Goal: Task Accomplishment & Management: Complete application form

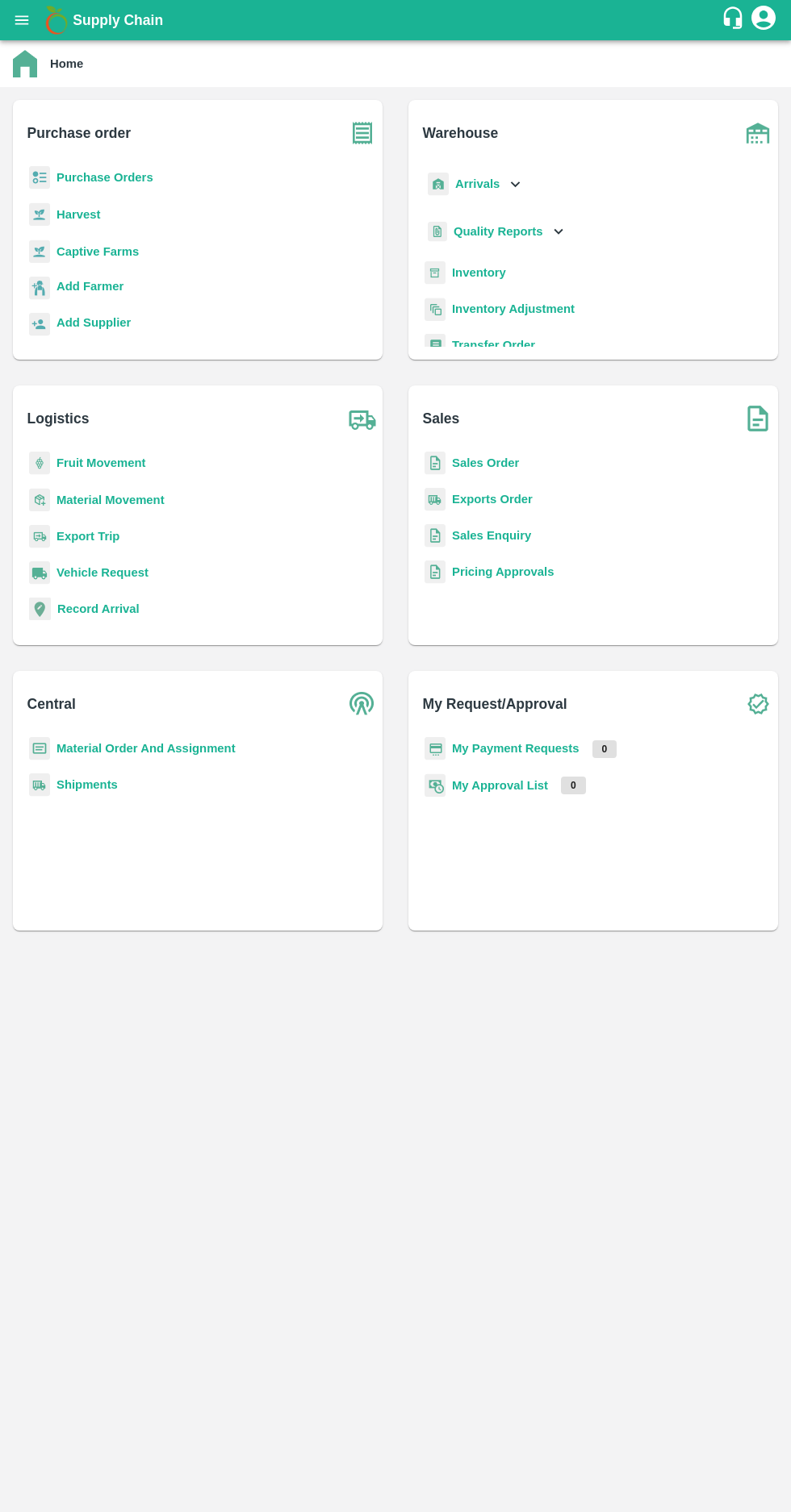
click at [112, 177] on b "Purchase Orders" at bounding box center [104, 177] width 97 height 13
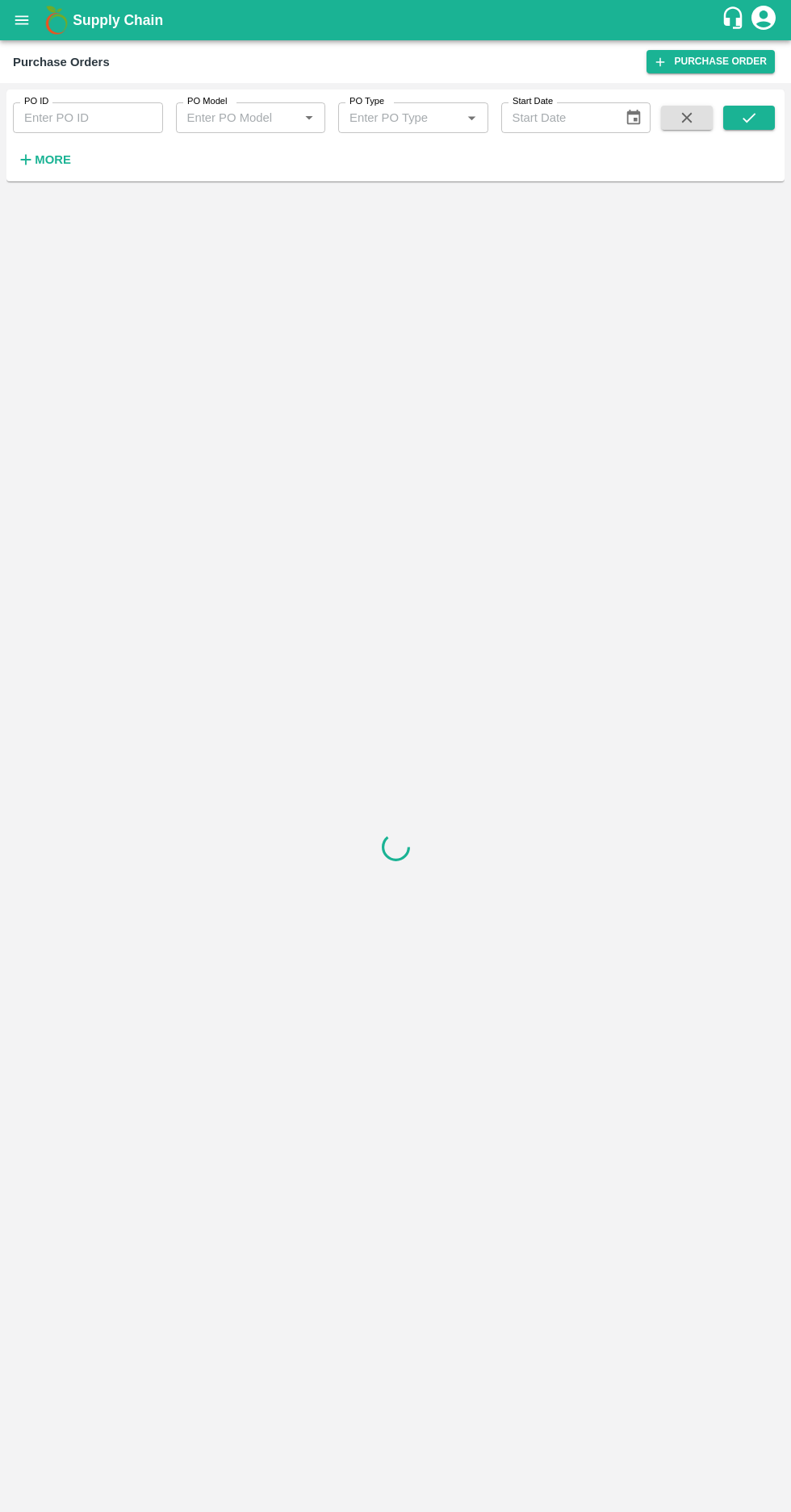
click at [53, 163] on strong "More" at bounding box center [53, 159] width 36 height 13
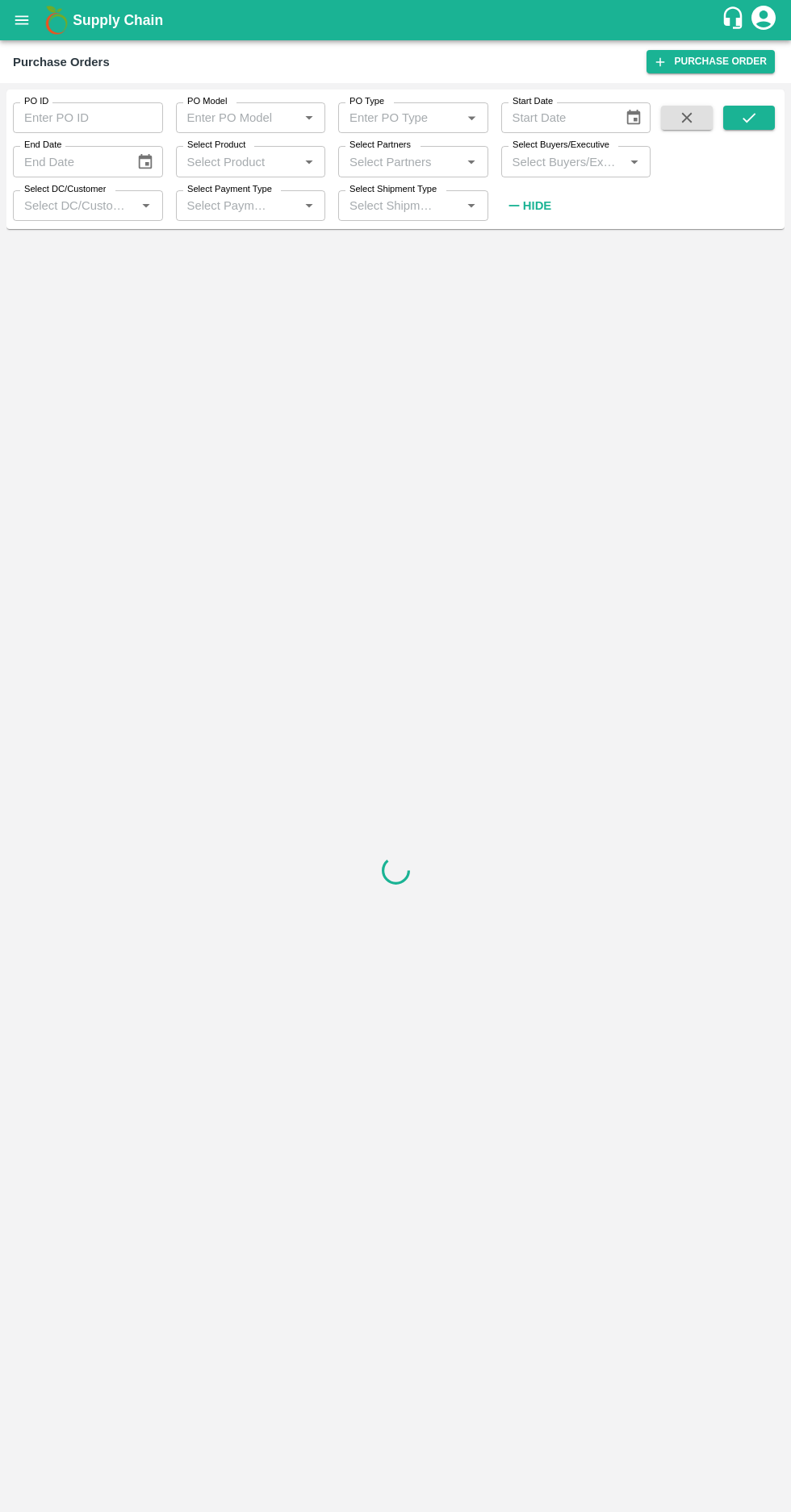
click at [567, 156] on input "Select Buyers/Executive" at bounding box center [562, 161] width 114 height 21
type input "Harsh"
click at [526, 271] on input "checkbox" at bounding box center [535, 278] width 32 height 32
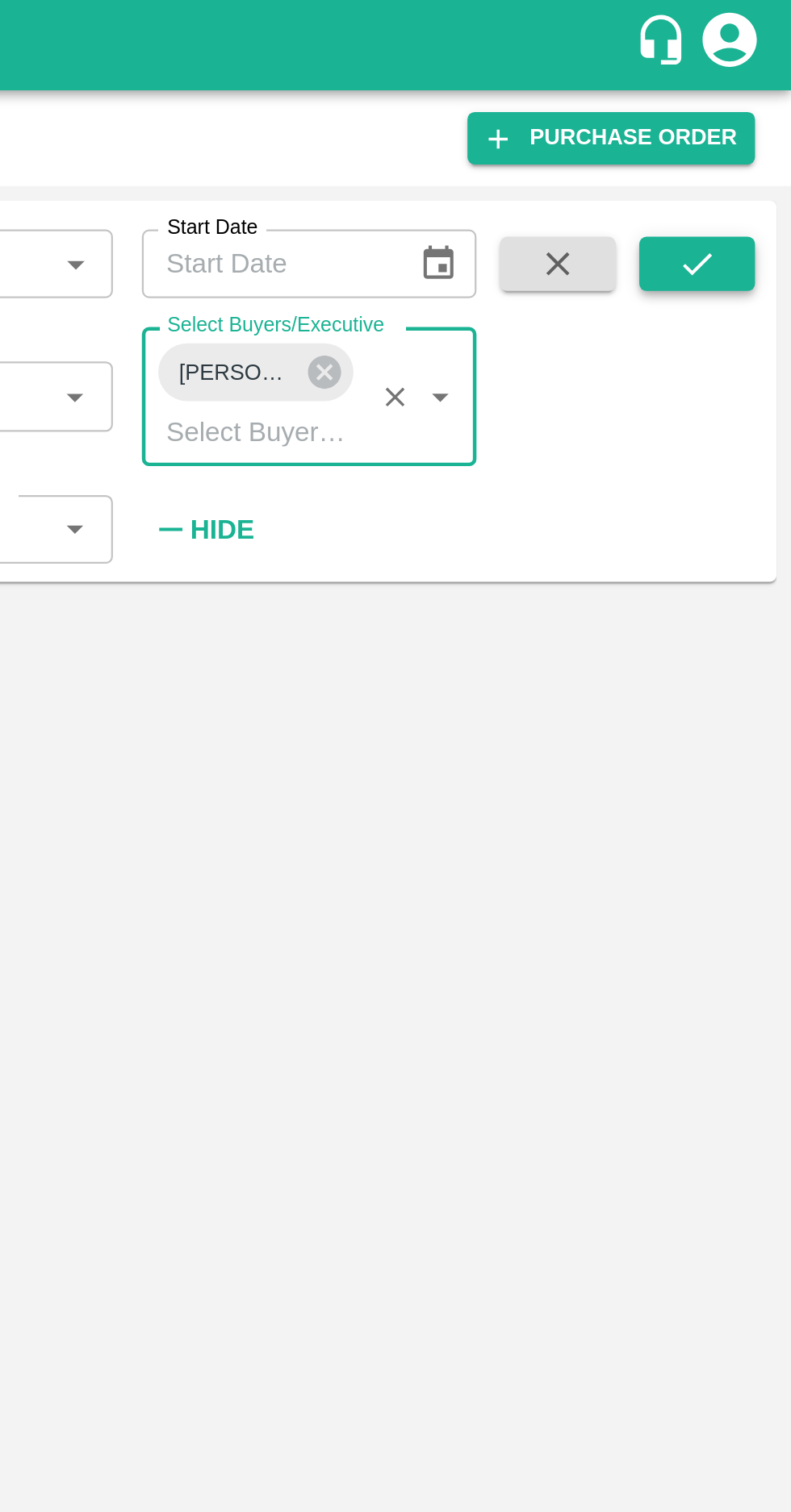
click at [751, 128] on button "submit" at bounding box center [748, 118] width 52 height 25
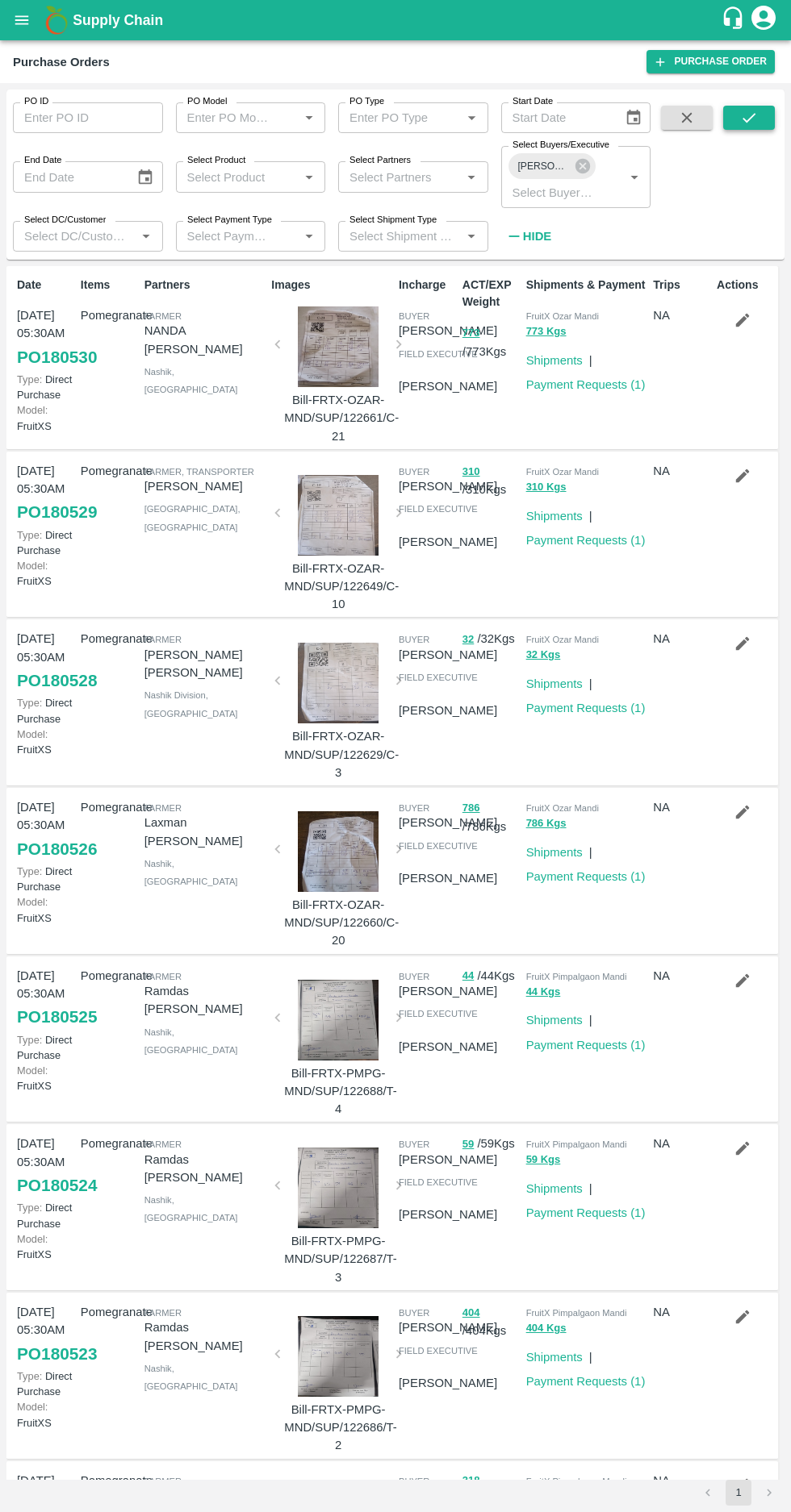
click at [749, 117] on icon "submit" at bounding box center [749, 117] width 18 height 18
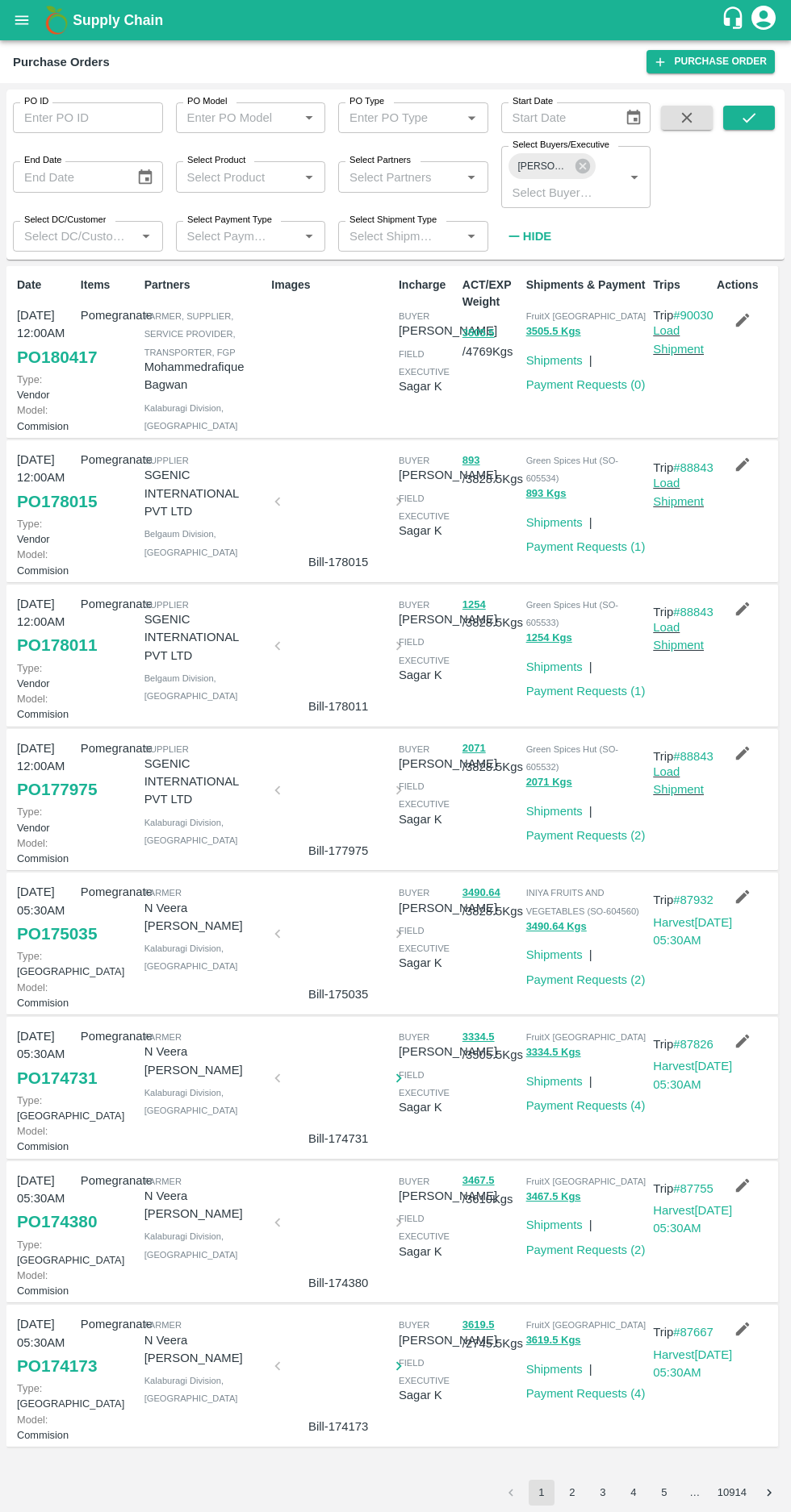
click at [46, 372] on link "PO 180417" at bounding box center [56, 356] width 80 height 29
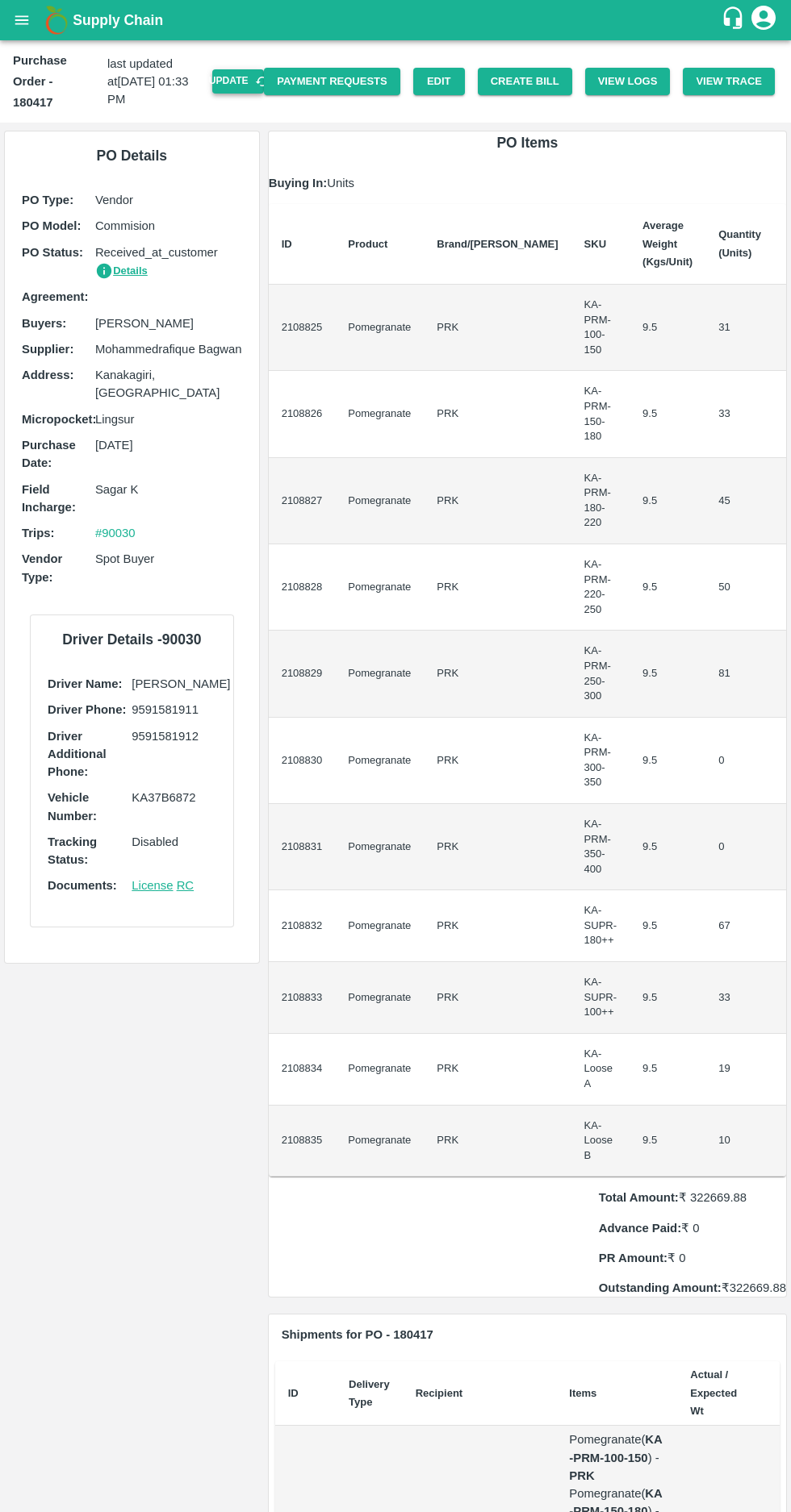
click at [240, 69] on button "Update" at bounding box center [237, 81] width 52 height 24
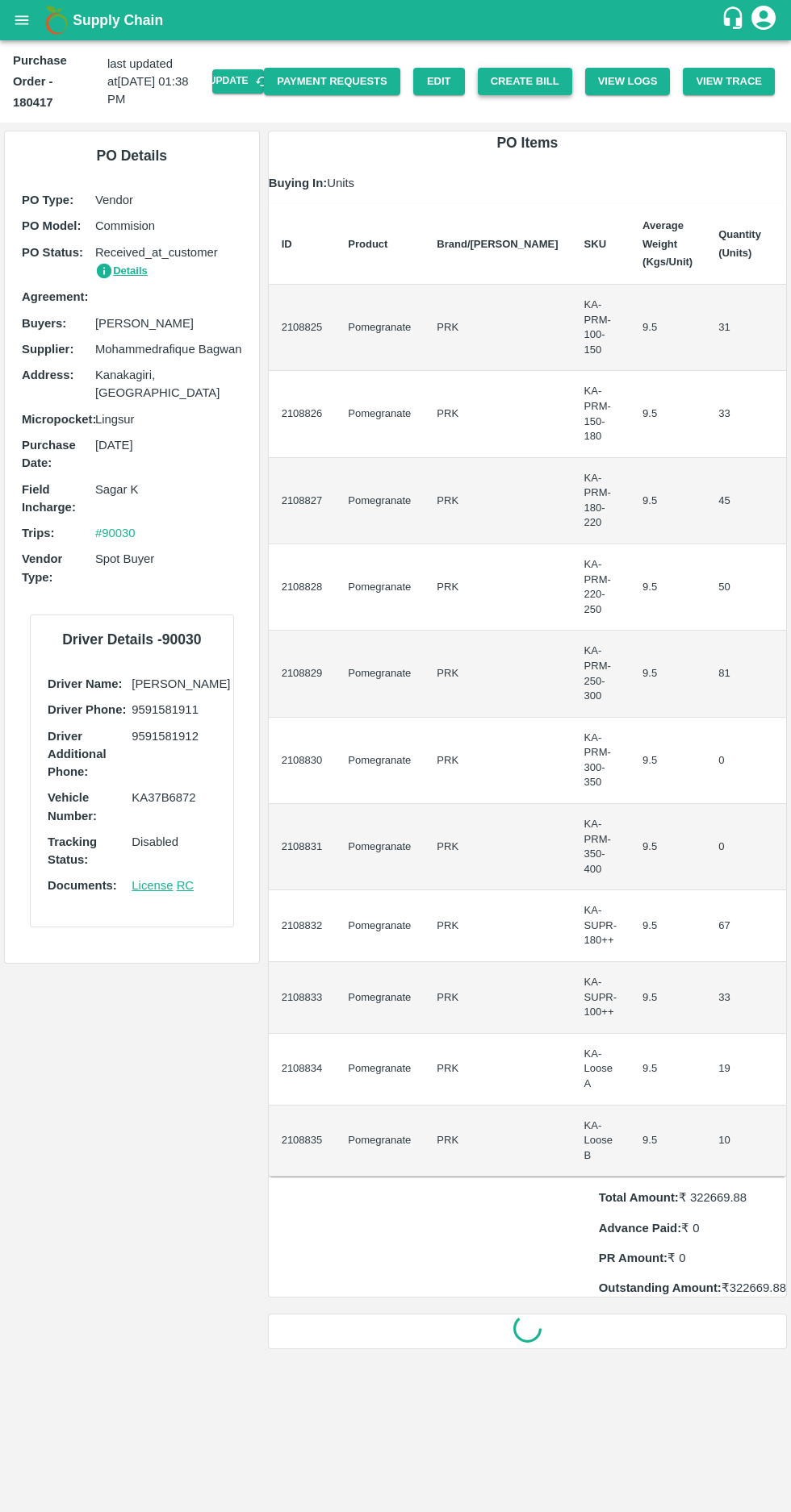
click at [538, 67] on button "Create Bill" at bounding box center [525, 81] width 95 height 28
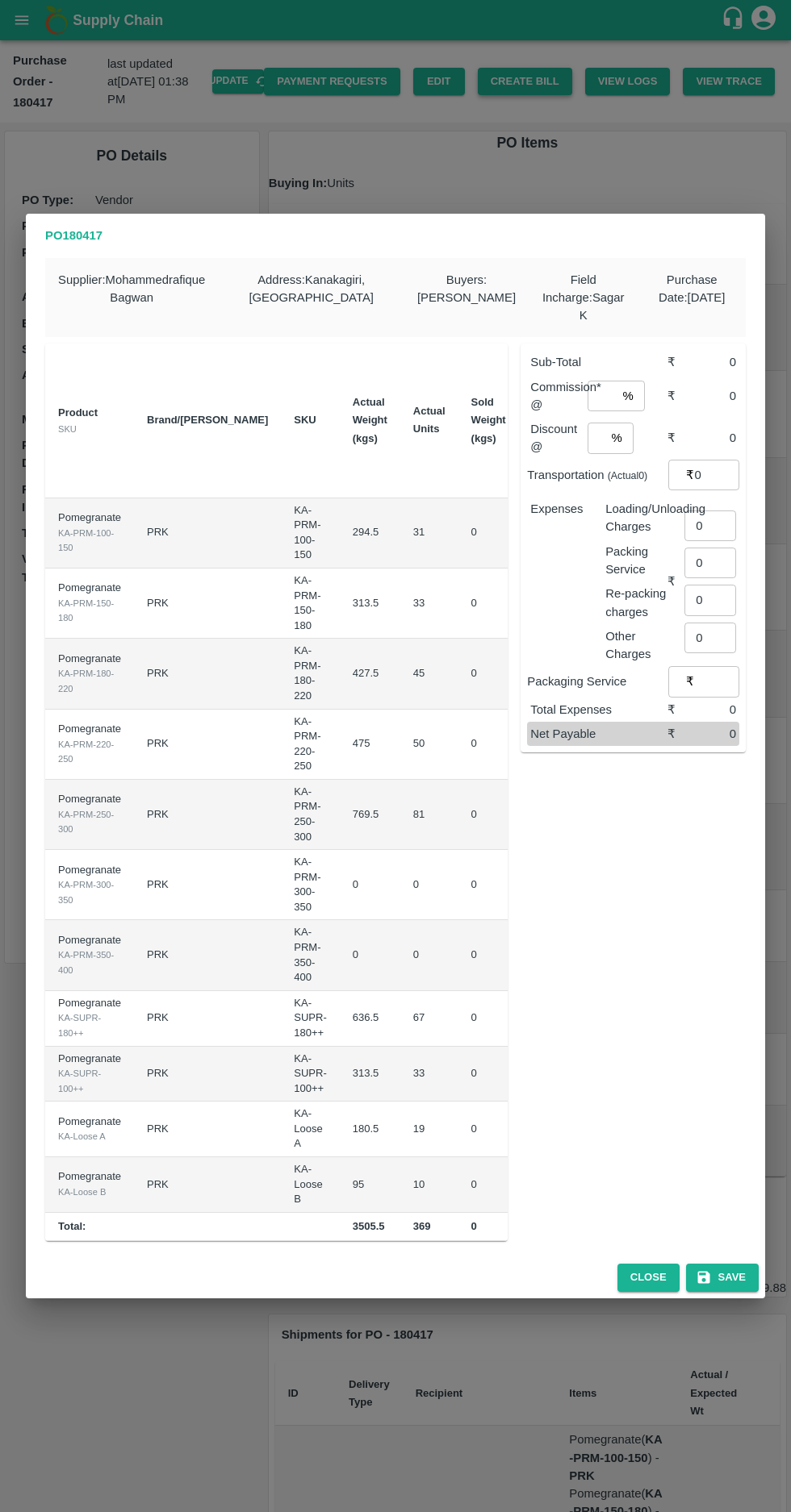
scroll to position [0, 190]
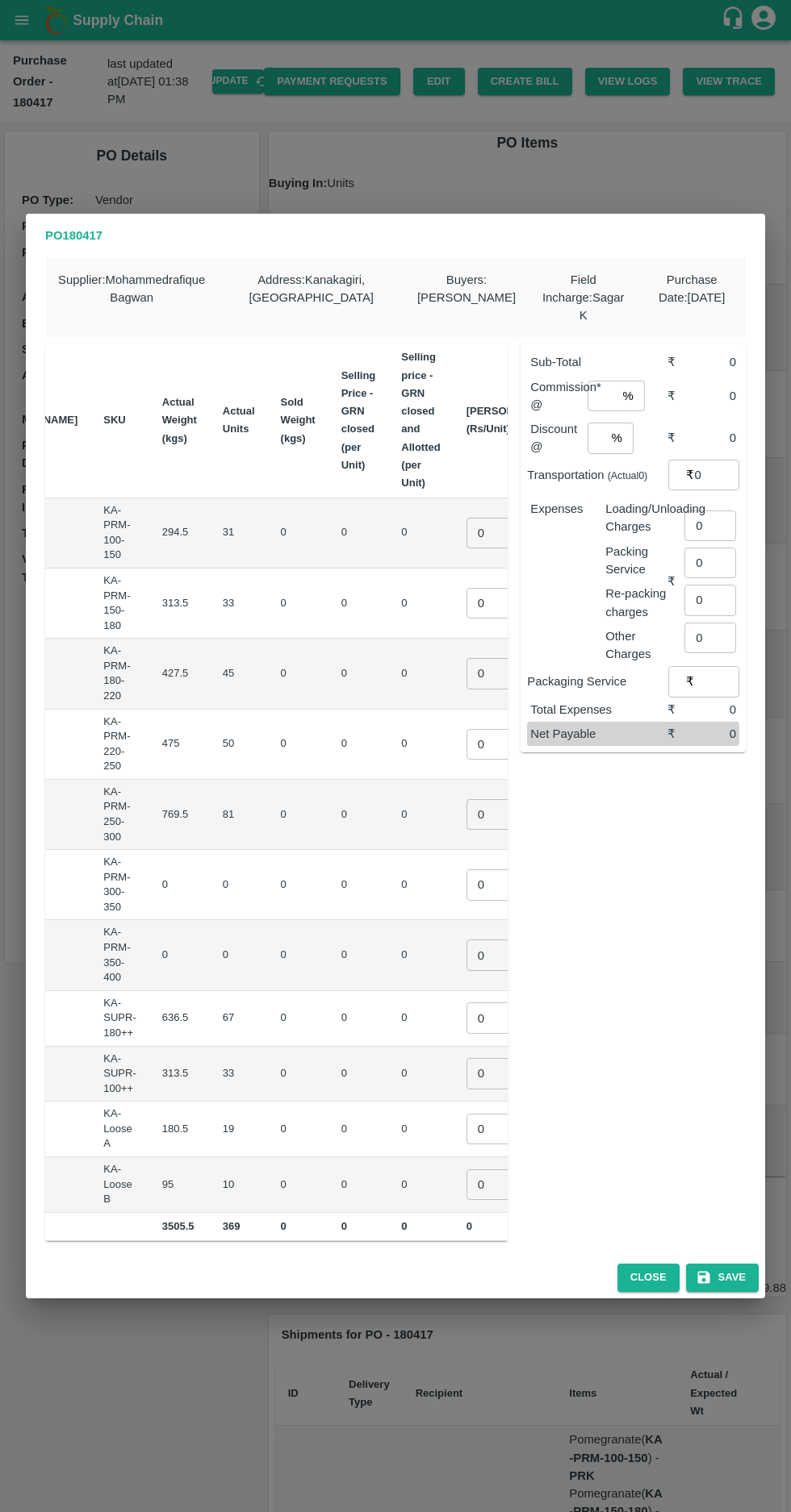
click at [466, 531] on input "0" at bounding box center [498, 532] width 65 height 31
type input "900"
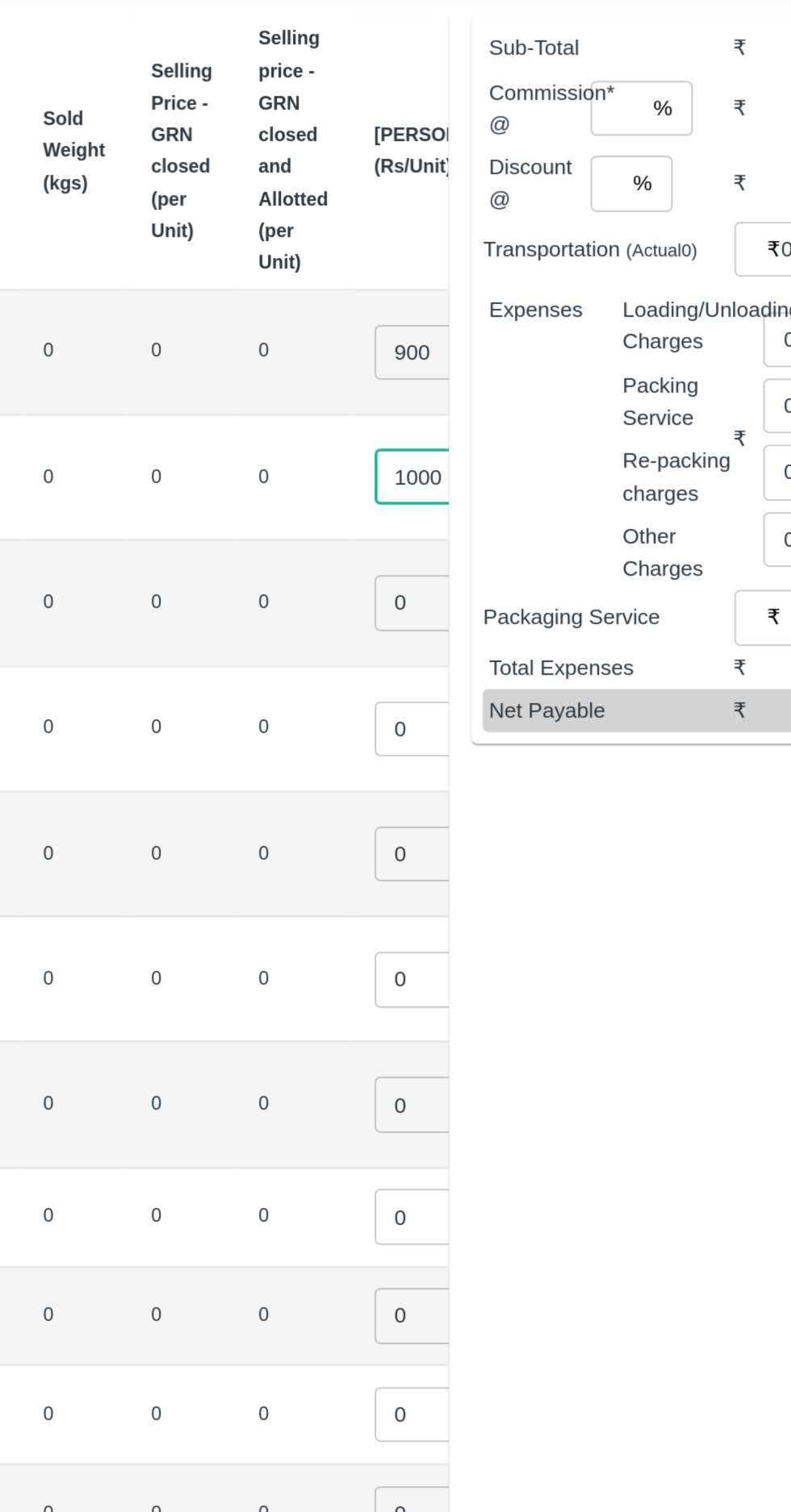
type input "1000"
type input "1100"
type input "1250"
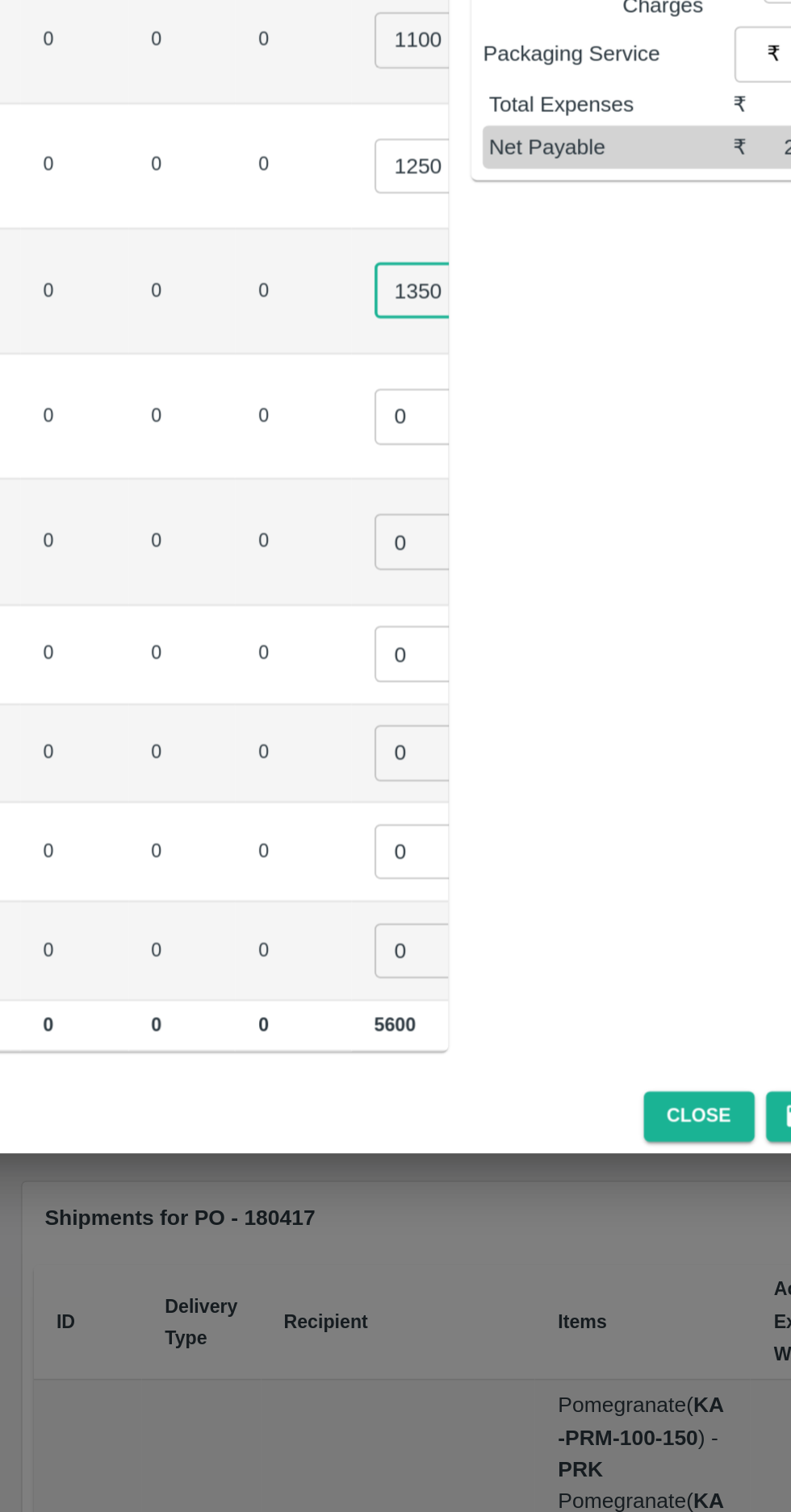
type input "1350"
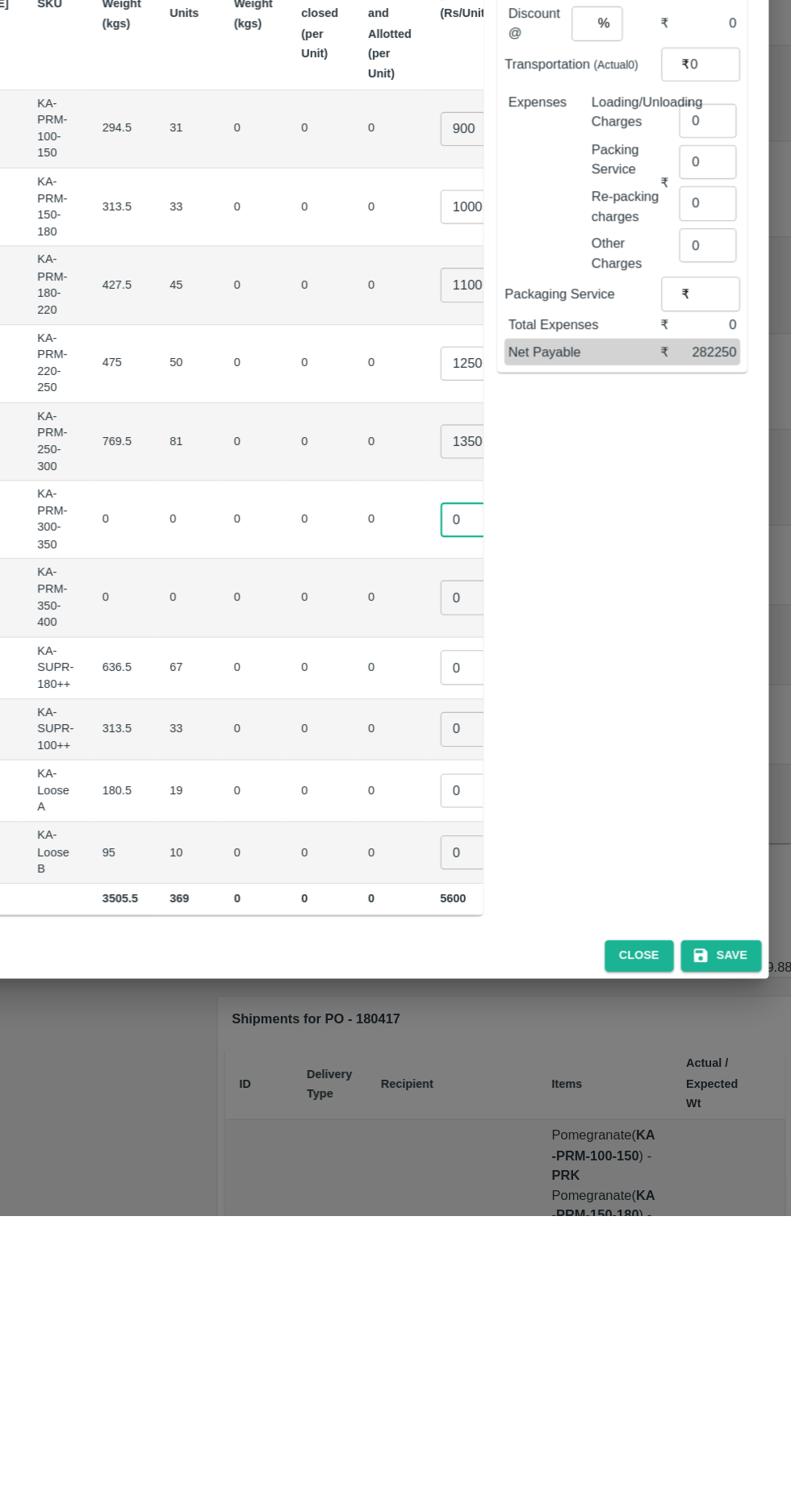
scroll to position [0, 0]
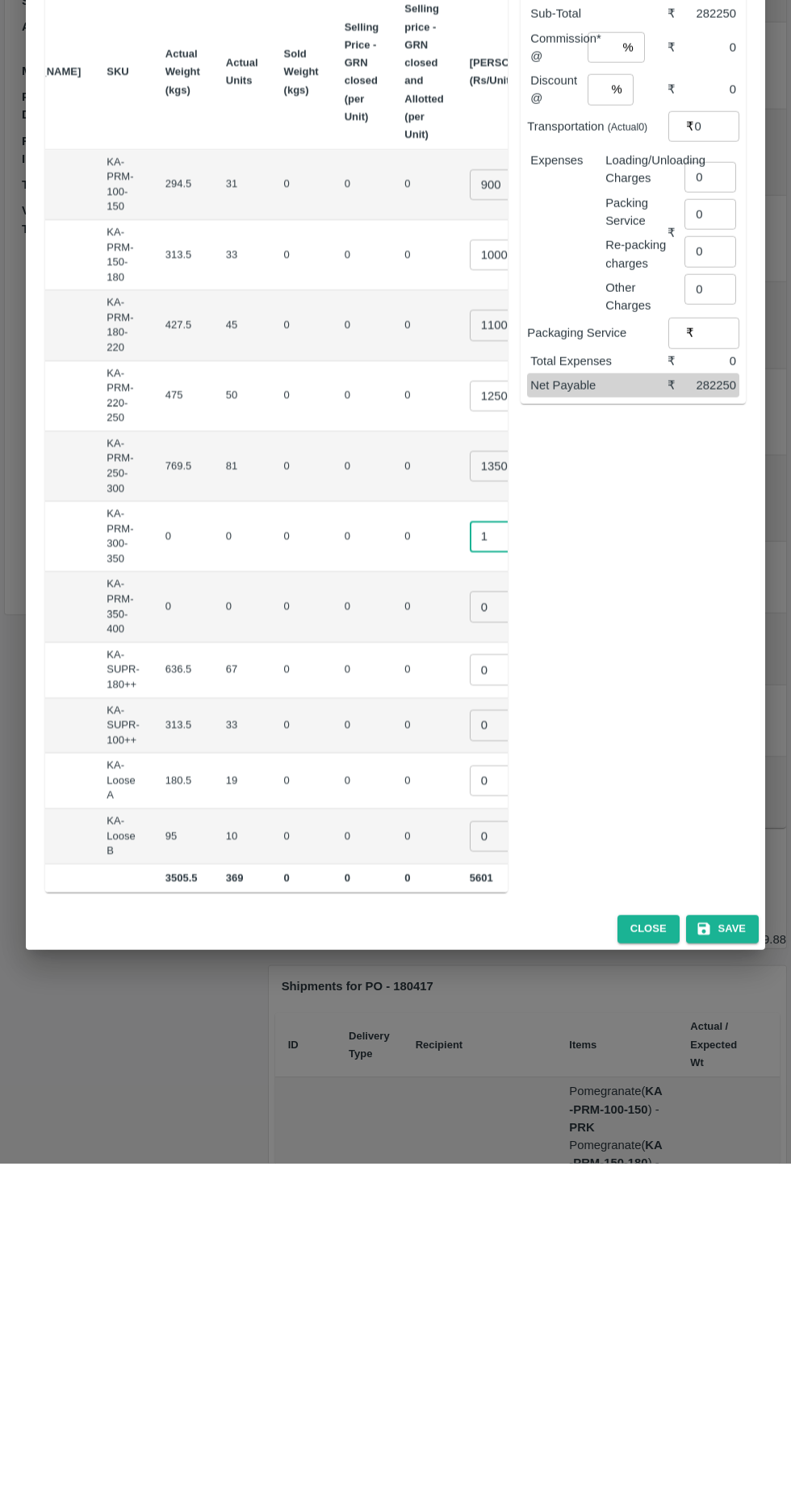
type input "1"
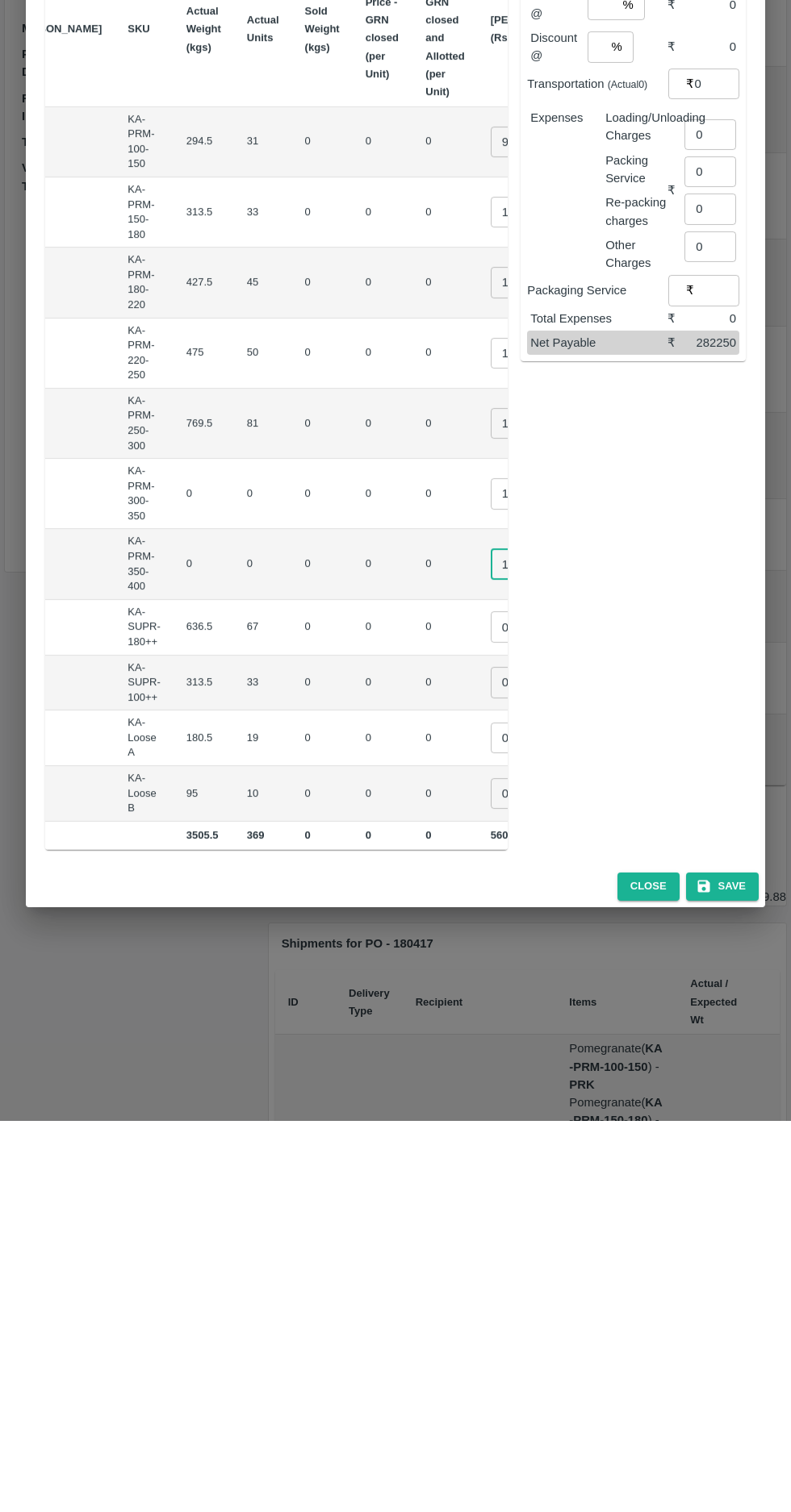
scroll to position [0, 168]
type input "1"
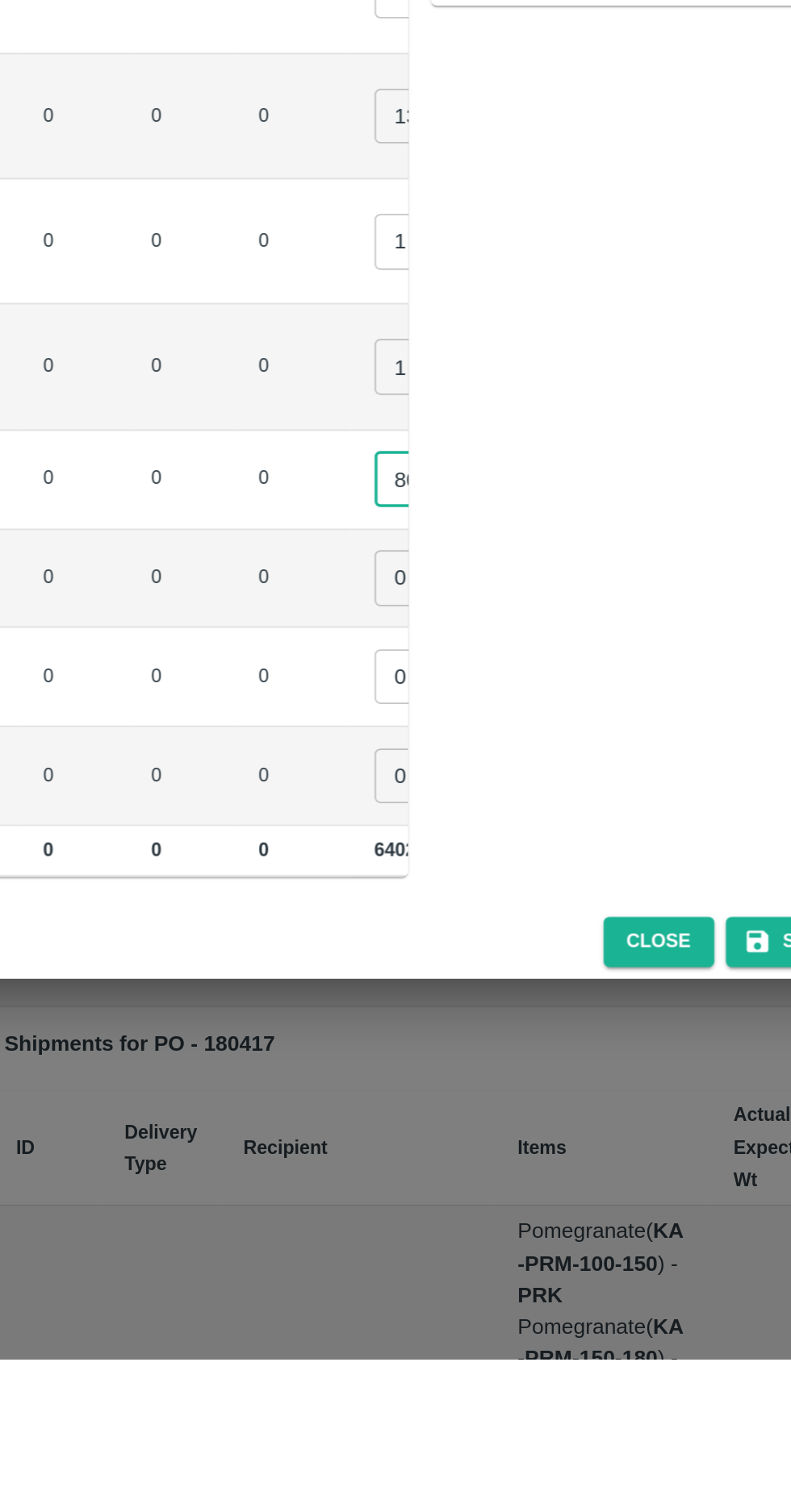
type input "800"
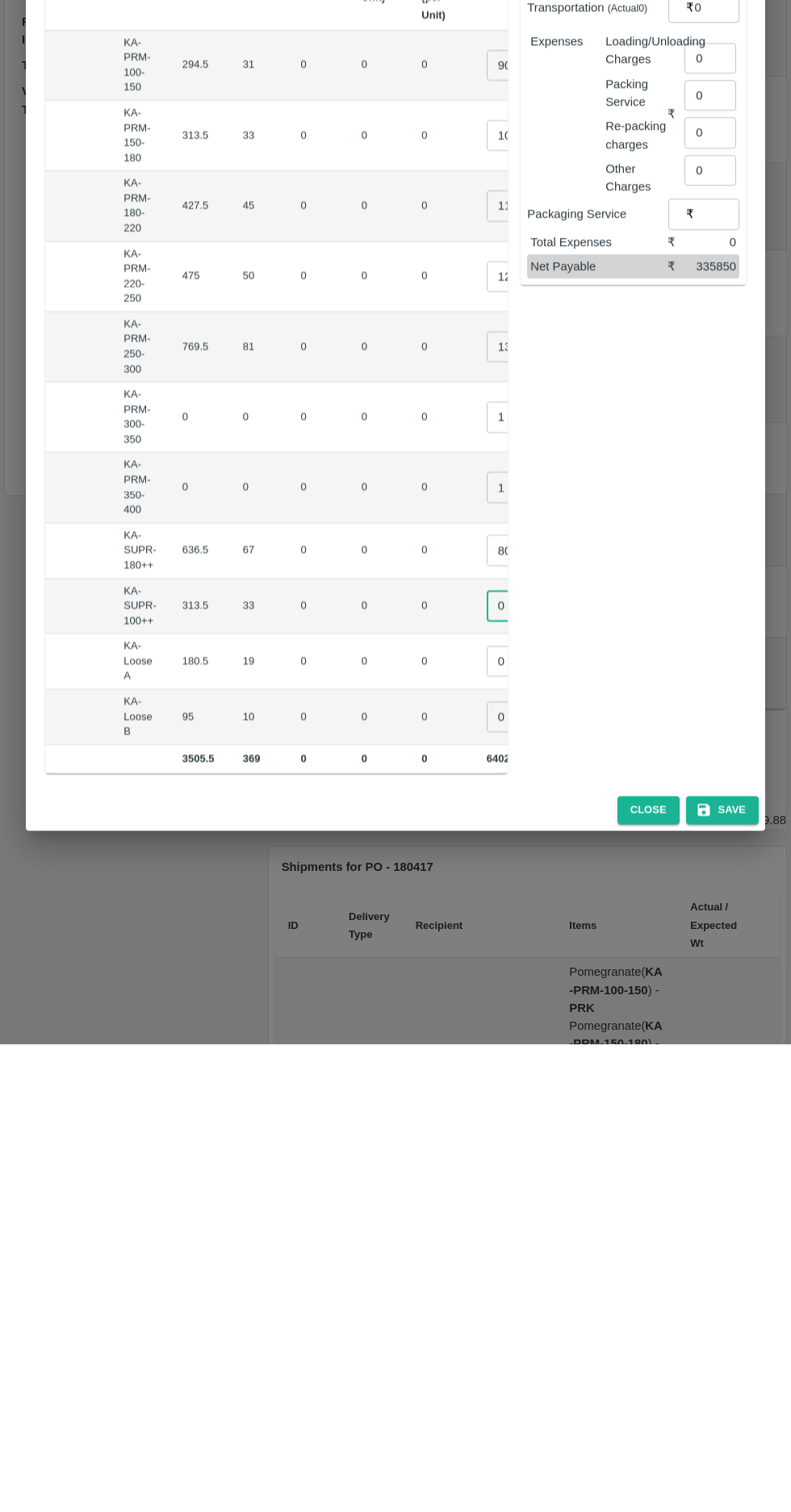
scroll to position [0, 208]
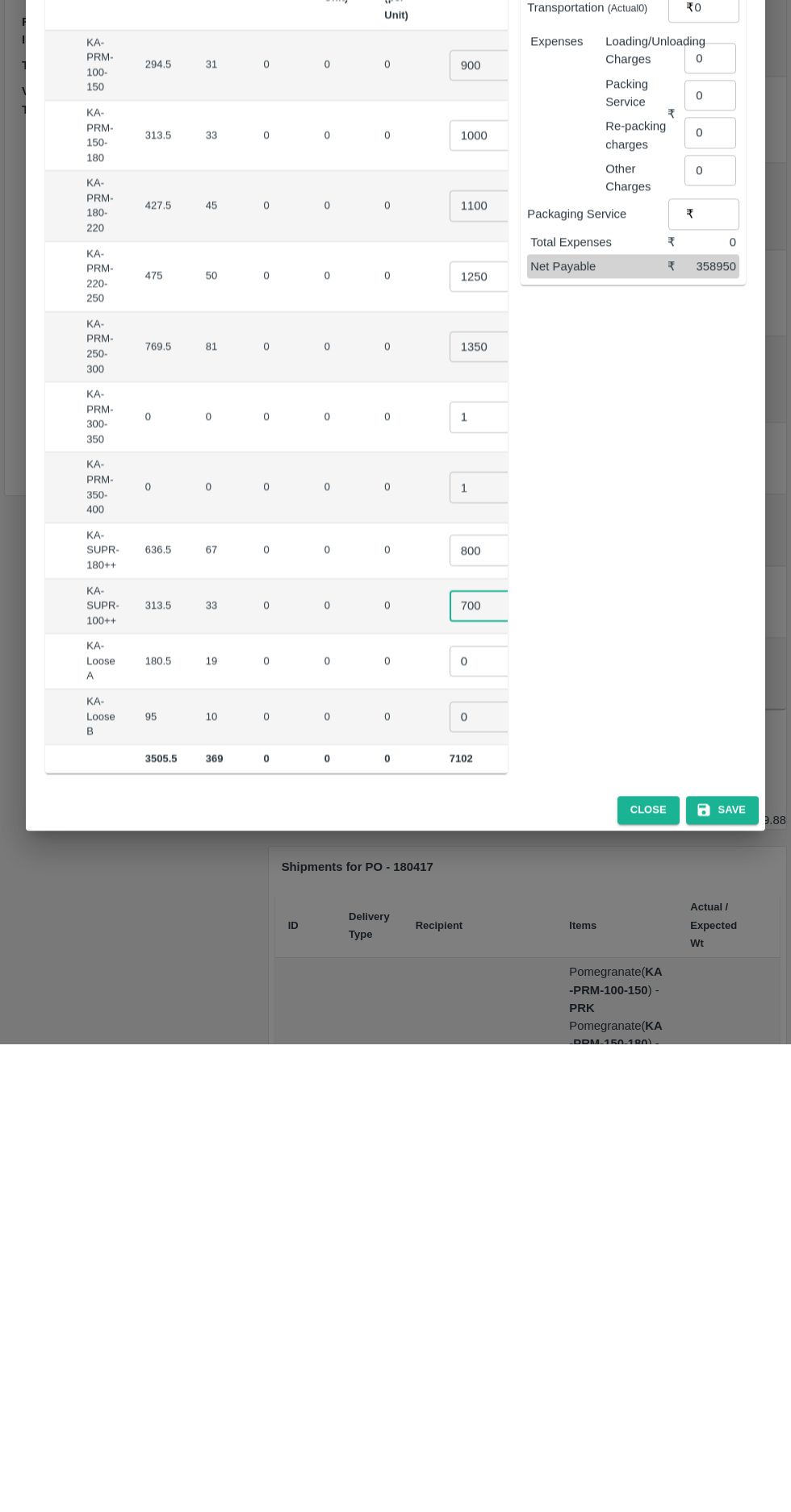
type input "700"
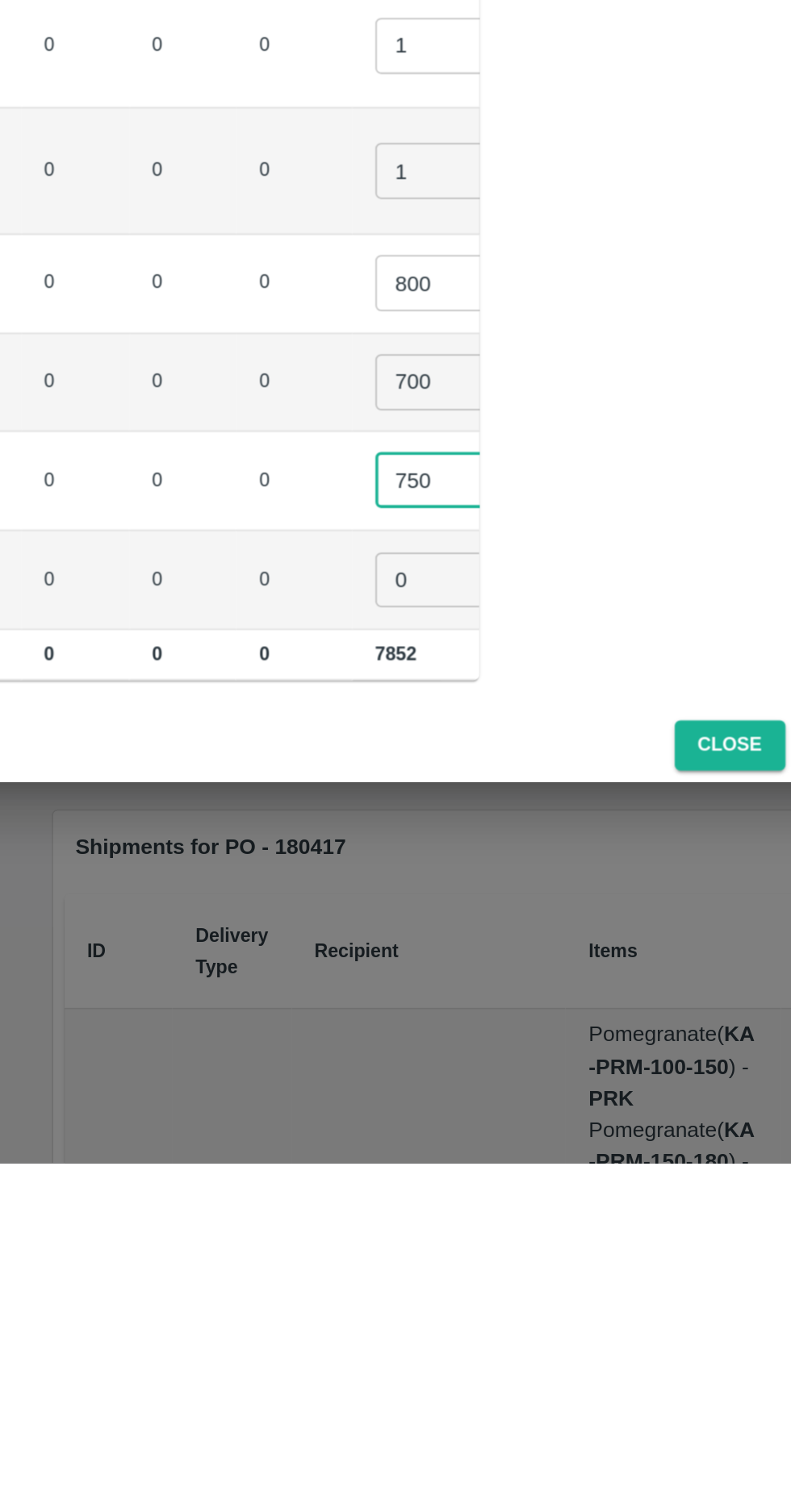
type input "750"
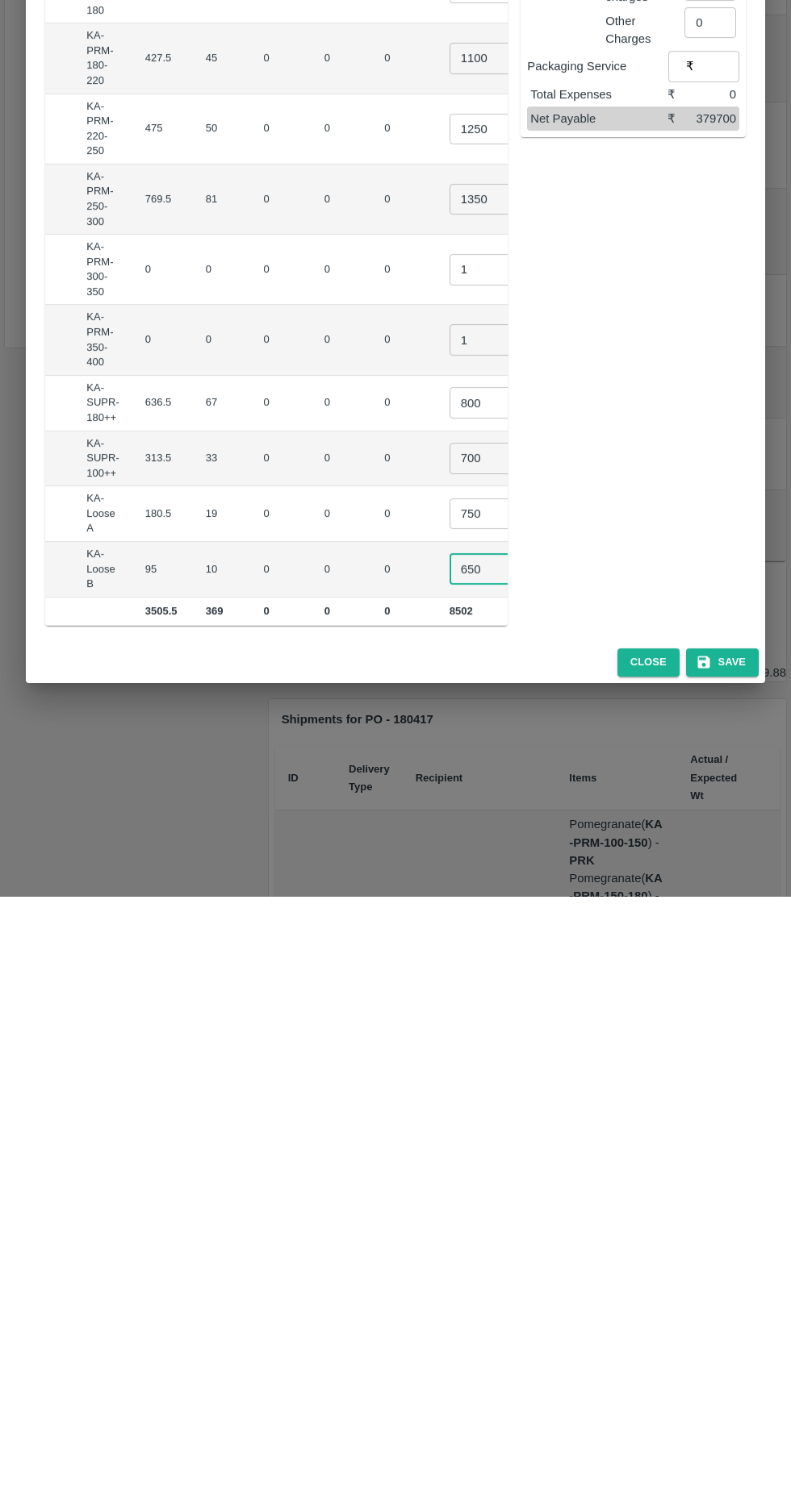
type input "650"
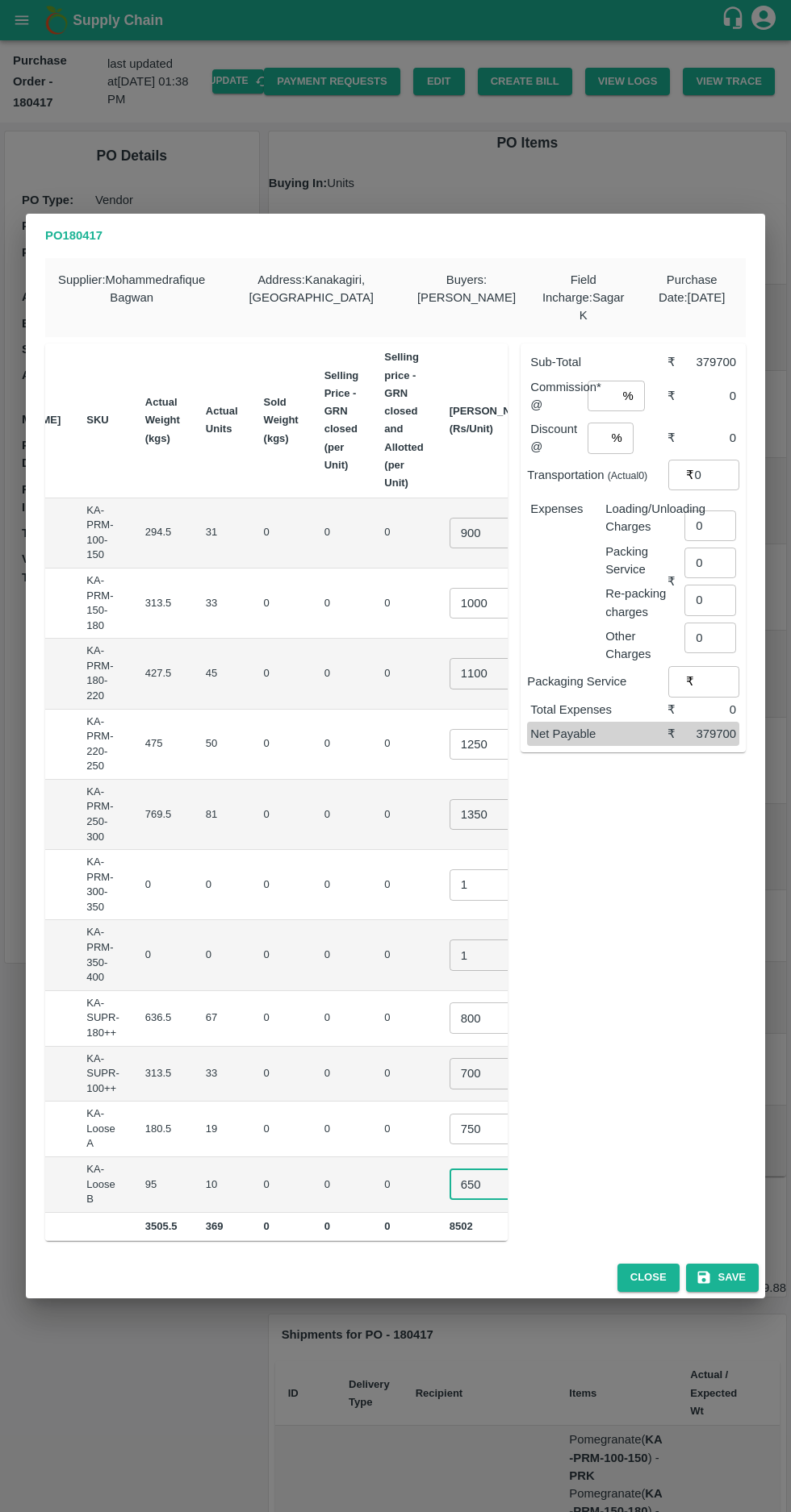
click at [606, 393] on input "number" at bounding box center [601, 396] width 29 height 31
type input "8"
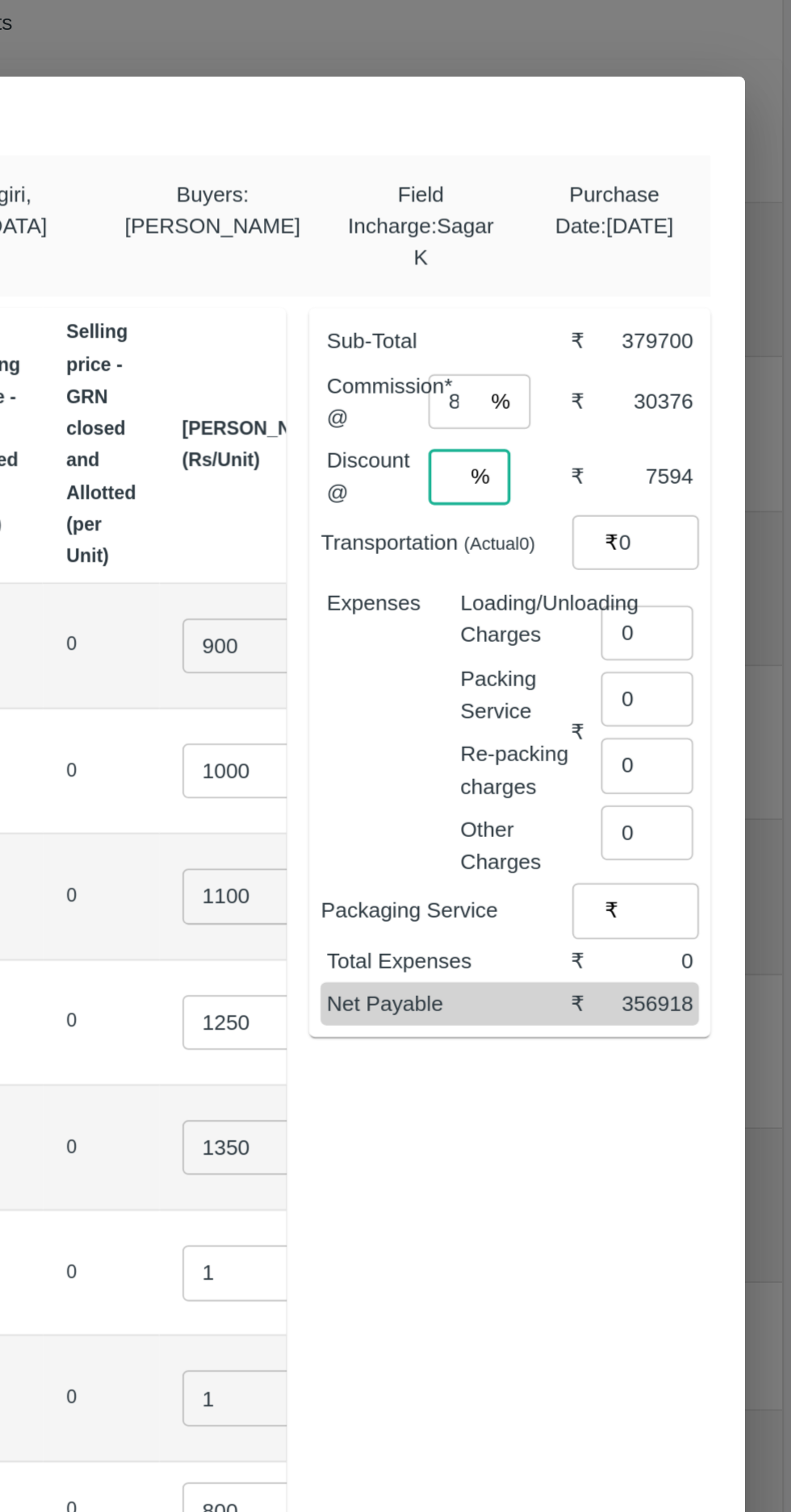
type input "2"
click at [706, 479] on input "0" at bounding box center [717, 475] width 46 height 31
click at [703, 524] on input "0" at bounding box center [710, 525] width 52 height 31
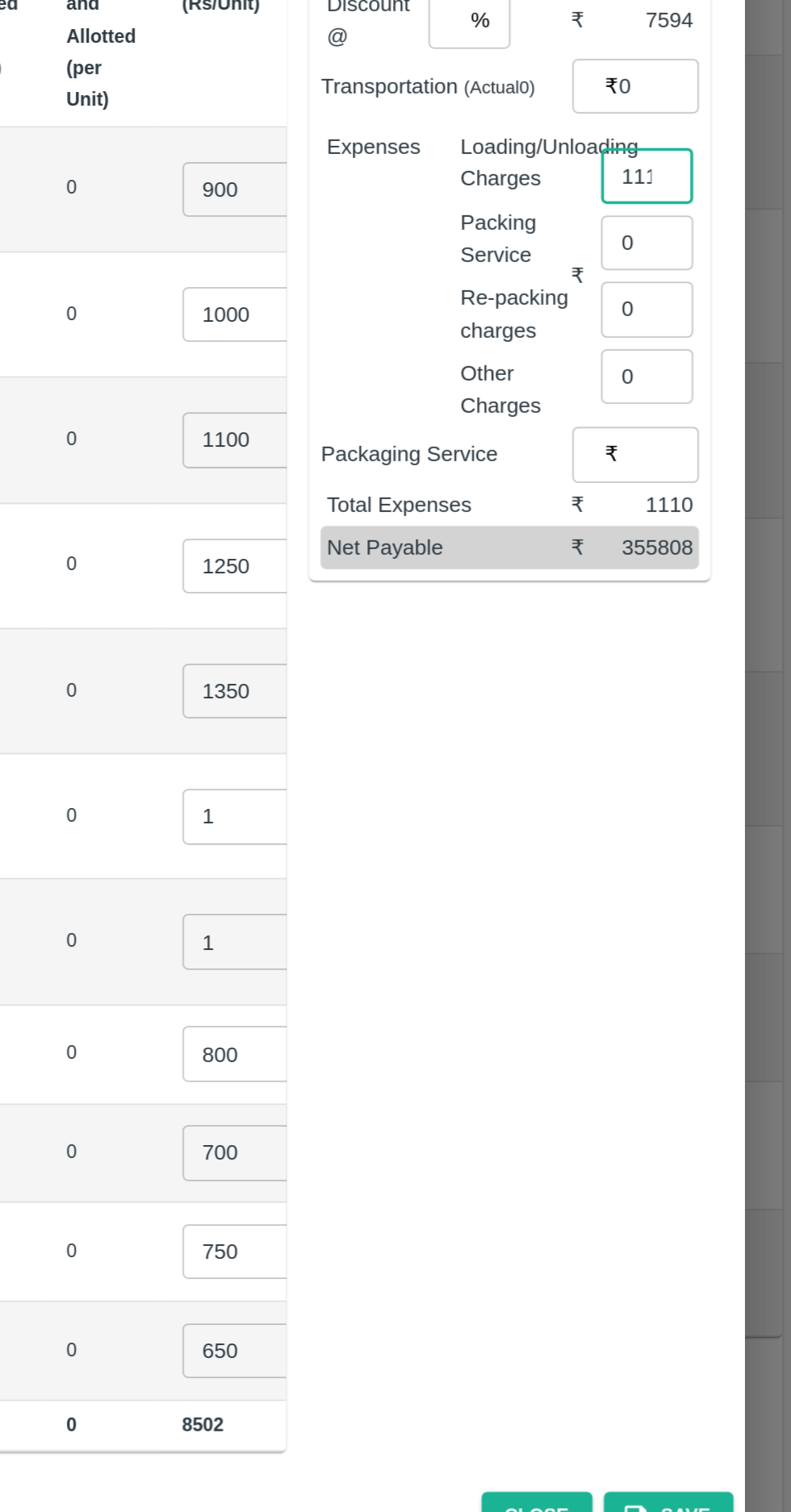
click at [721, 527] on input "1110" at bounding box center [710, 525] width 52 height 31
type input "1107"
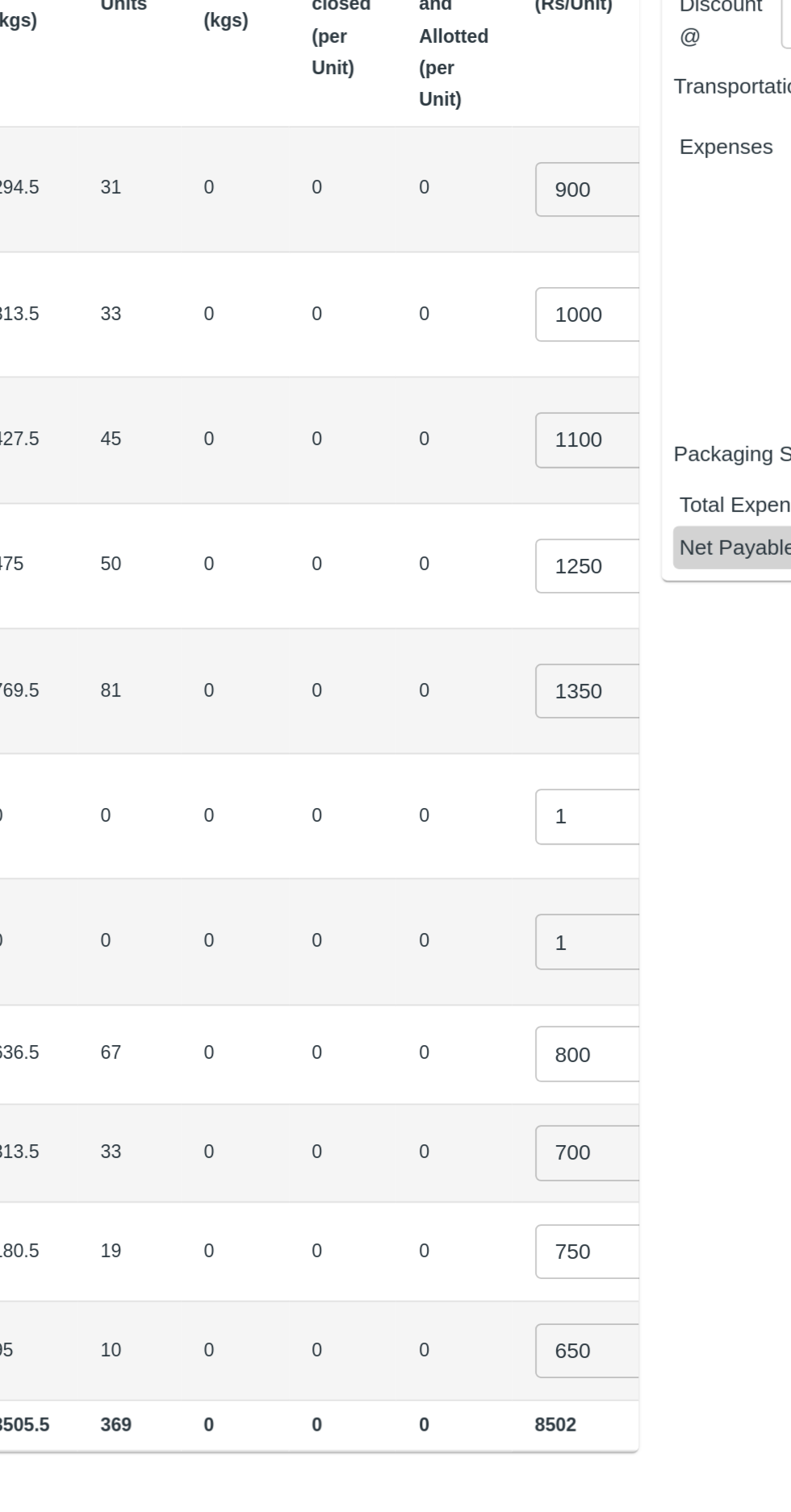
click at [449, 671] on input "1100" at bounding box center [482, 672] width 65 height 31
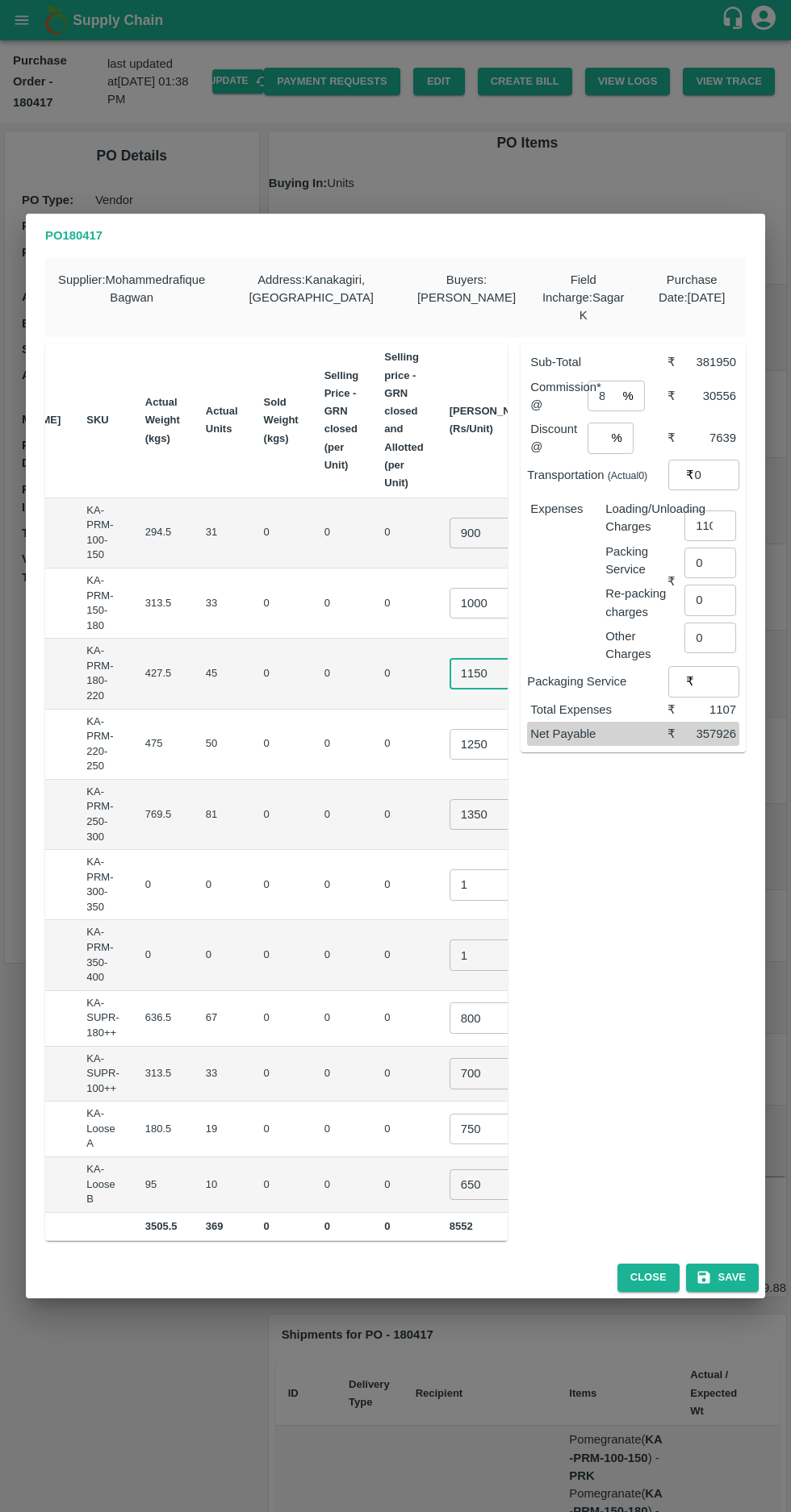
click at [449, 671] on input "1150" at bounding box center [482, 672] width 65 height 31
type input "1100"
click at [746, 1280] on button "Save" at bounding box center [722, 1277] width 73 height 28
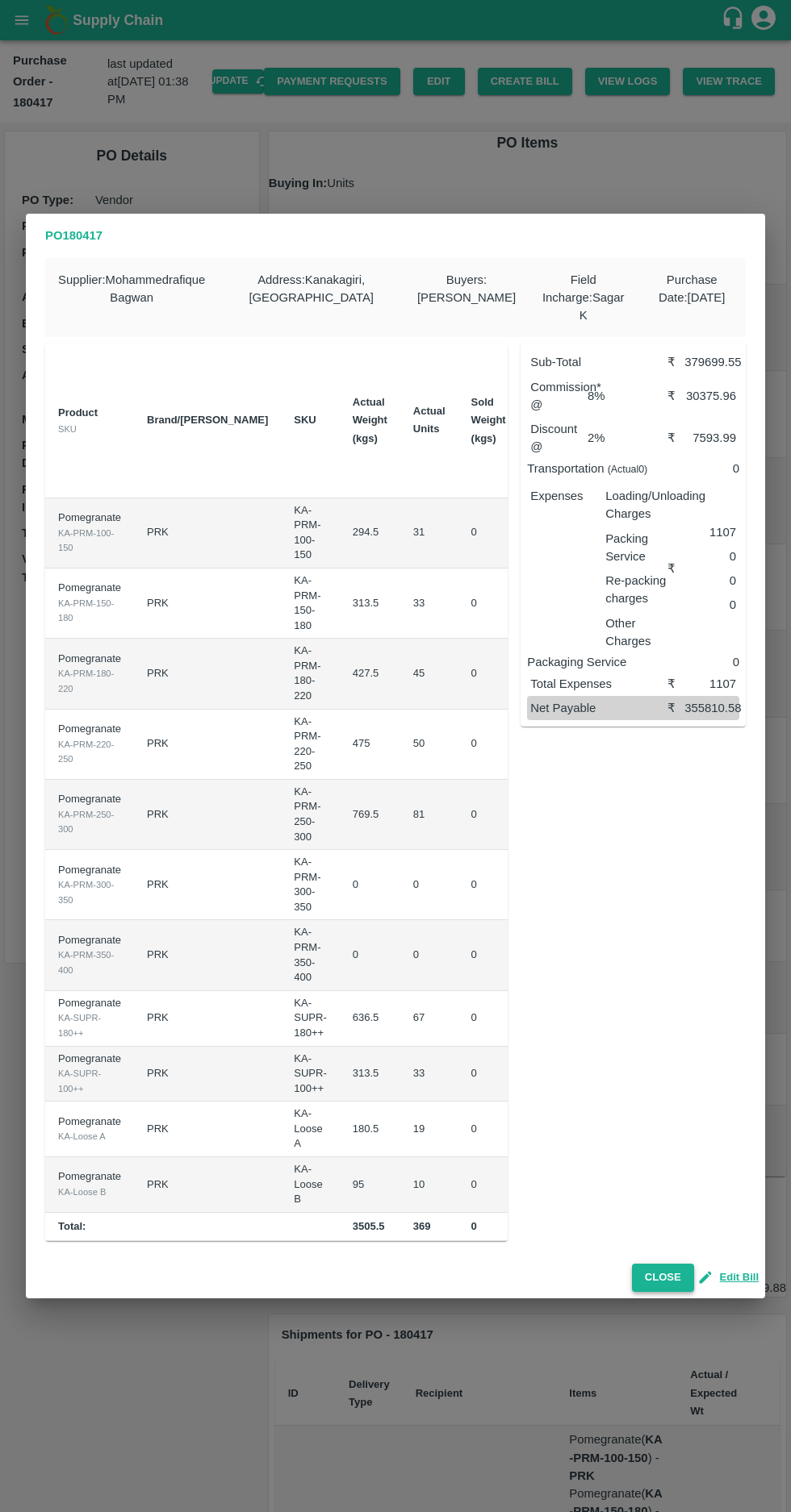
click at [669, 1276] on button "Close" at bounding box center [662, 1277] width 62 height 28
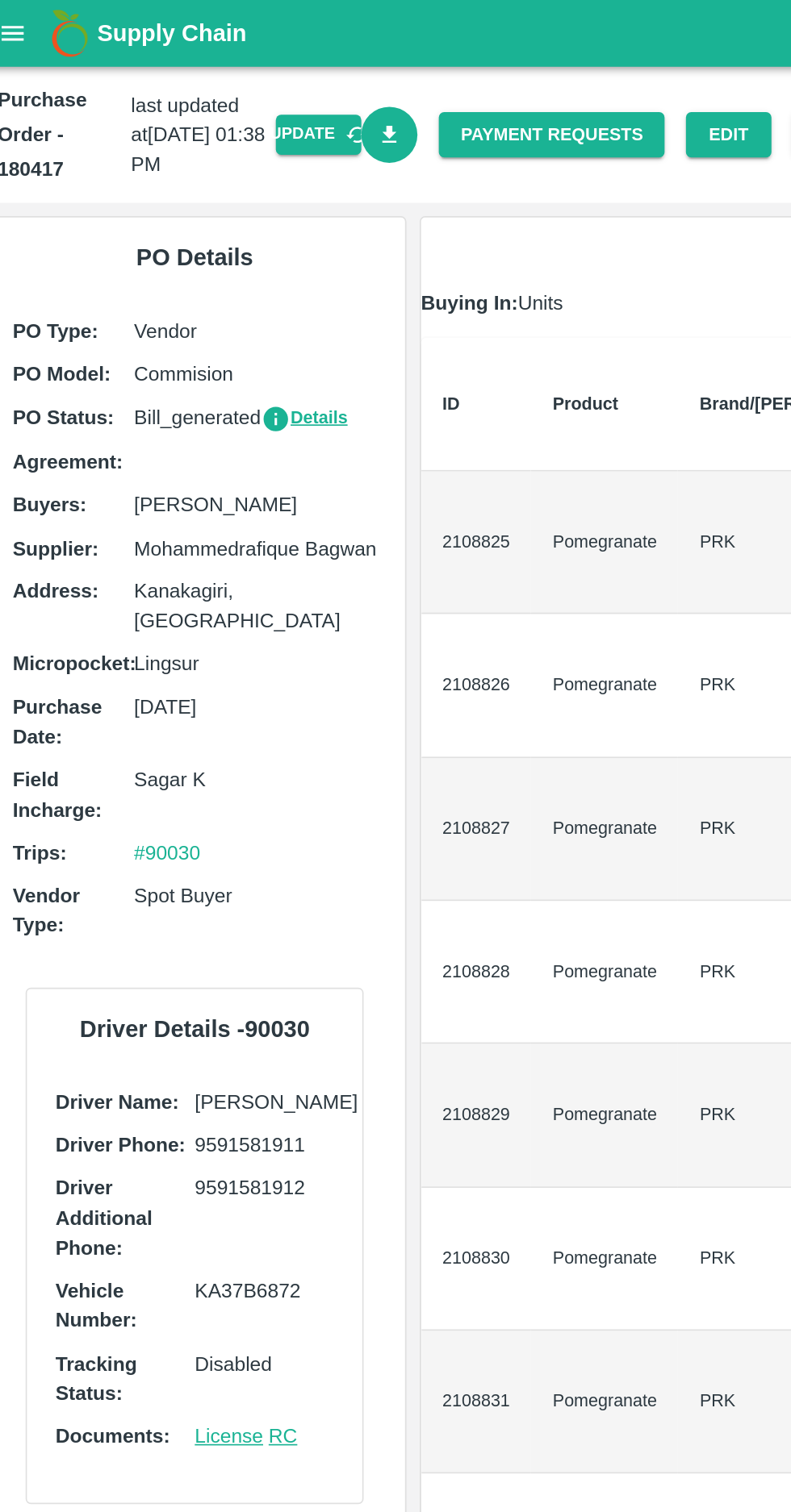
click at [267, 92] on link "Download Bill" at bounding box center [250, 82] width 35 height 35
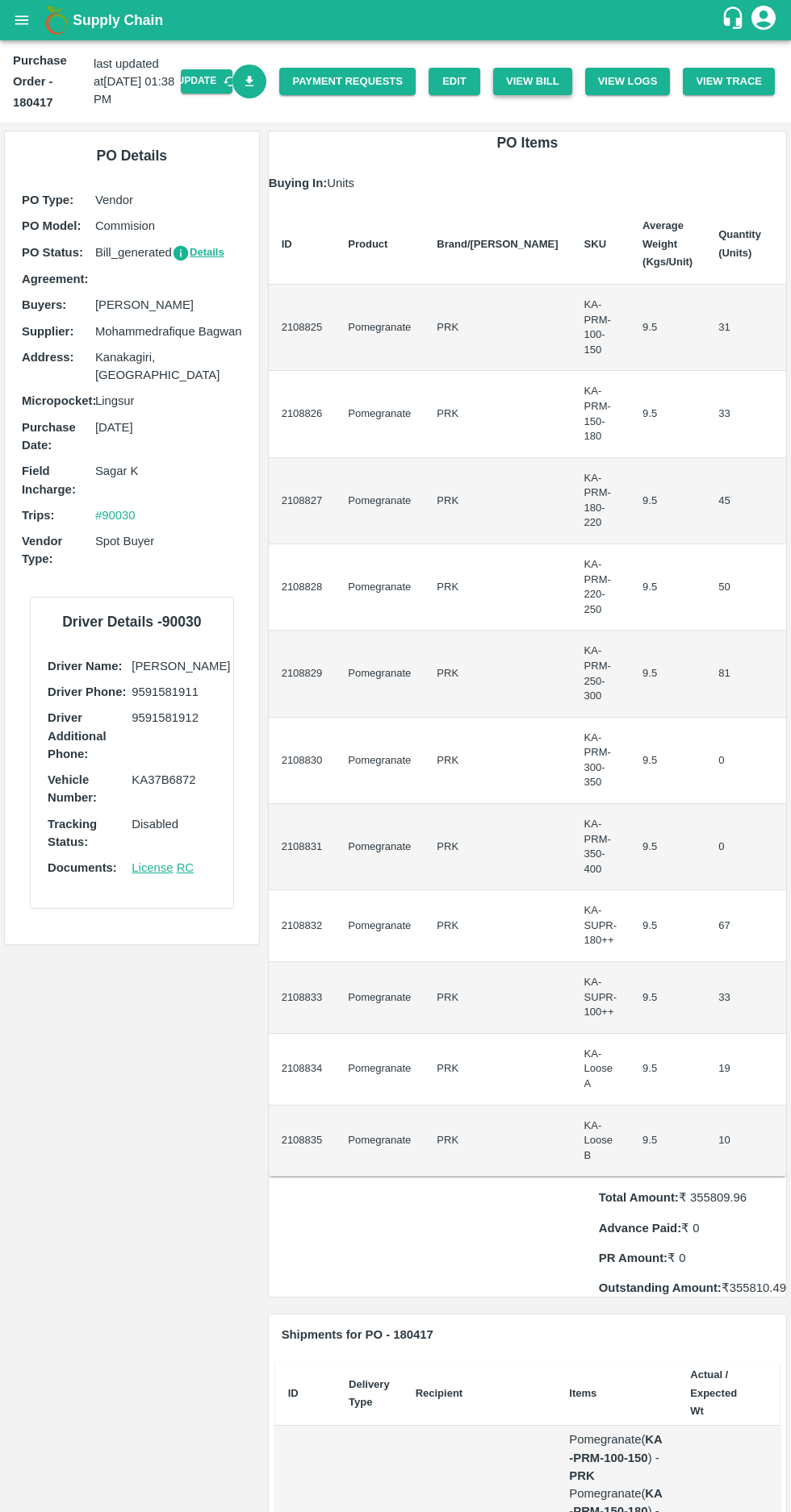
click at [547, 85] on button "View Bill" at bounding box center [533, 81] width 79 height 28
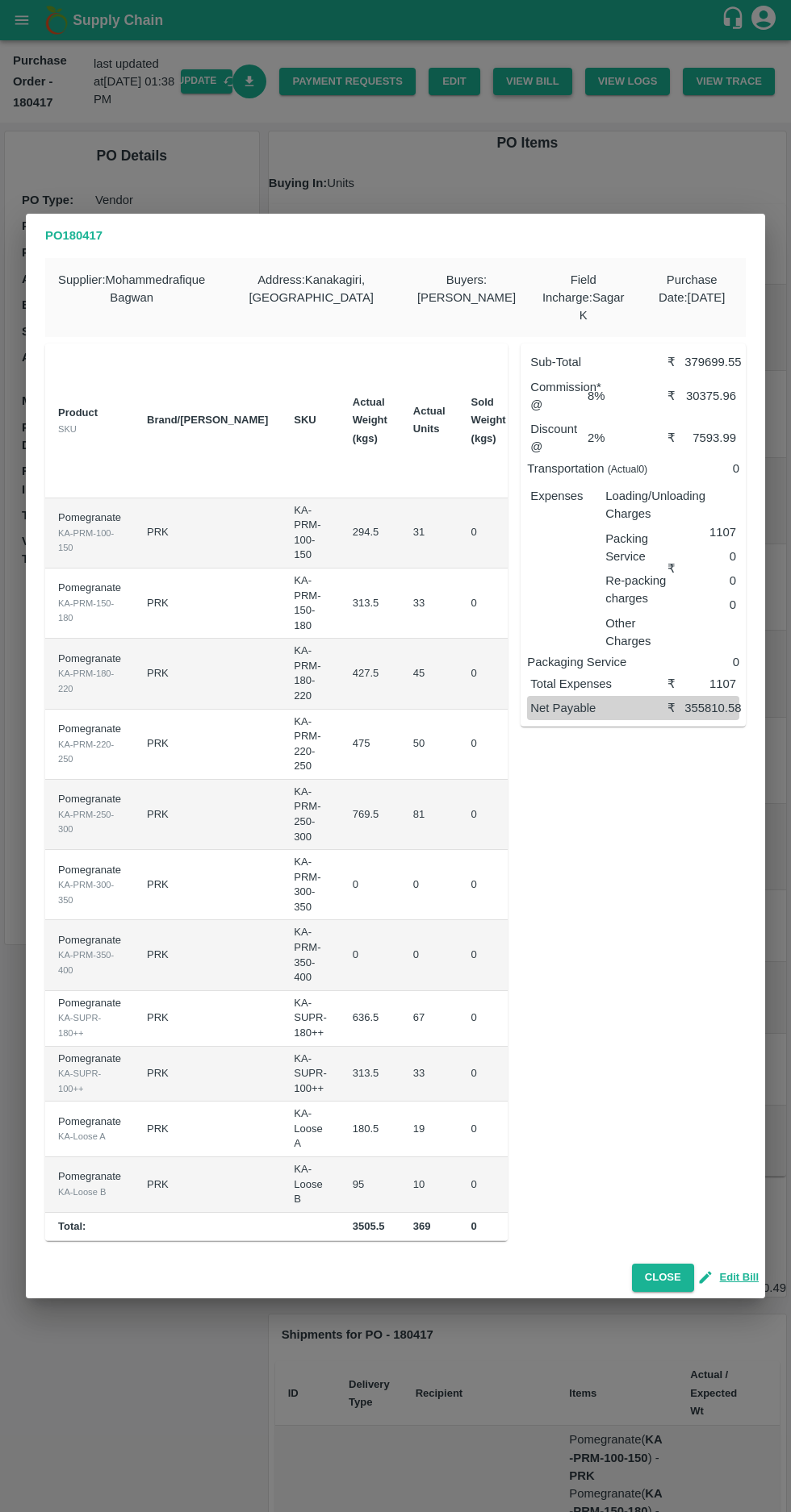
scroll to position [0, 202]
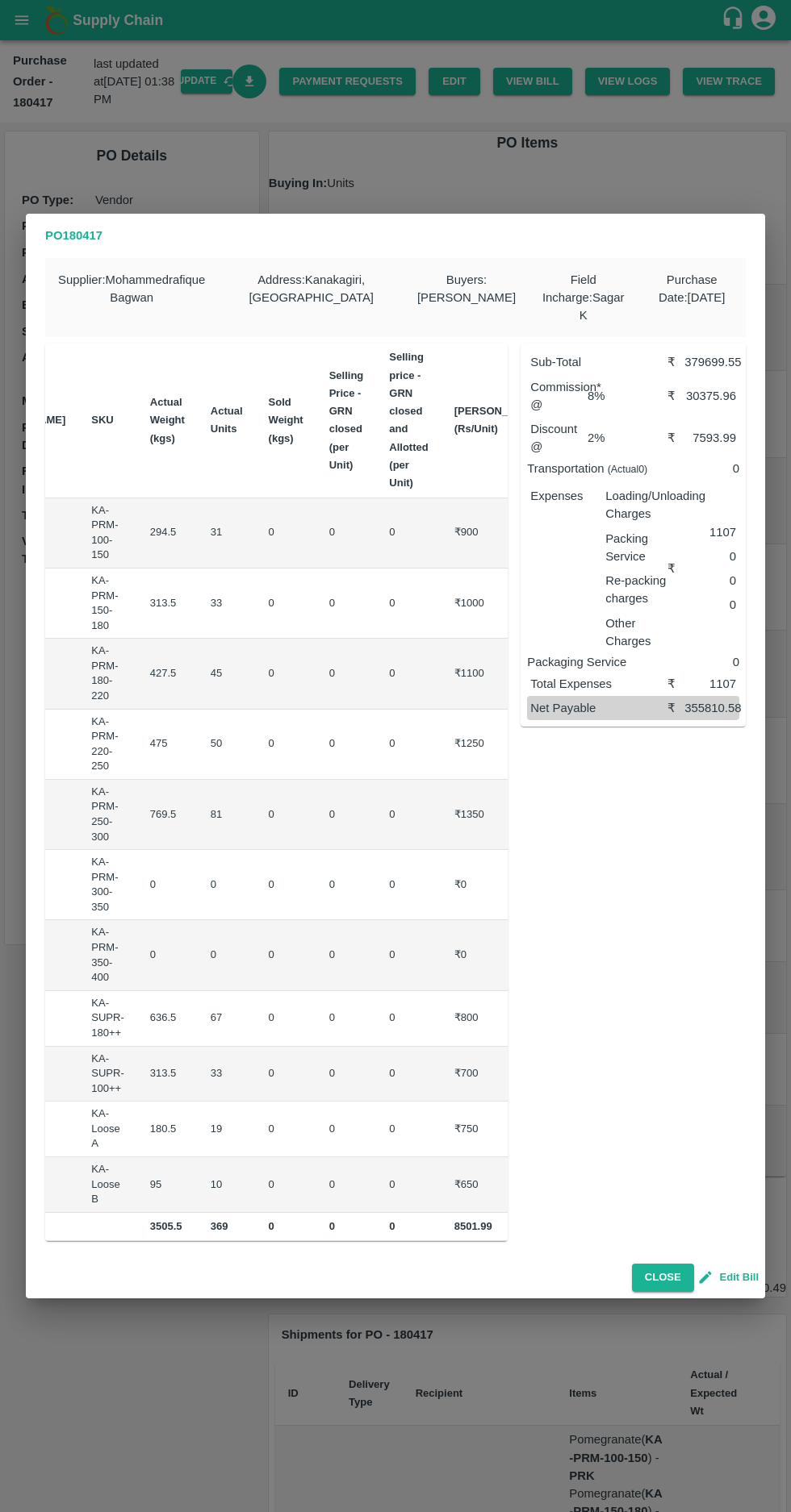
click at [741, 1279] on button "Edit Bill" at bounding box center [729, 1277] width 58 height 18
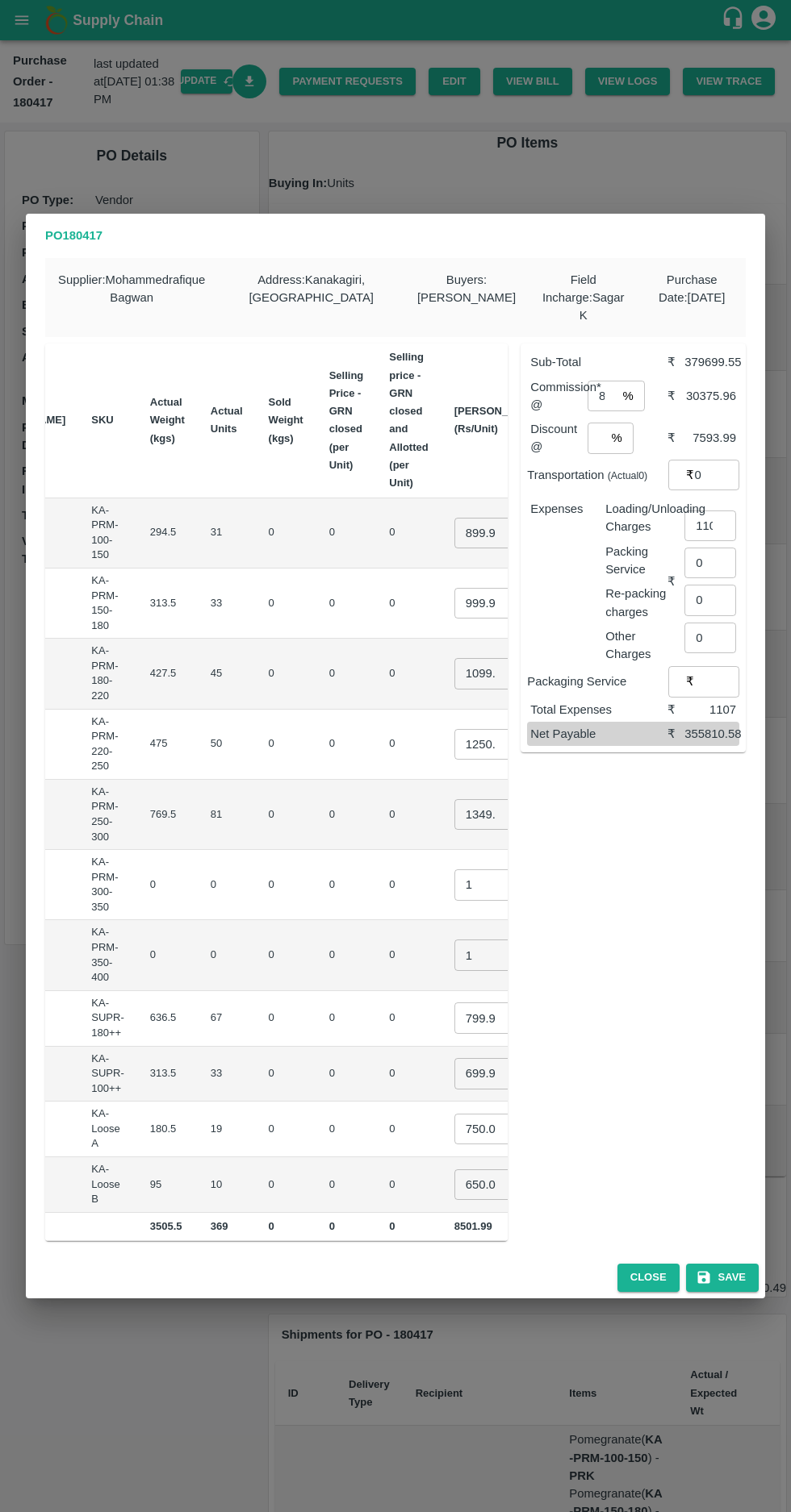
click at [454, 530] on input "899.9996" at bounding box center [486, 532] width 65 height 31
type input "8"
type input "950"
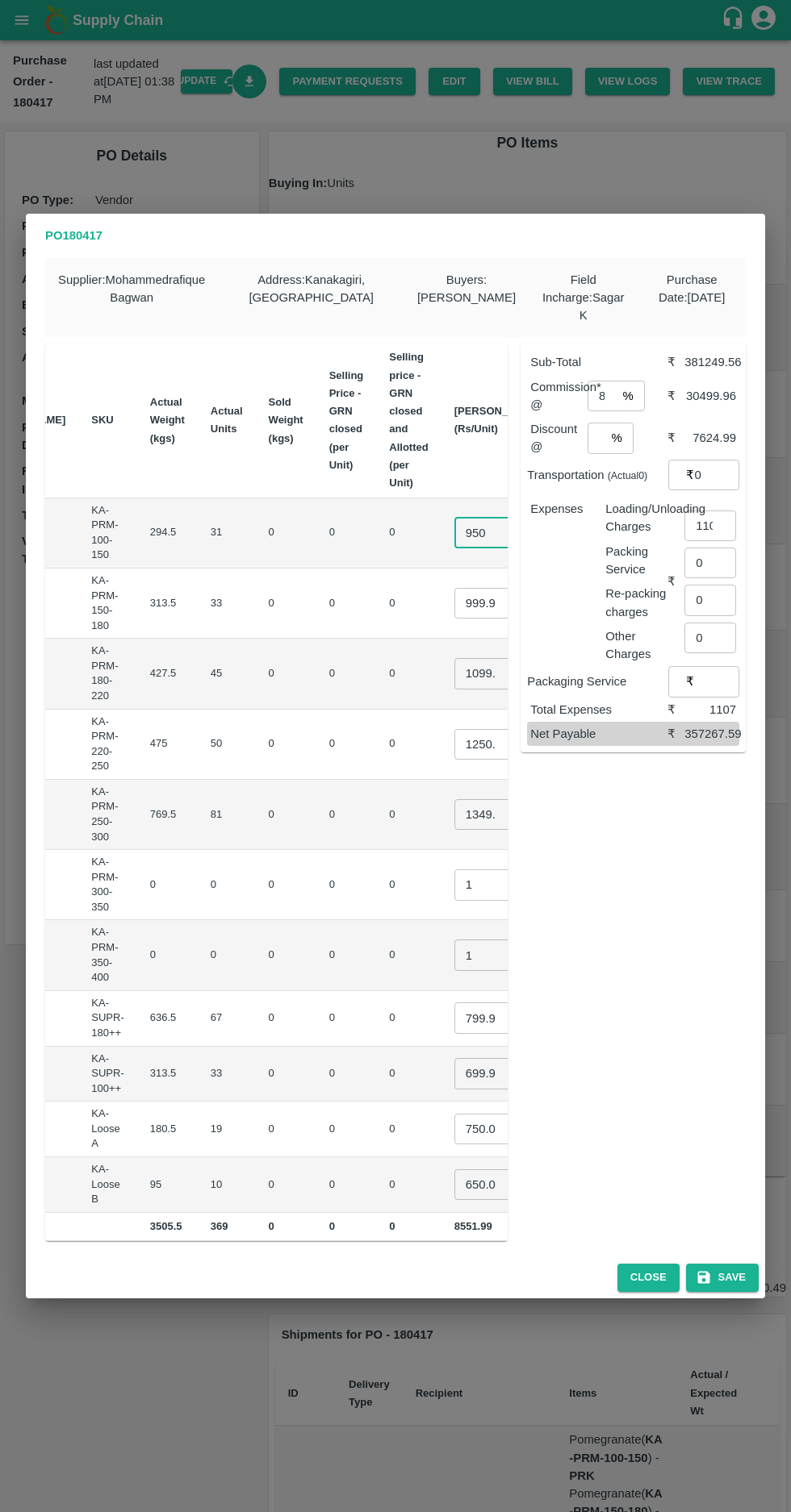
scroll to position [0, 16]
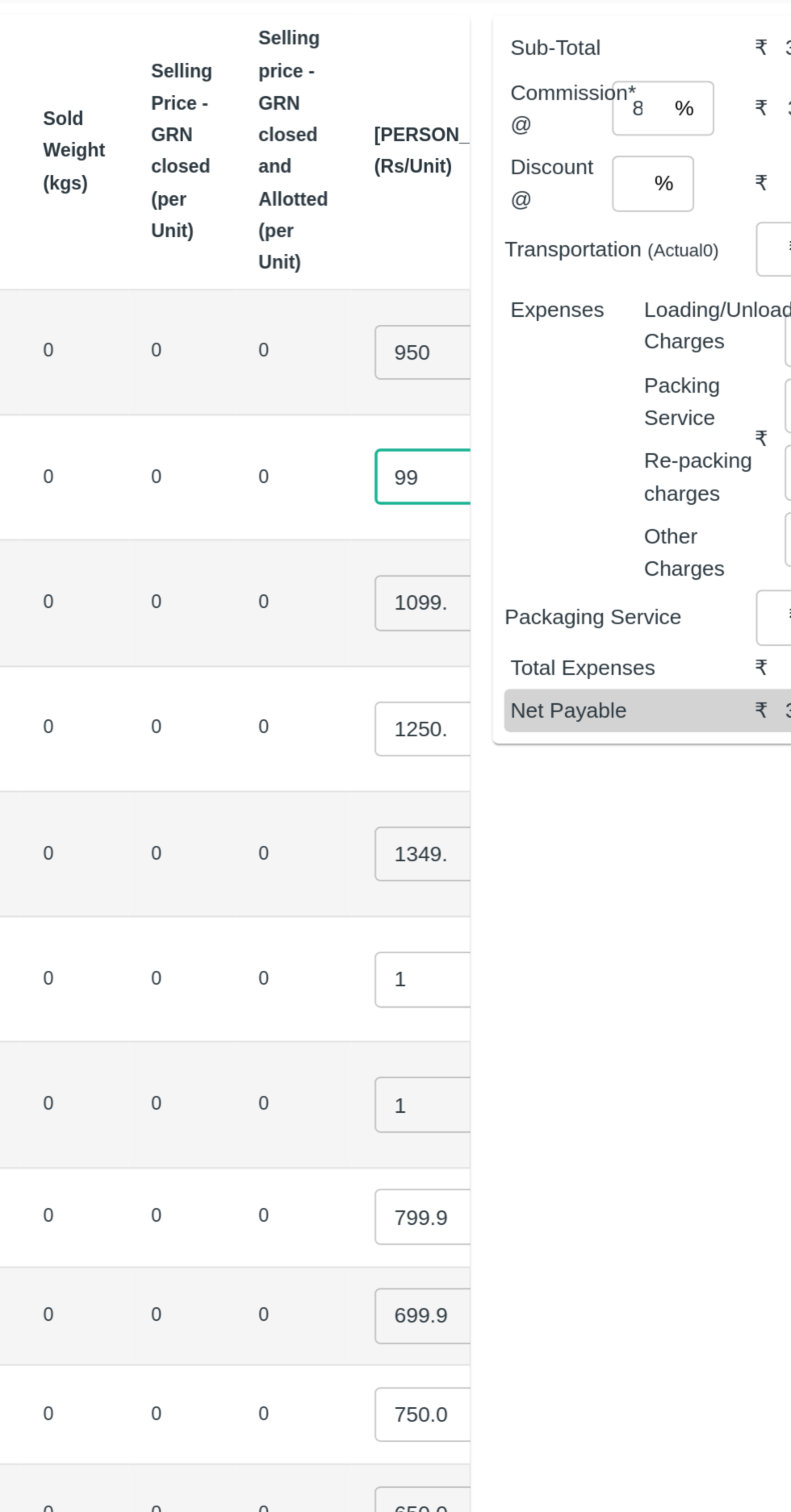
type input "9"
type input "1050"
type input "1"
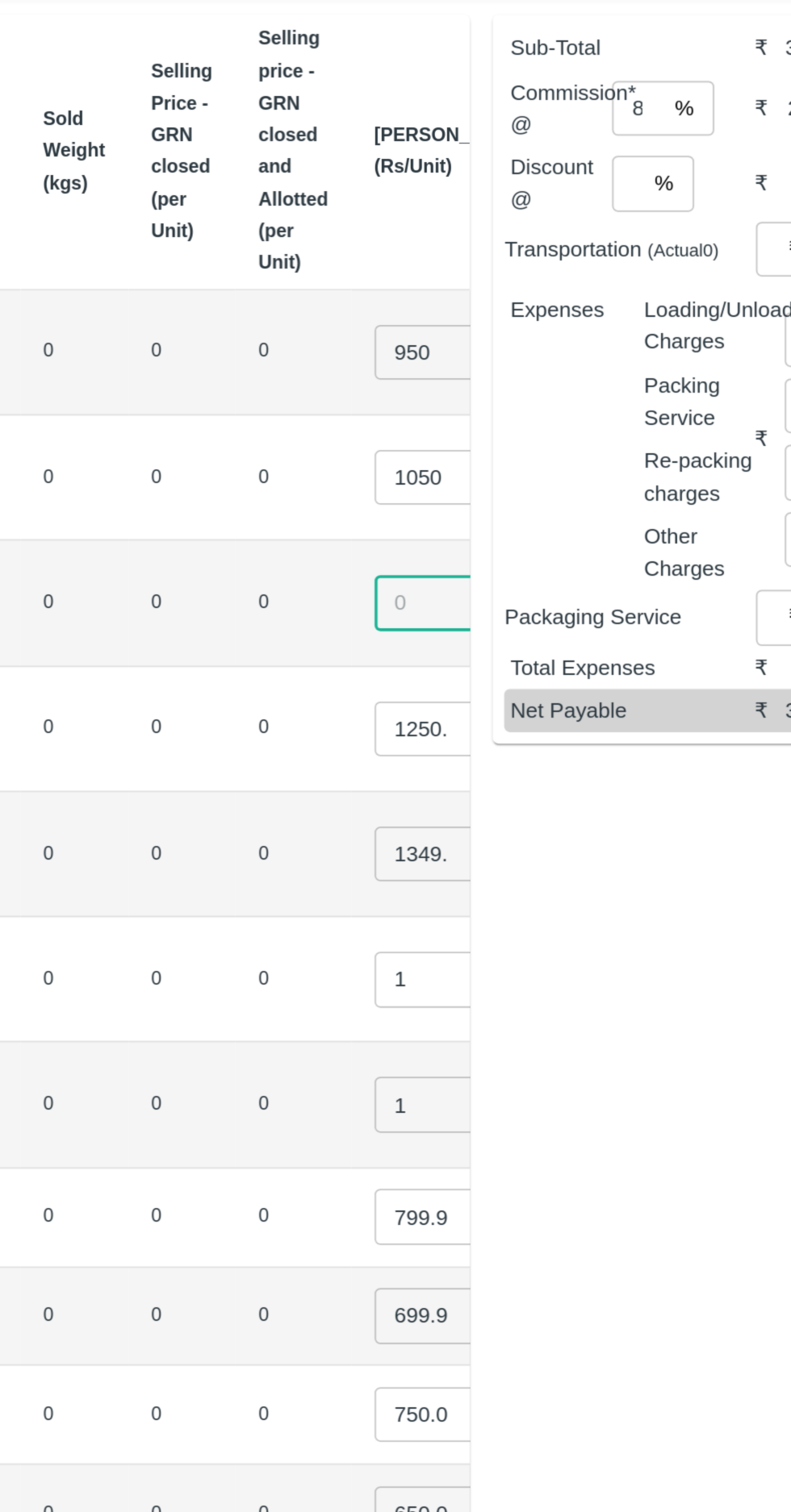
scroll to position [0, 0]
type input "1150"
type input "1"
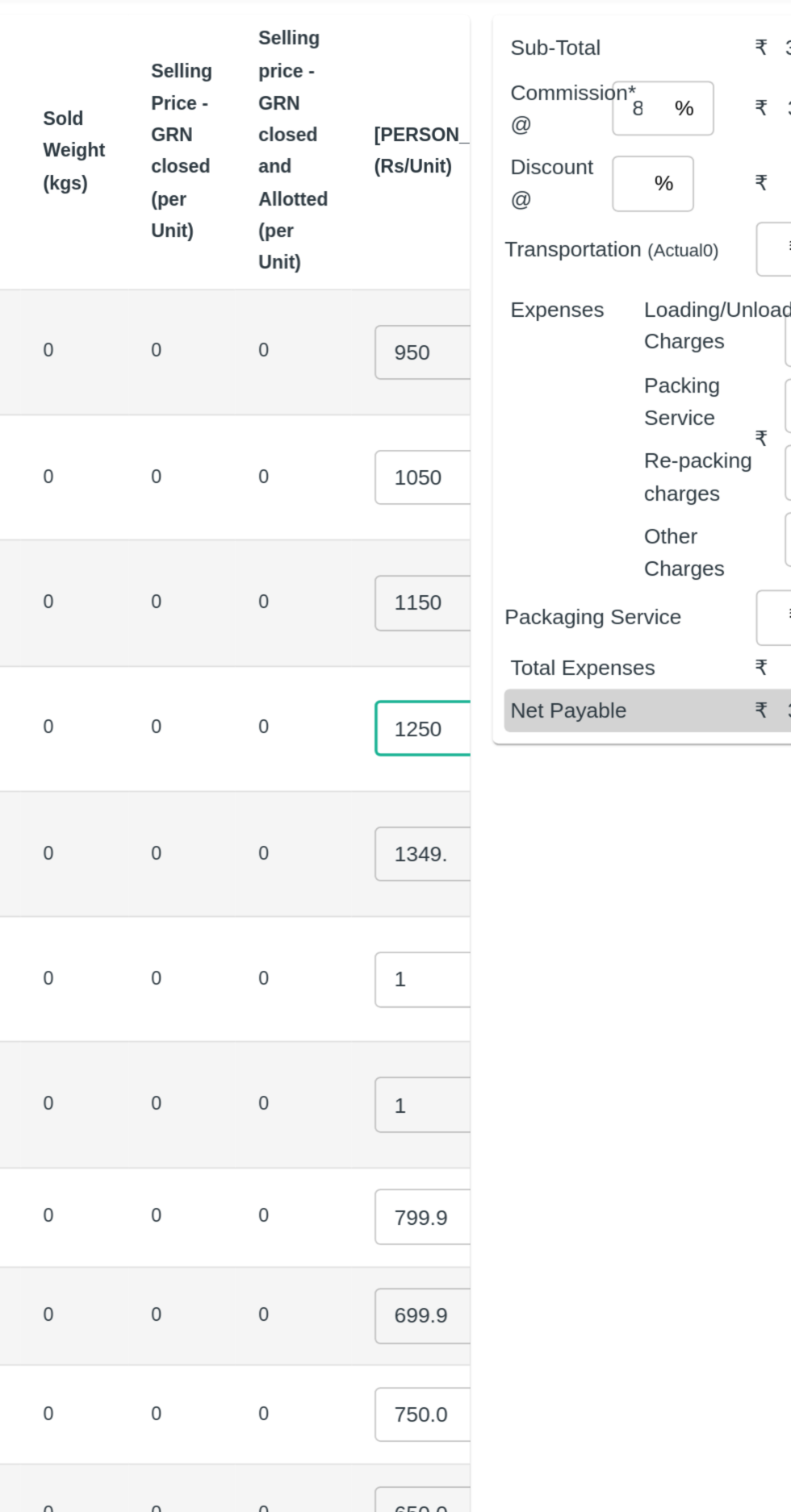
type input "1250"
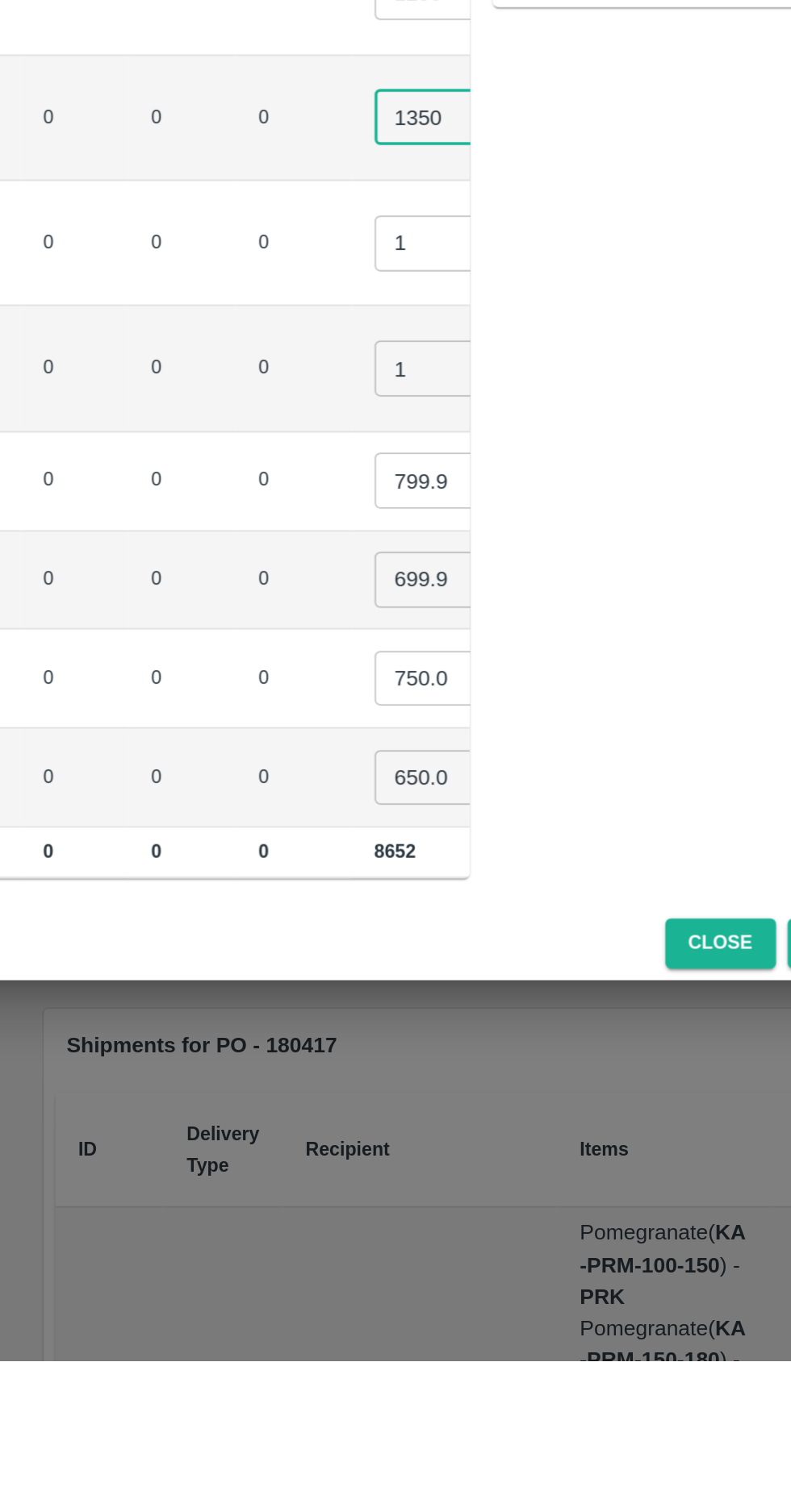
type input "1350"
click at [454, 1016] on input "799.99975" at bounding box center [486, 1017] width 65 height 31
type input "7"
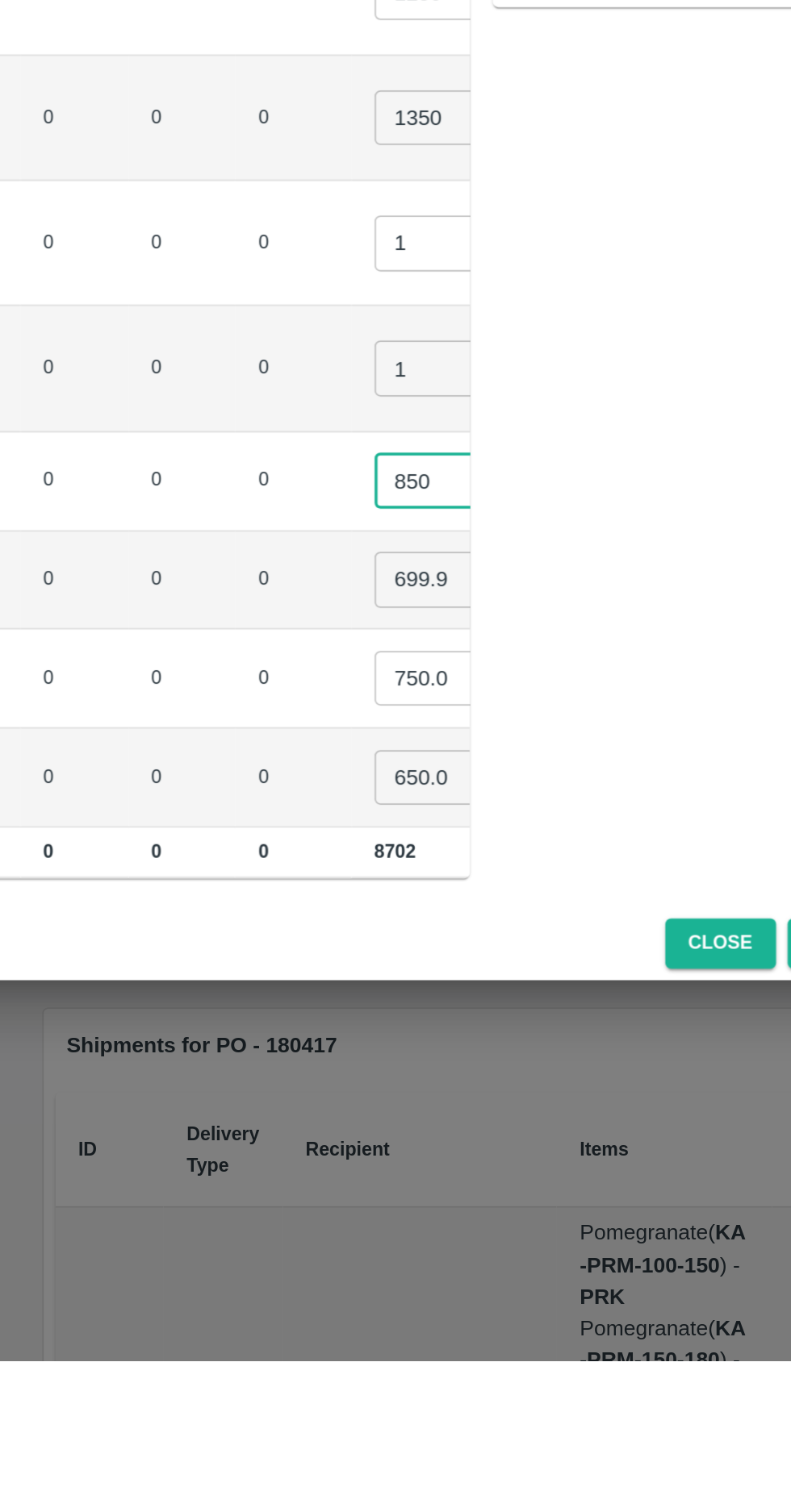
type input "850"
type input "6"
type input "800"
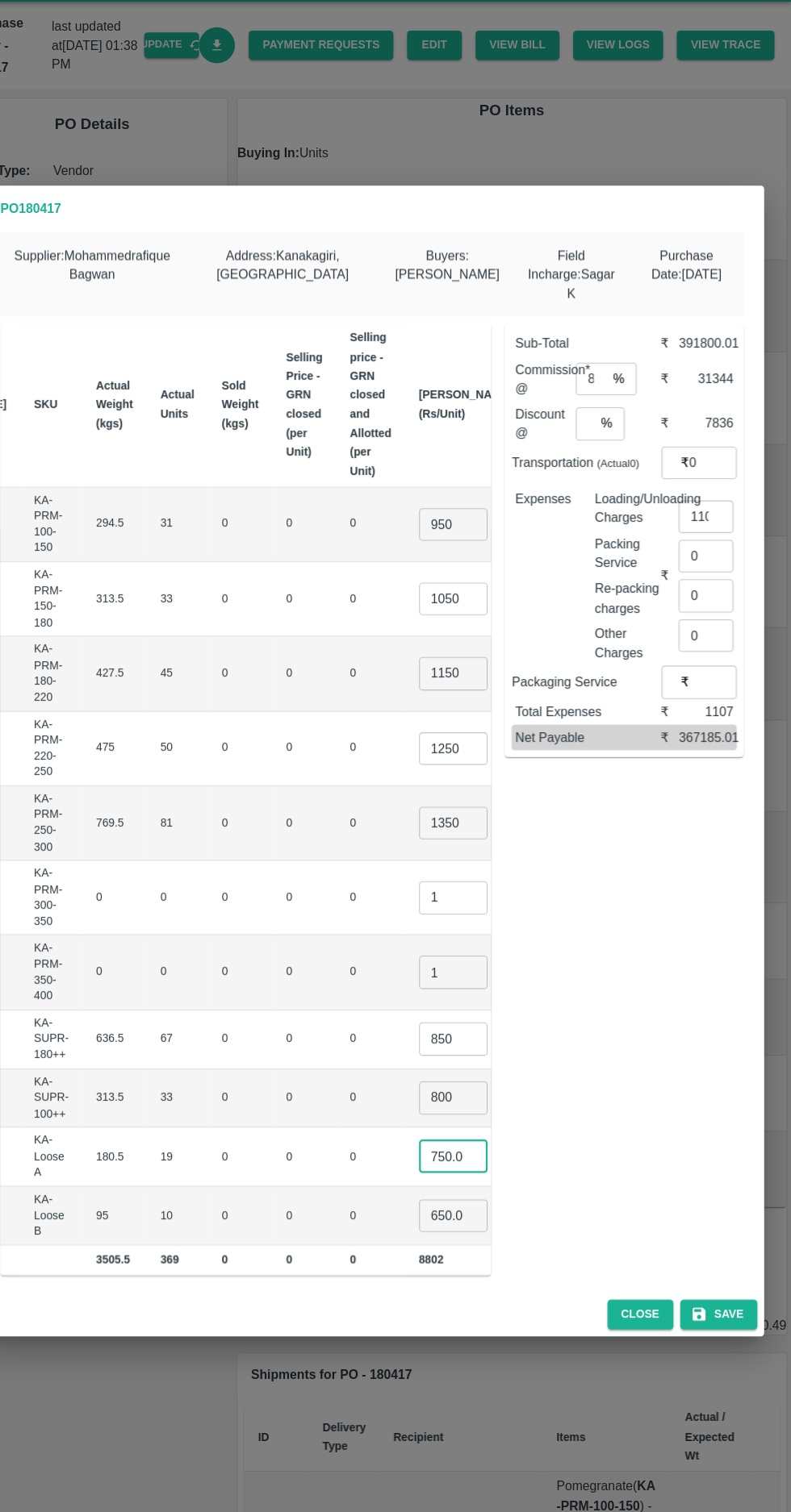
click at [440, 1127] on input "750.0003" at bounding box center [472, 1129] width 65 height 31
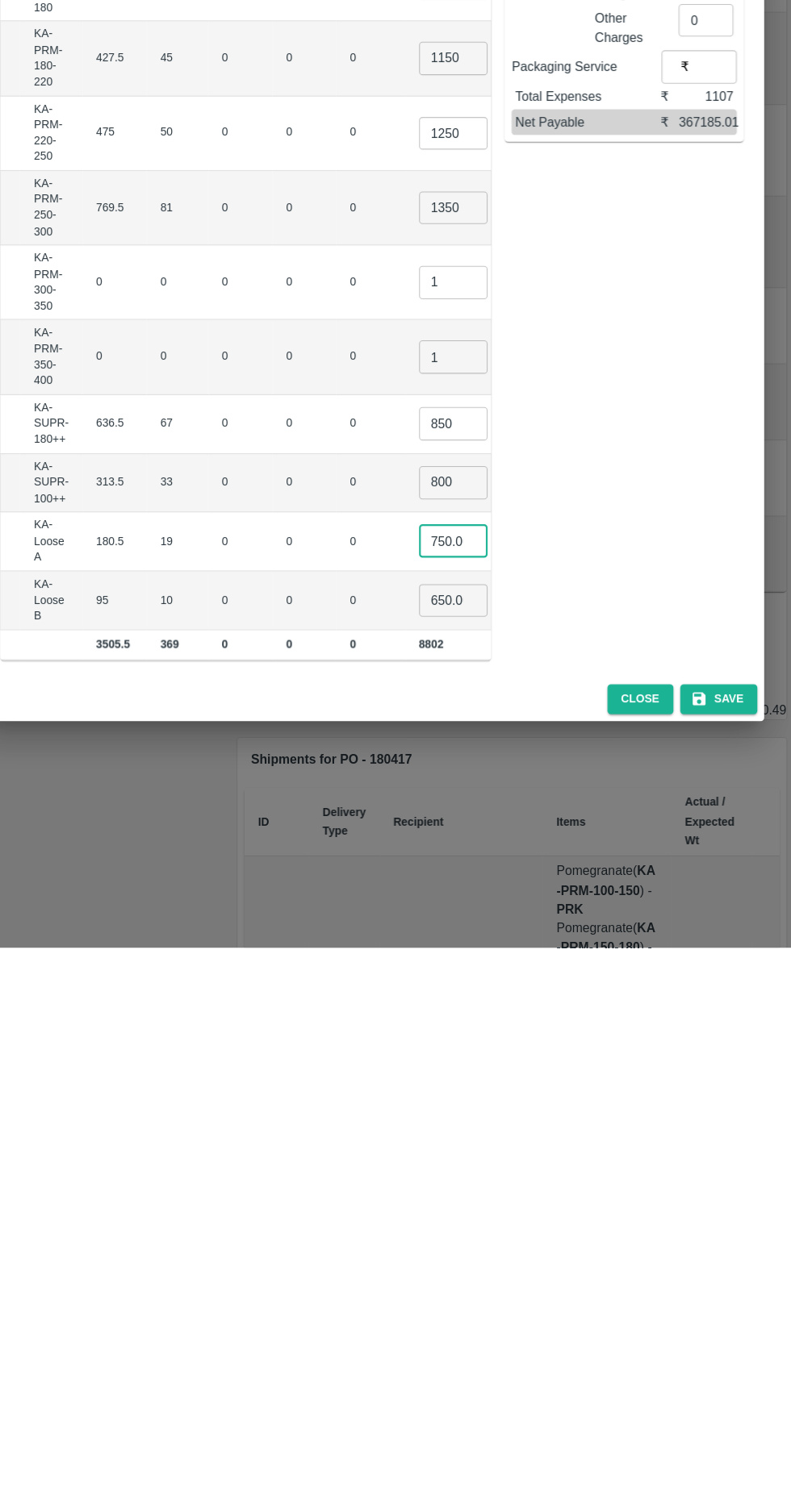
scroll to position [0, 16]
type input "7"
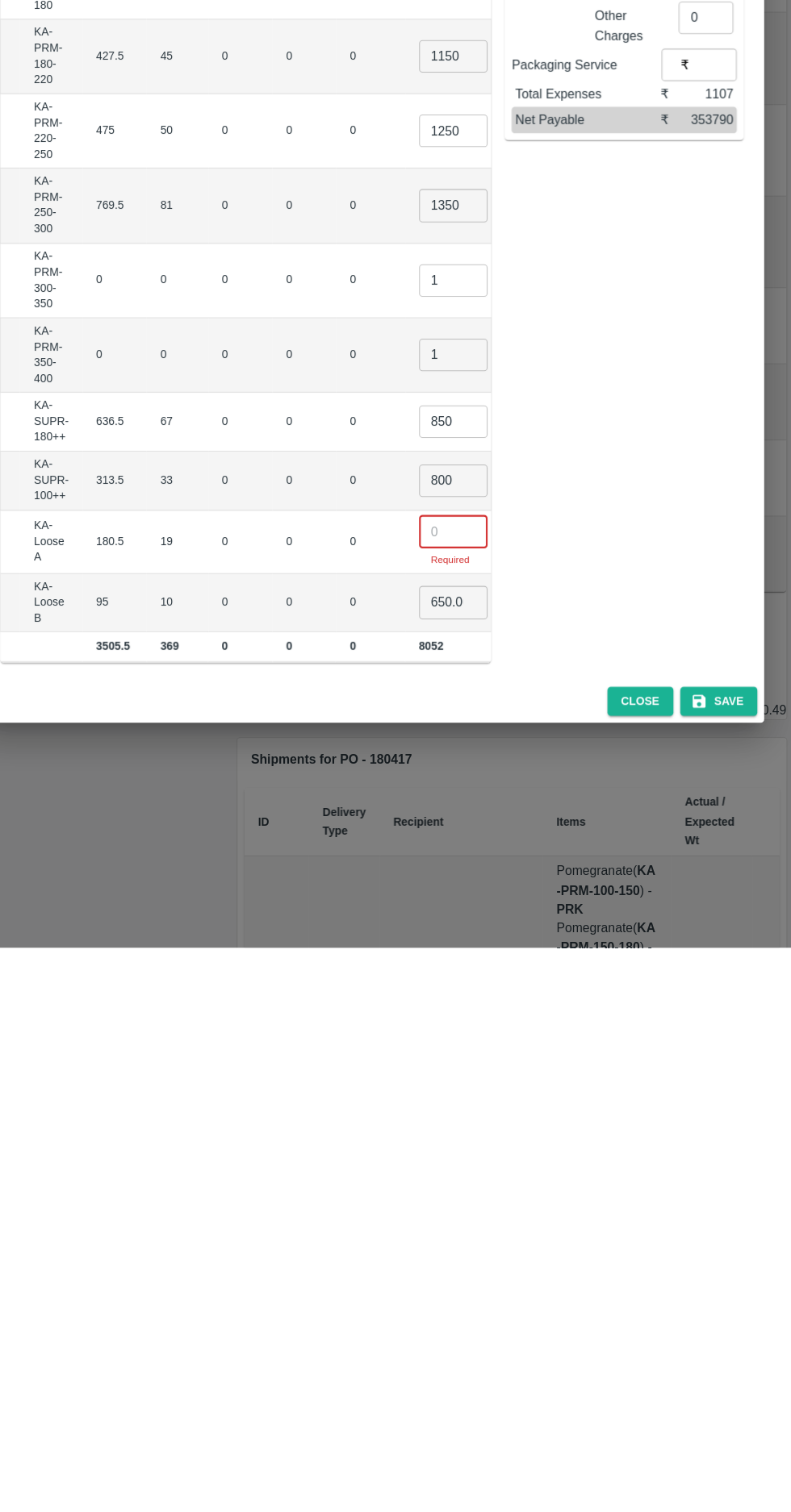
scroll to position [0, 208]
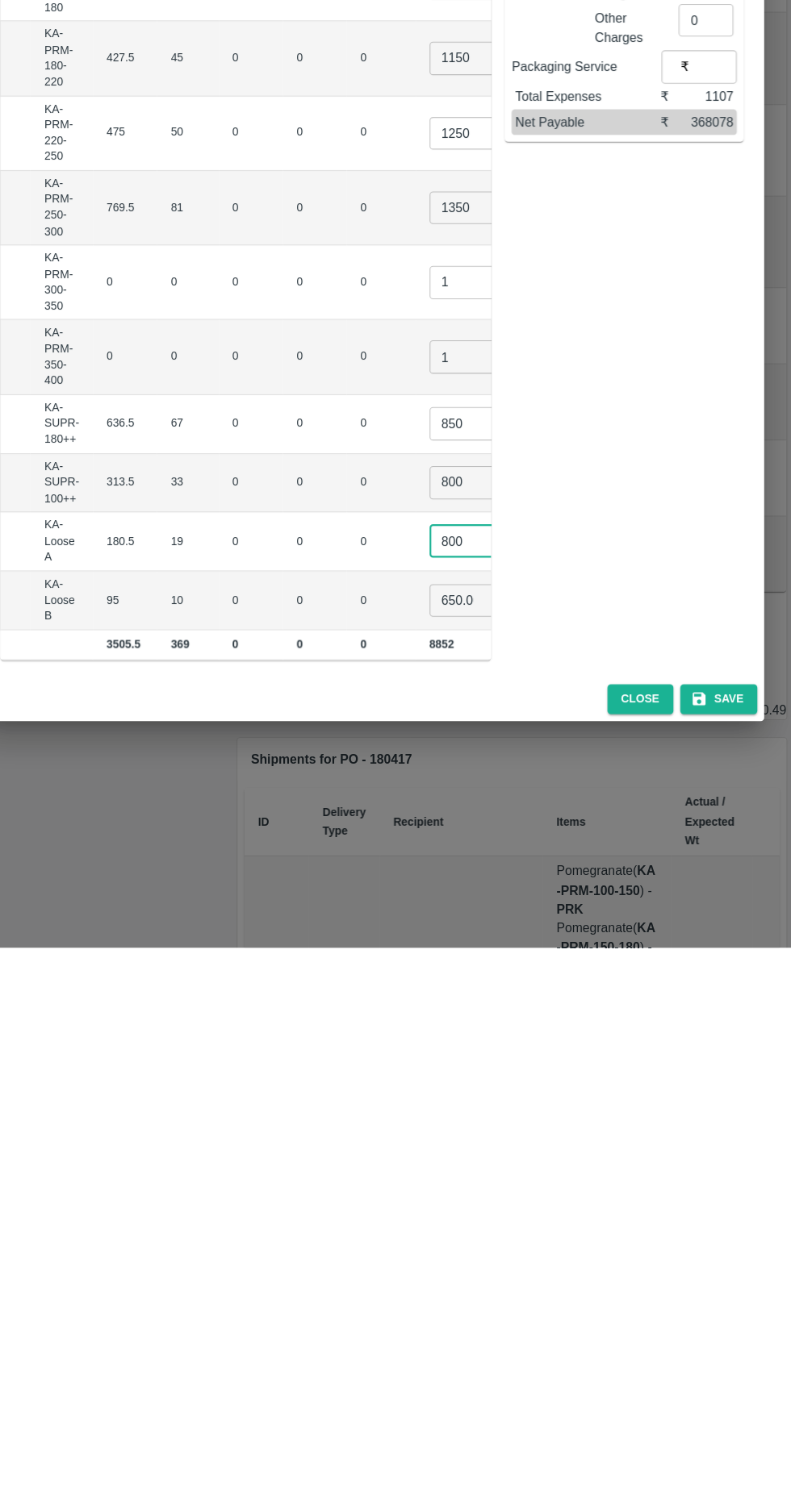
type input "800"
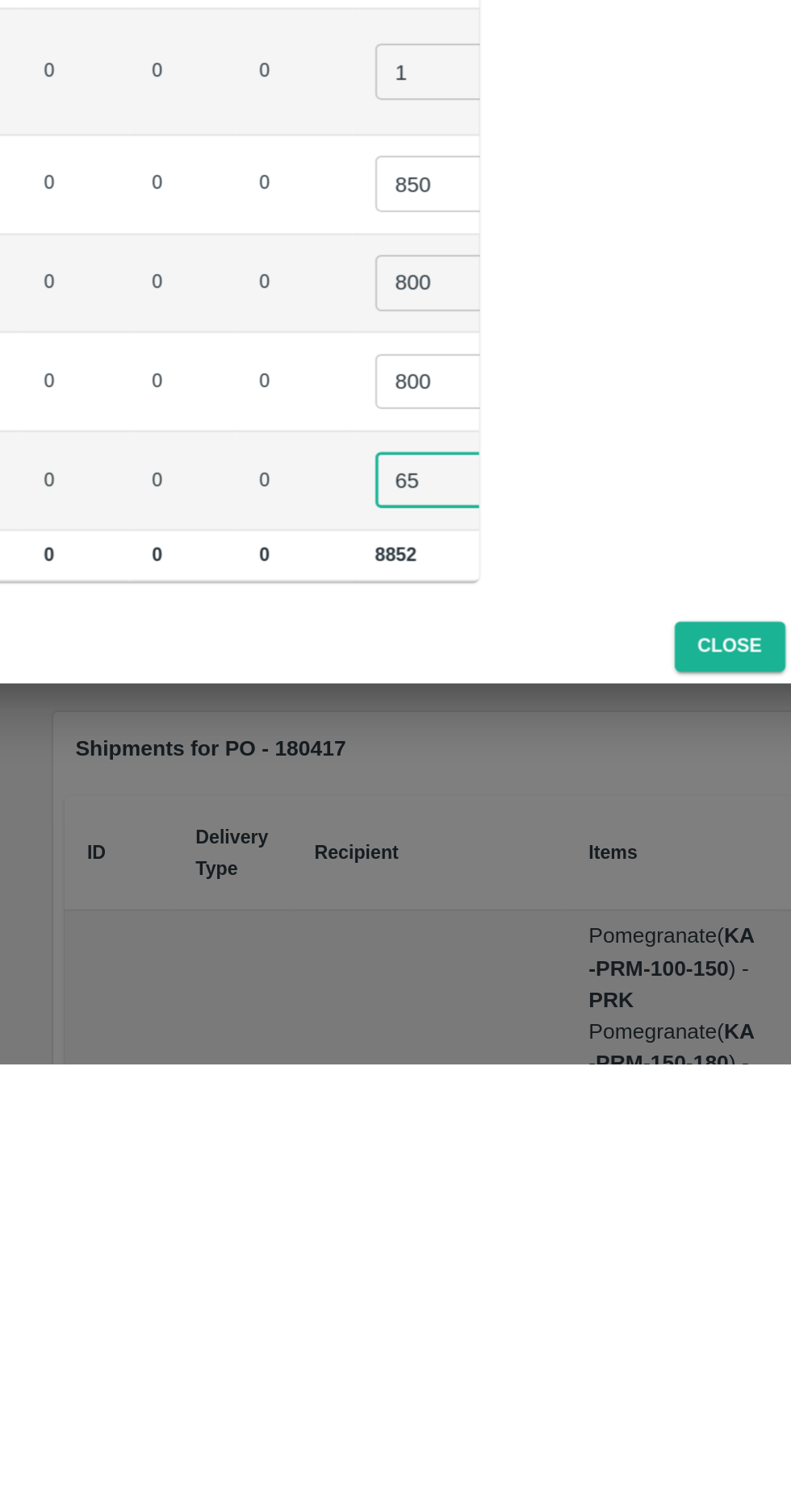
type input "6"
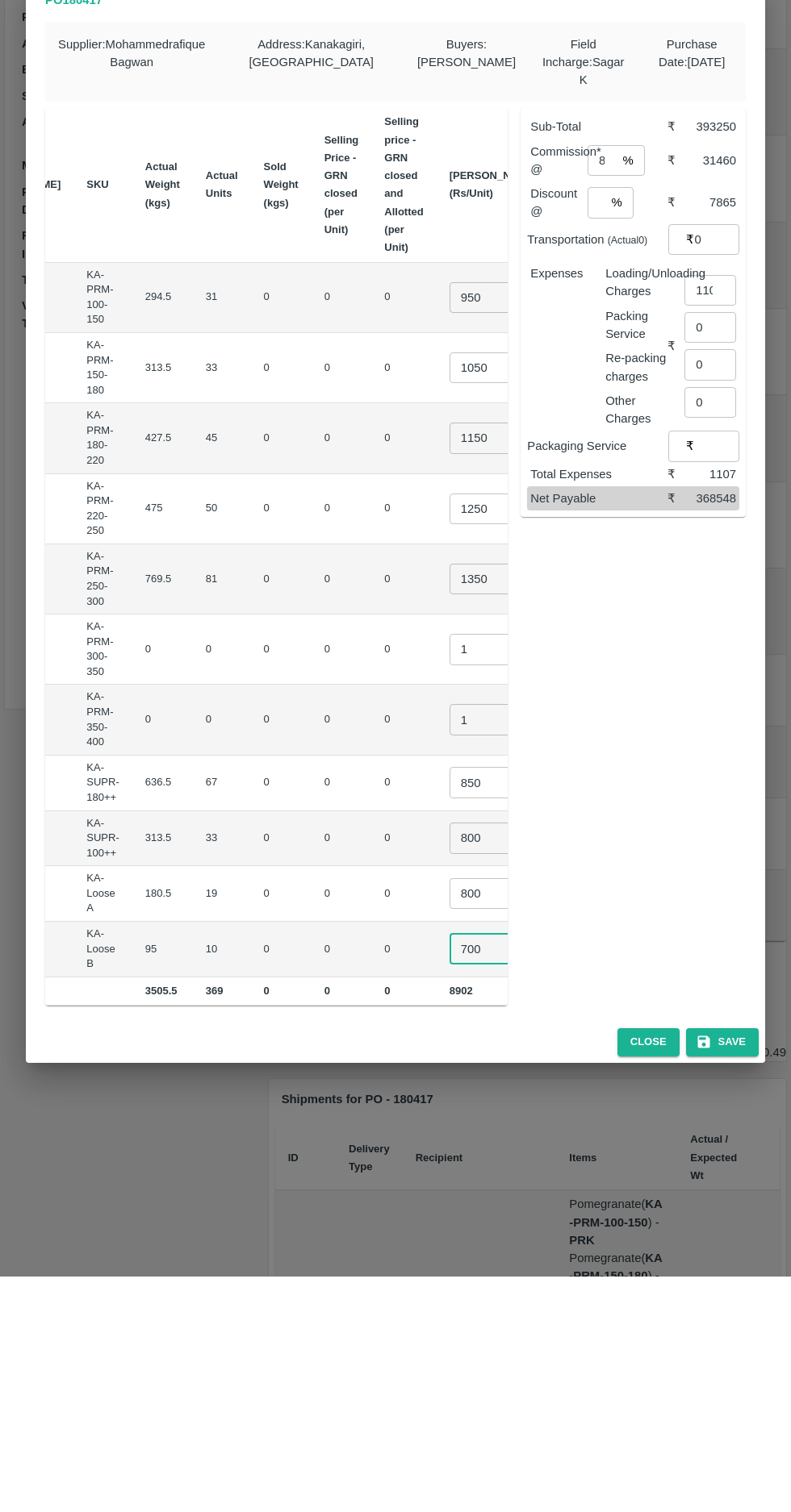
type input "700"
click at [600, 397] on input "8" at bounding box center [601, 396] width 29 height 31
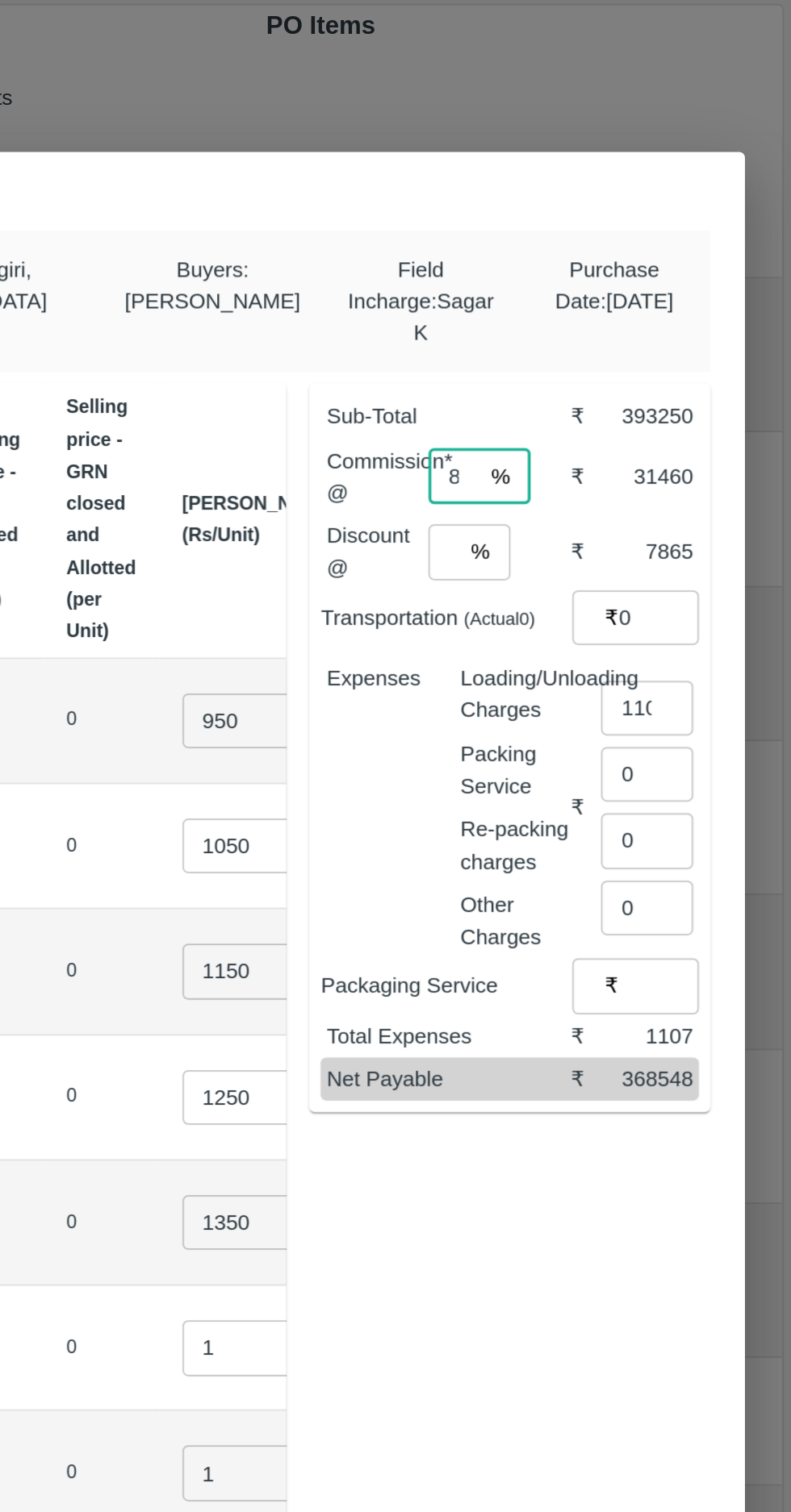
click at [602, 437] on input "2" at bounding box center [595, 438] width 17 height 31
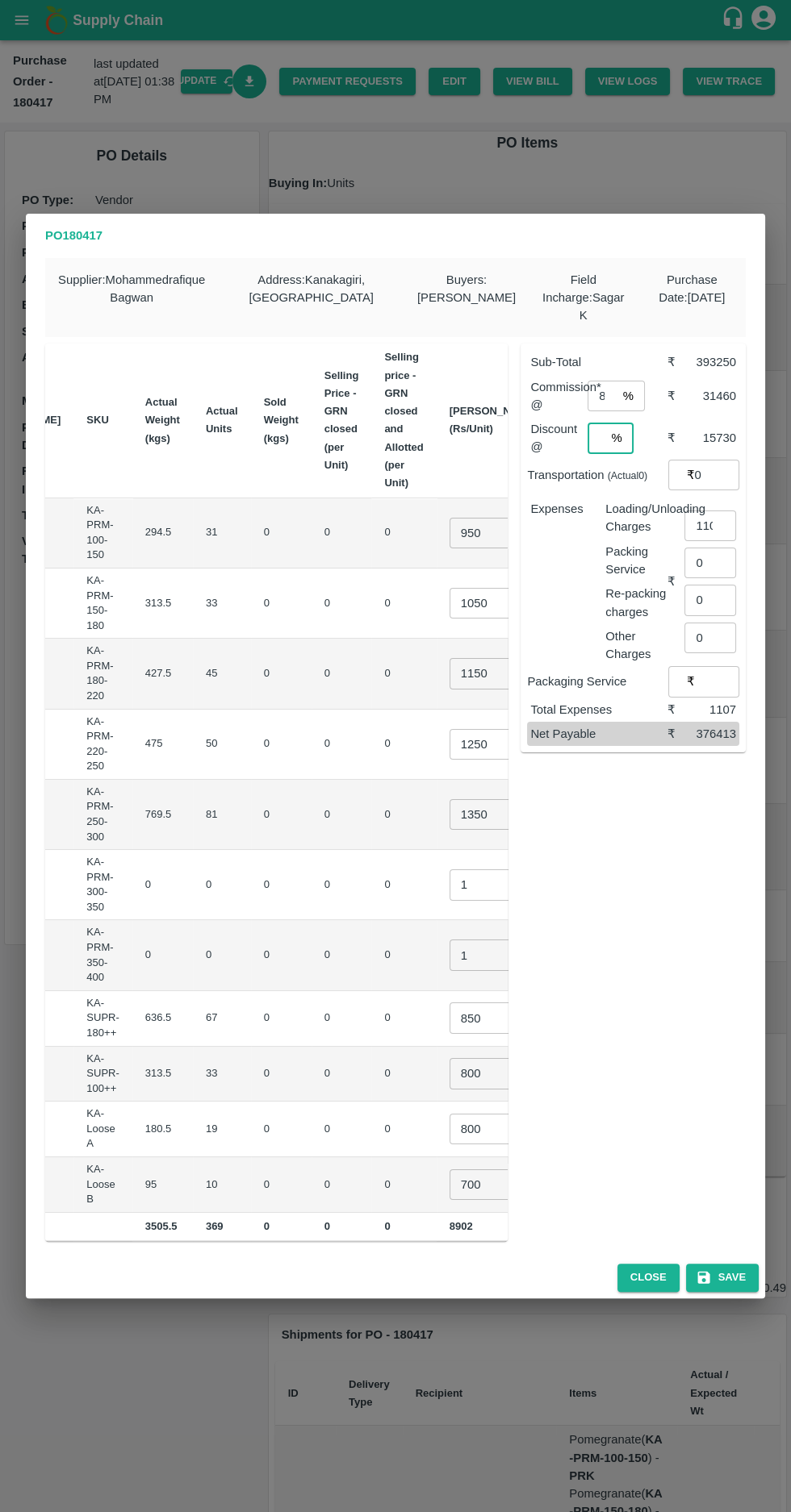
type input "4"
click at [728, 1279] on button "Save" at bounding box center [722, 1277] width 73 height 28
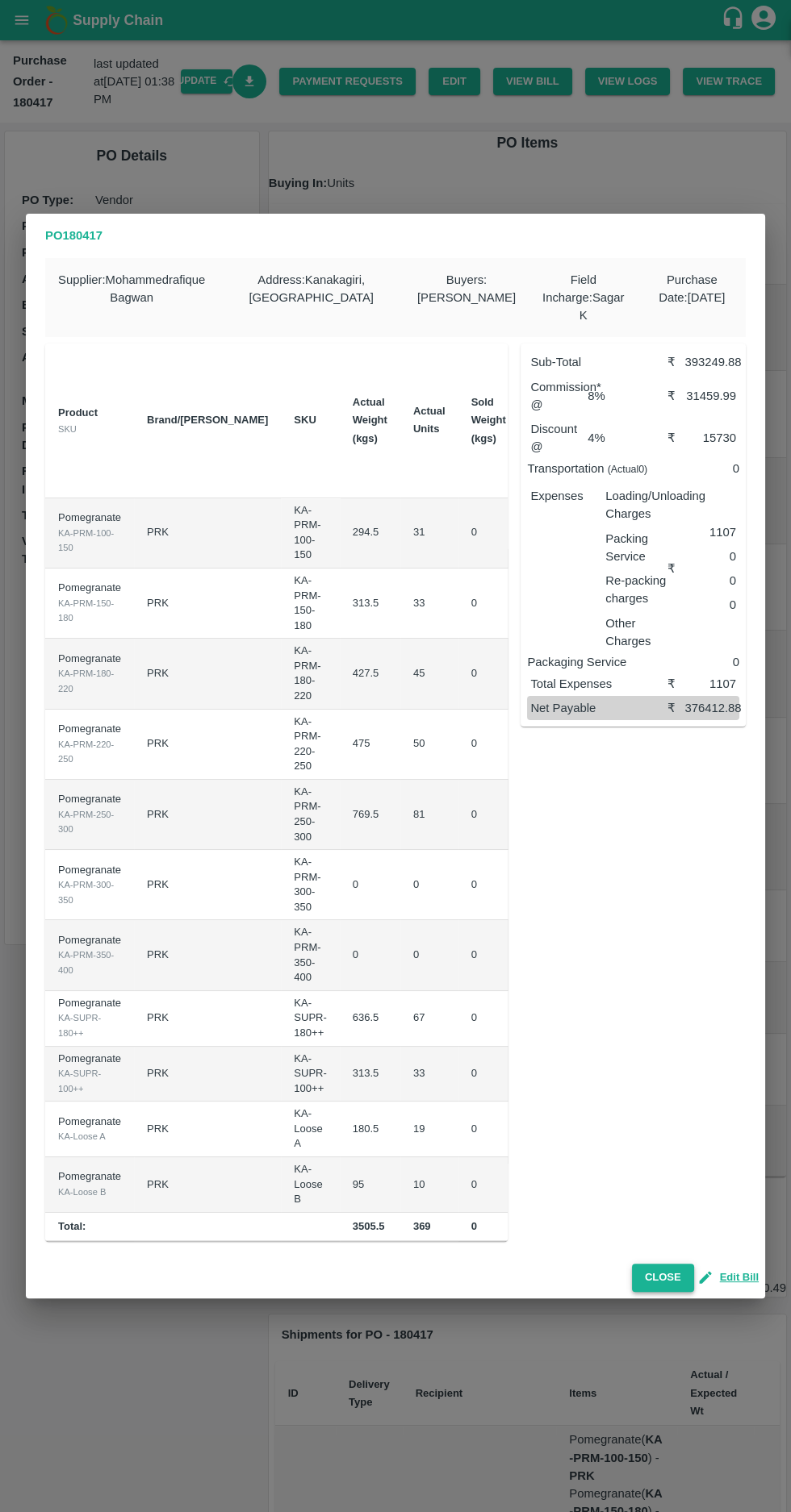
click at [662, 1281] on button "Close" at bounding box center [662, 1277] width 62 height 28
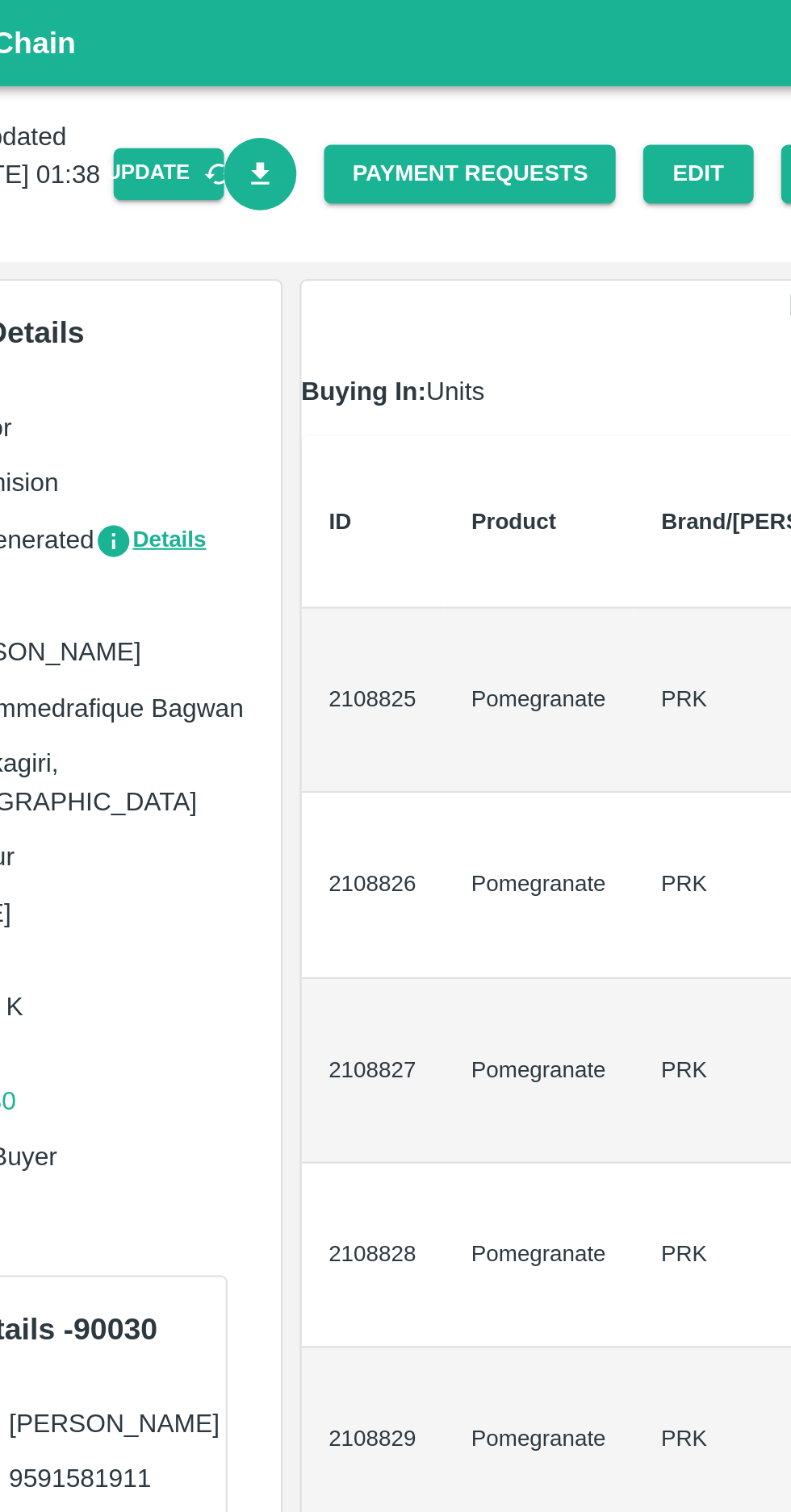
click at [267, 90] on link "Download Bill" at bounding box center [250, 82] width 35 height 35
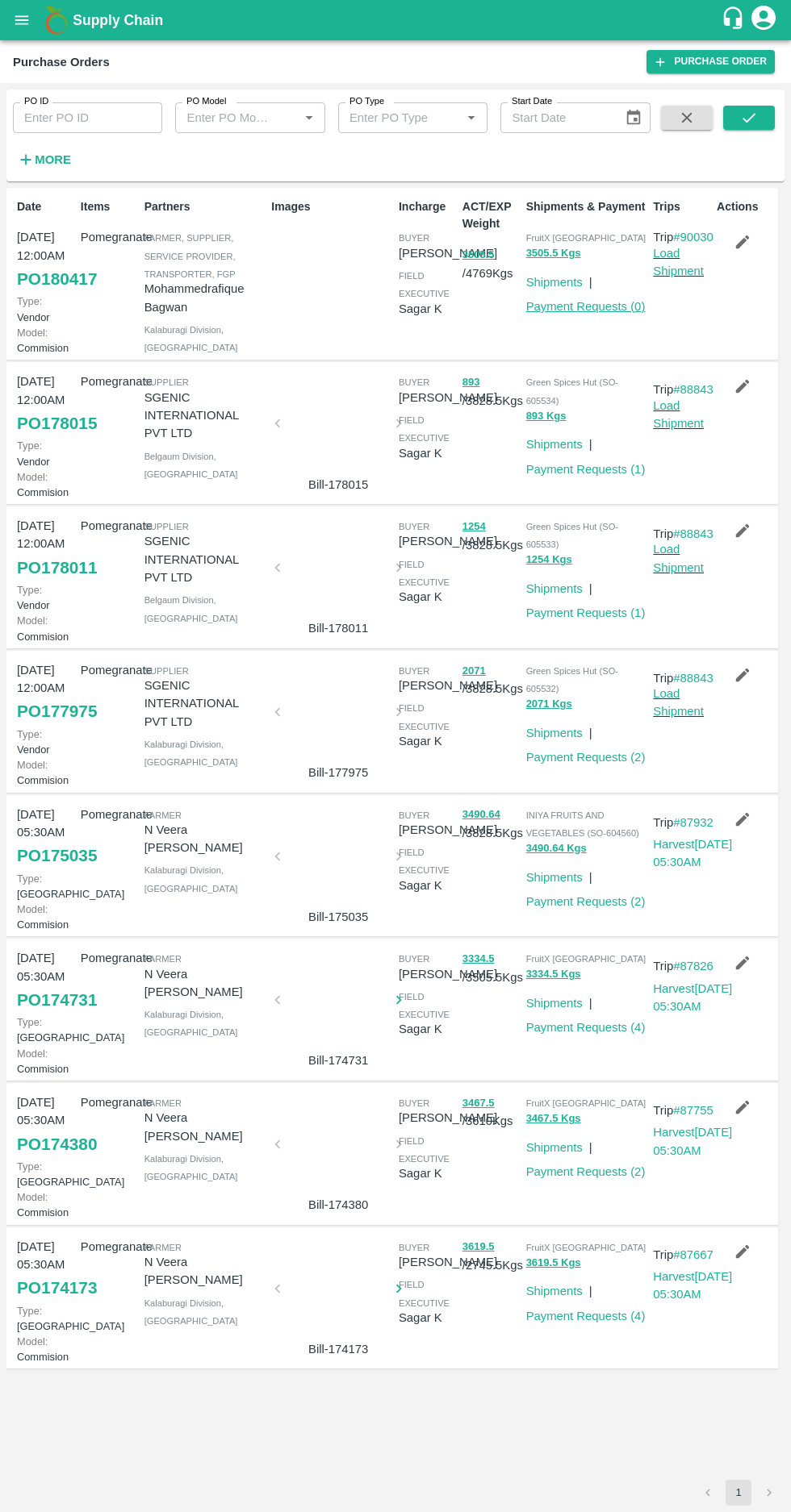
click at [586, 306] on link "Payment Requests ( 0 )" at bounding box center [585, 306] width 119 height 13
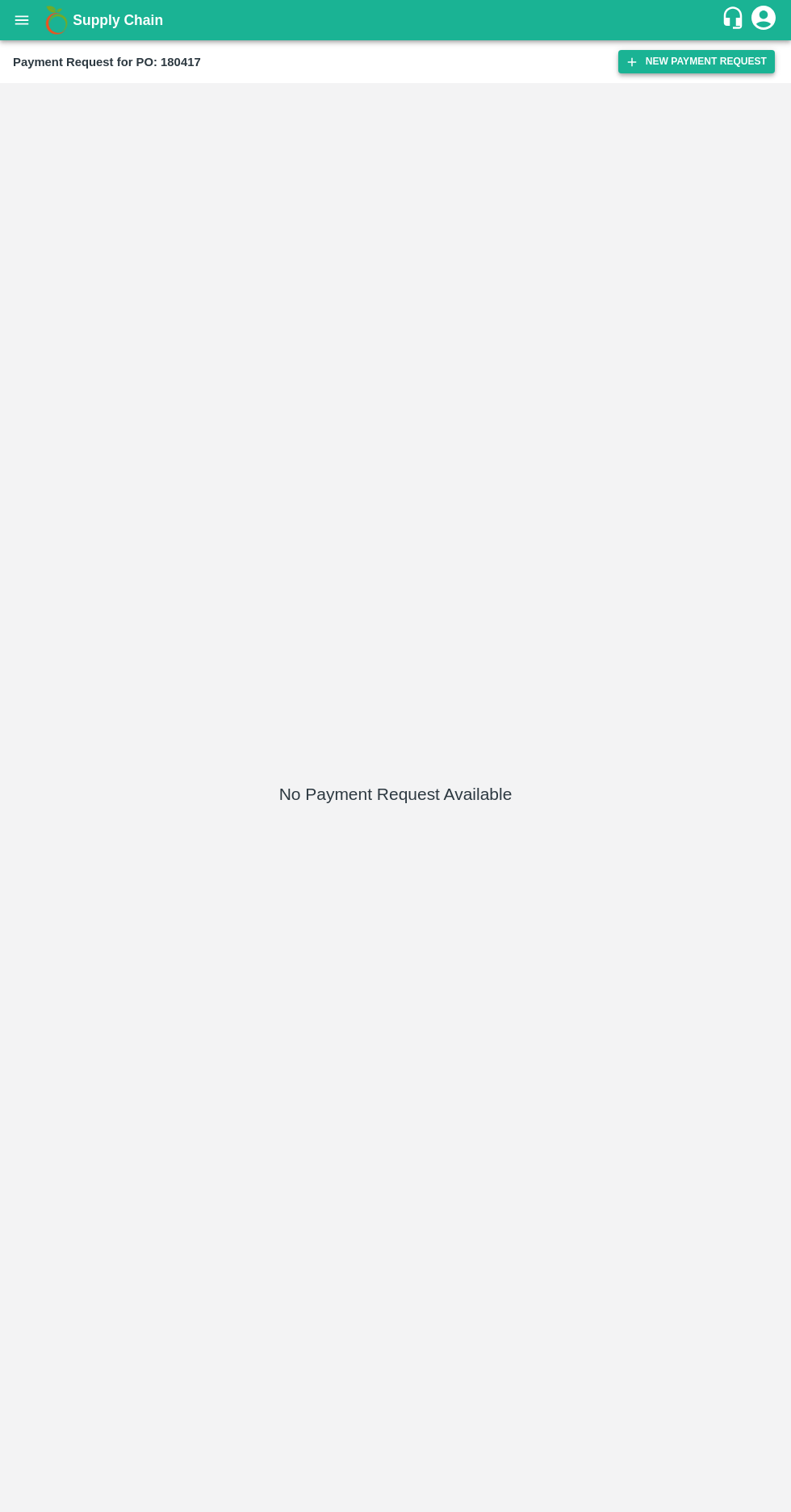
click at [663, 61] on button "New Payment Request" at bounding box center [696, 61] width 157 height 24
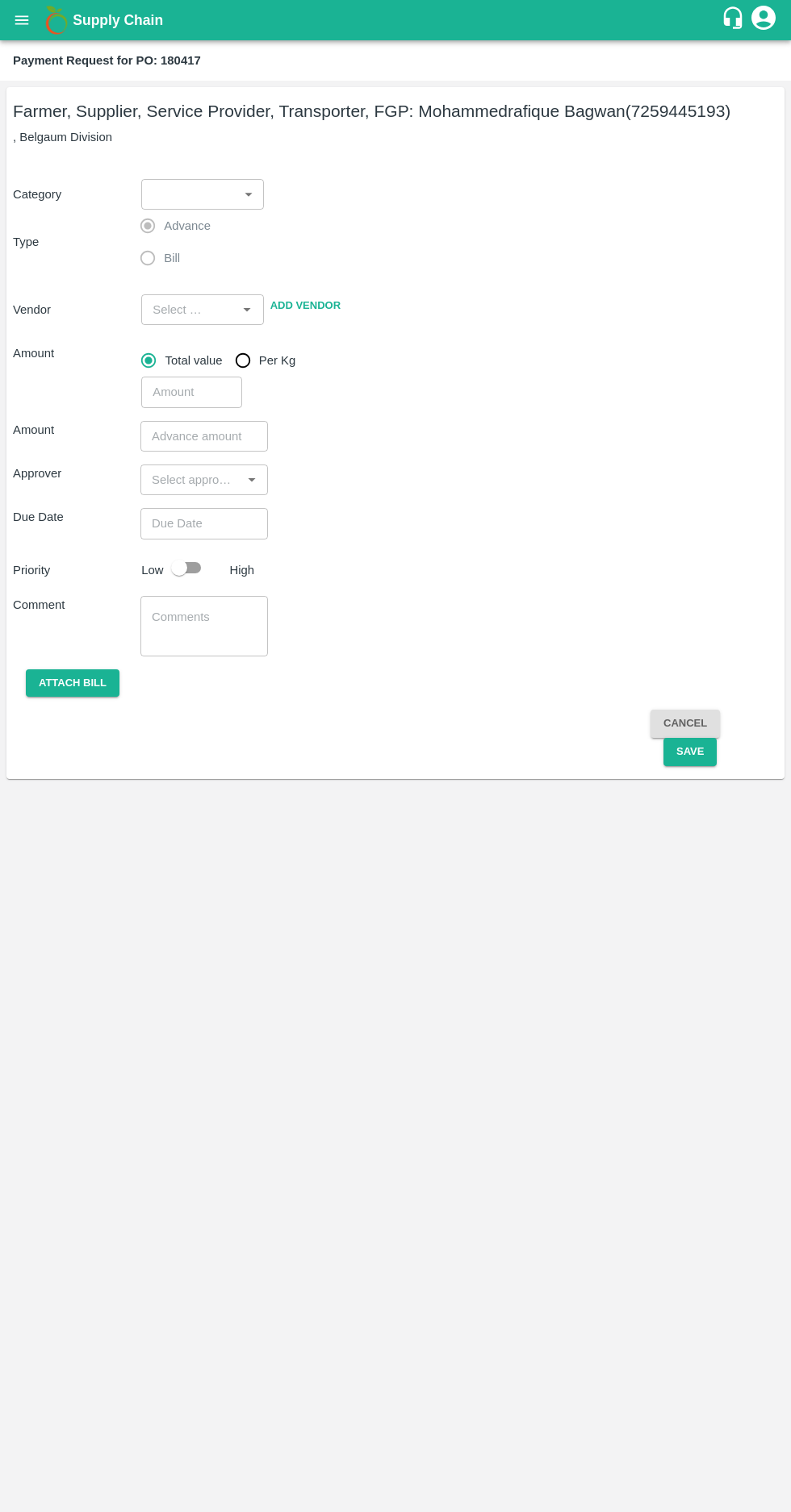
click at [203, 195] on body "Supply Chain Payment Request for PO: 180417 Farmer, Supplier, Service Provider,…" at bounding box center [395, 756] width 791 height 1512
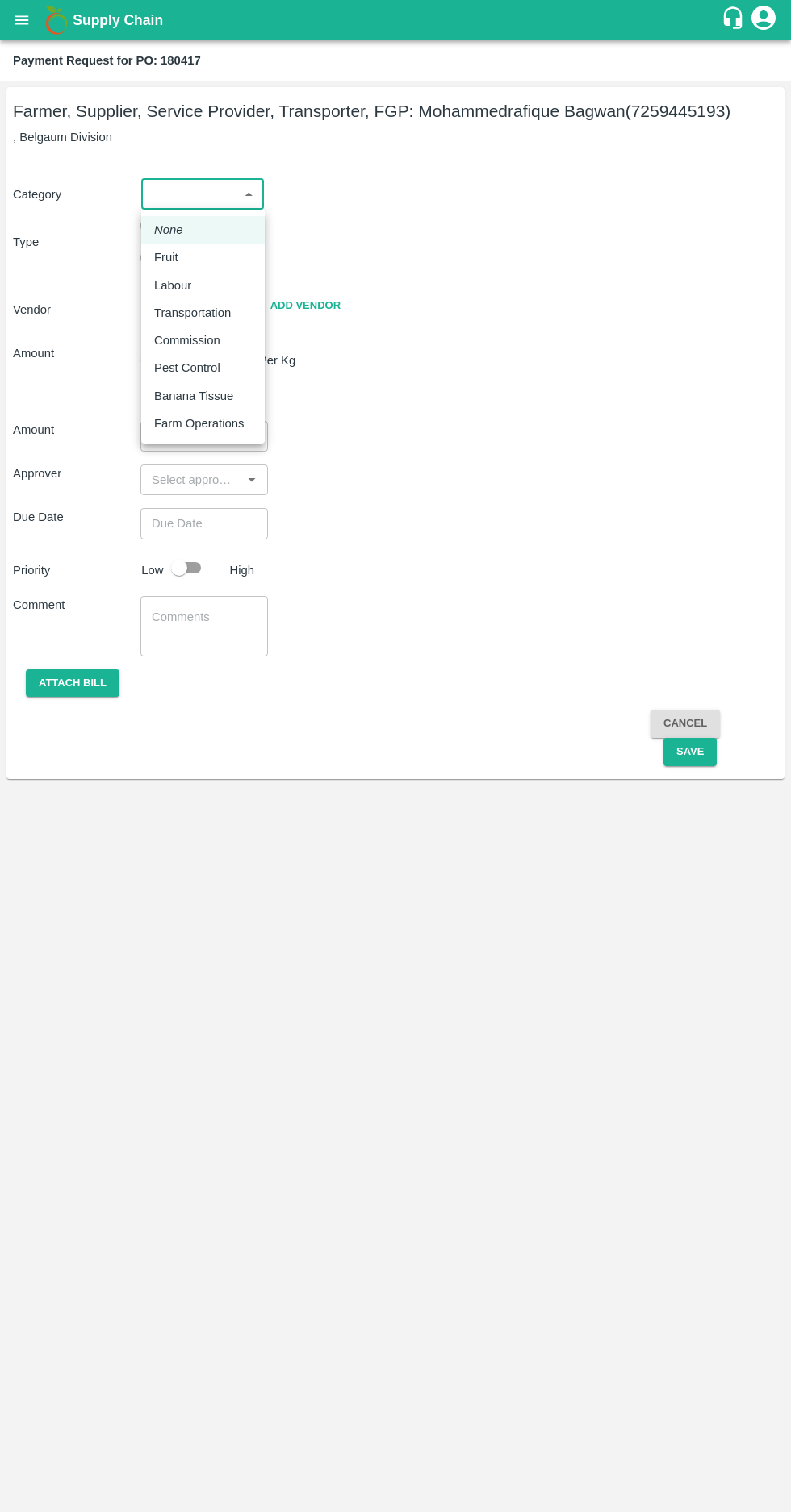
click at [182, 263] on div "Fruit" at bounding box center [170, 257] width 32 height 18
type input "1"
type input "Mohammedrafique Bagwan - 7259445193(Farmer, Supplier, Service Provider, Transpo…"
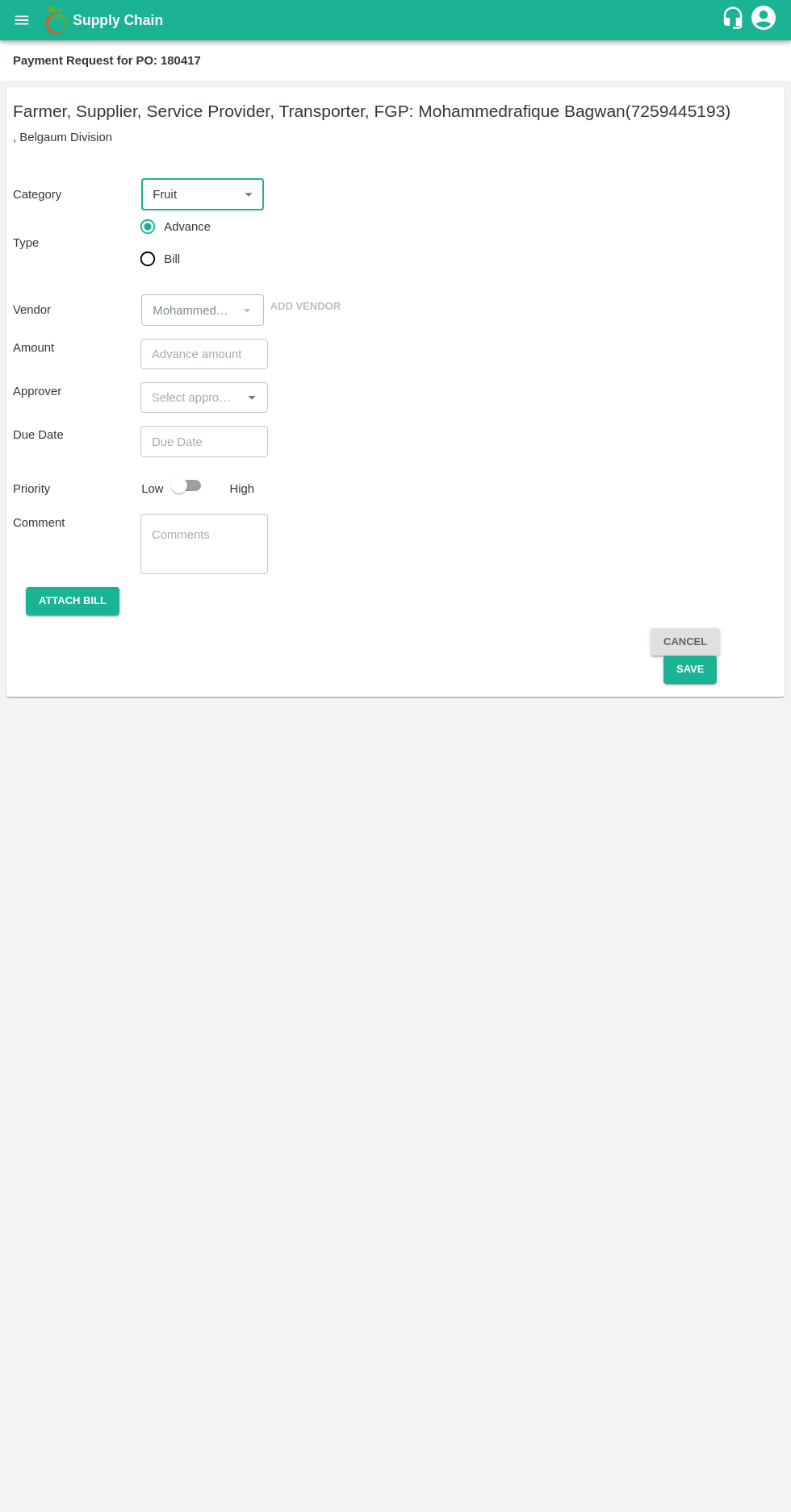
click at [147, 272] on input "Bill" at bounding box center [147, 258] width 32 height 32
radio input "true"
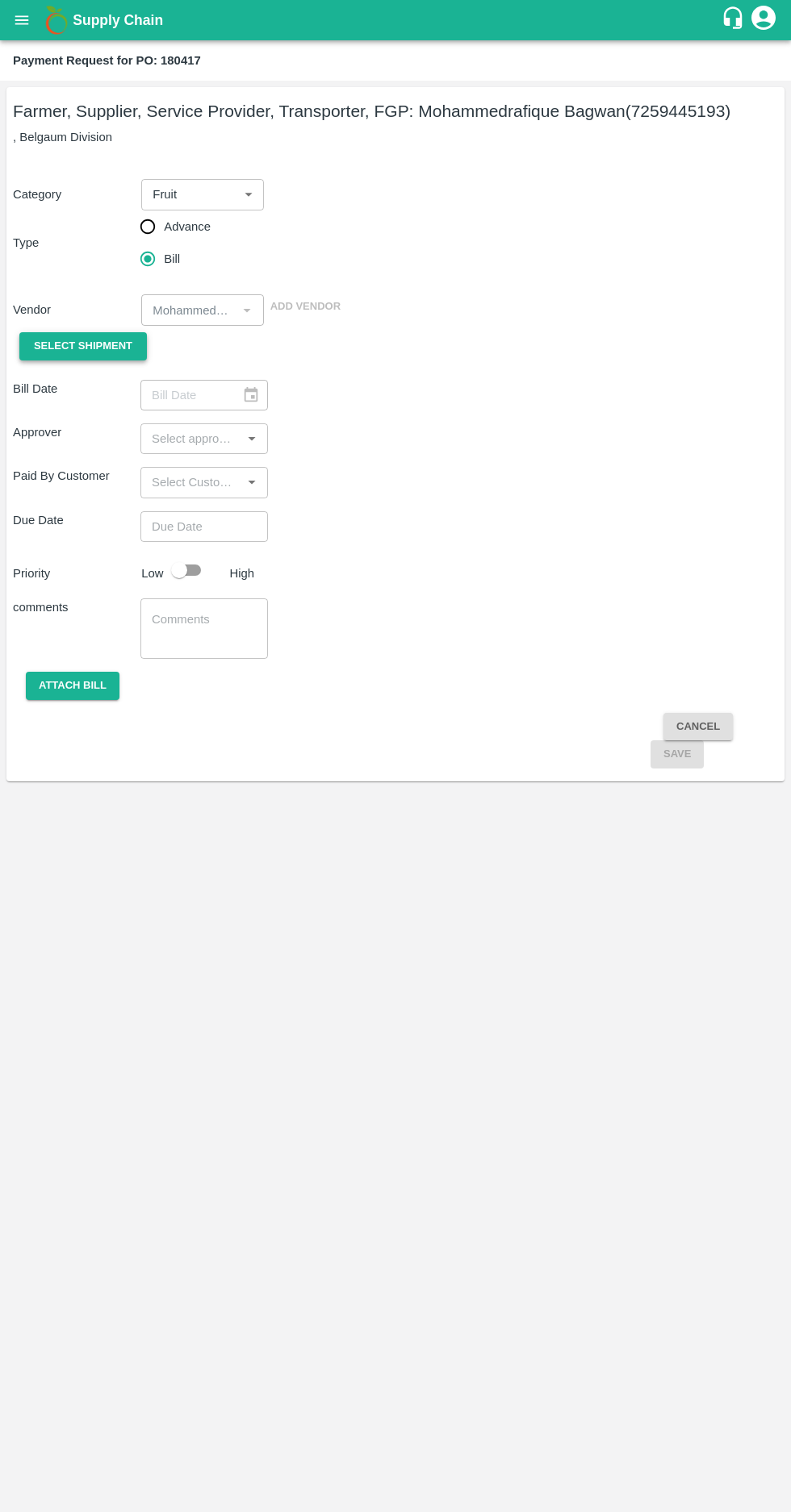
click at [93, 346] on span "Select Shipment" at bounding box center [83, 346] width 98 height 18
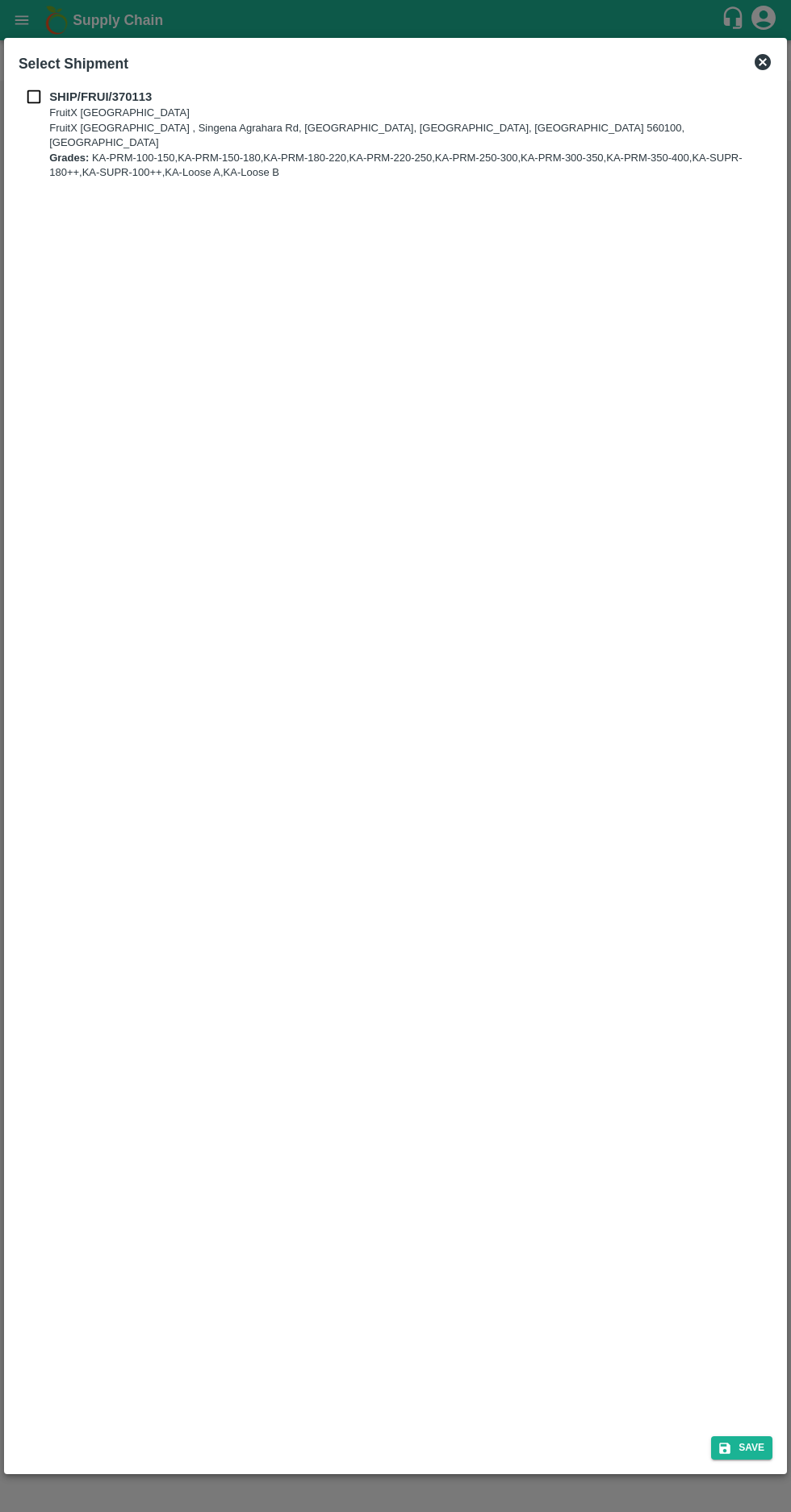
click at [27, 95] on input "checkbox" at bounding box center [33, 96] width 31 height 18
checkbox input "true"
click at [750, 1453] on button "Save" at bounding box center [741, 1447] width 61 height 24
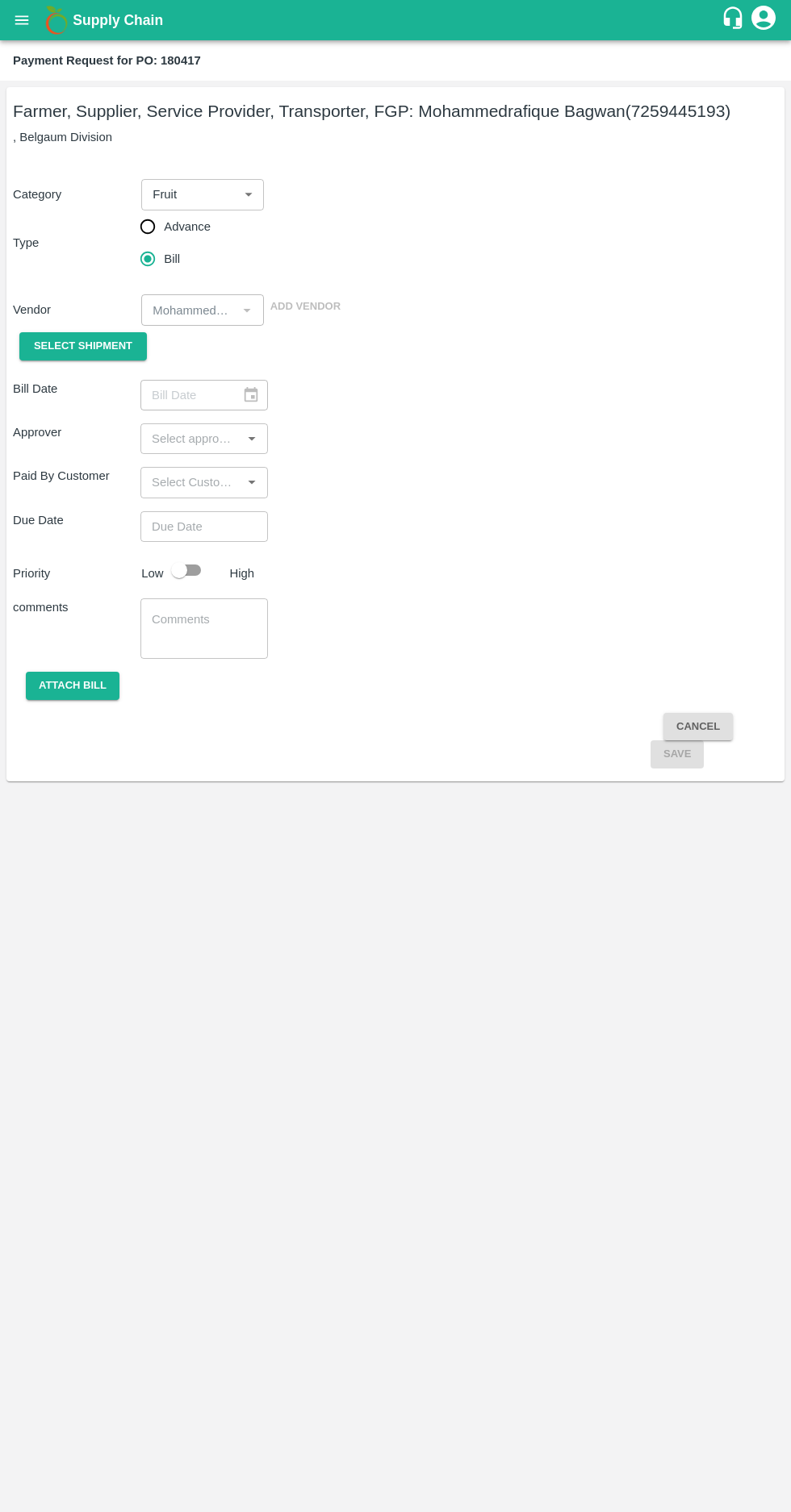
type input "[DATE]"
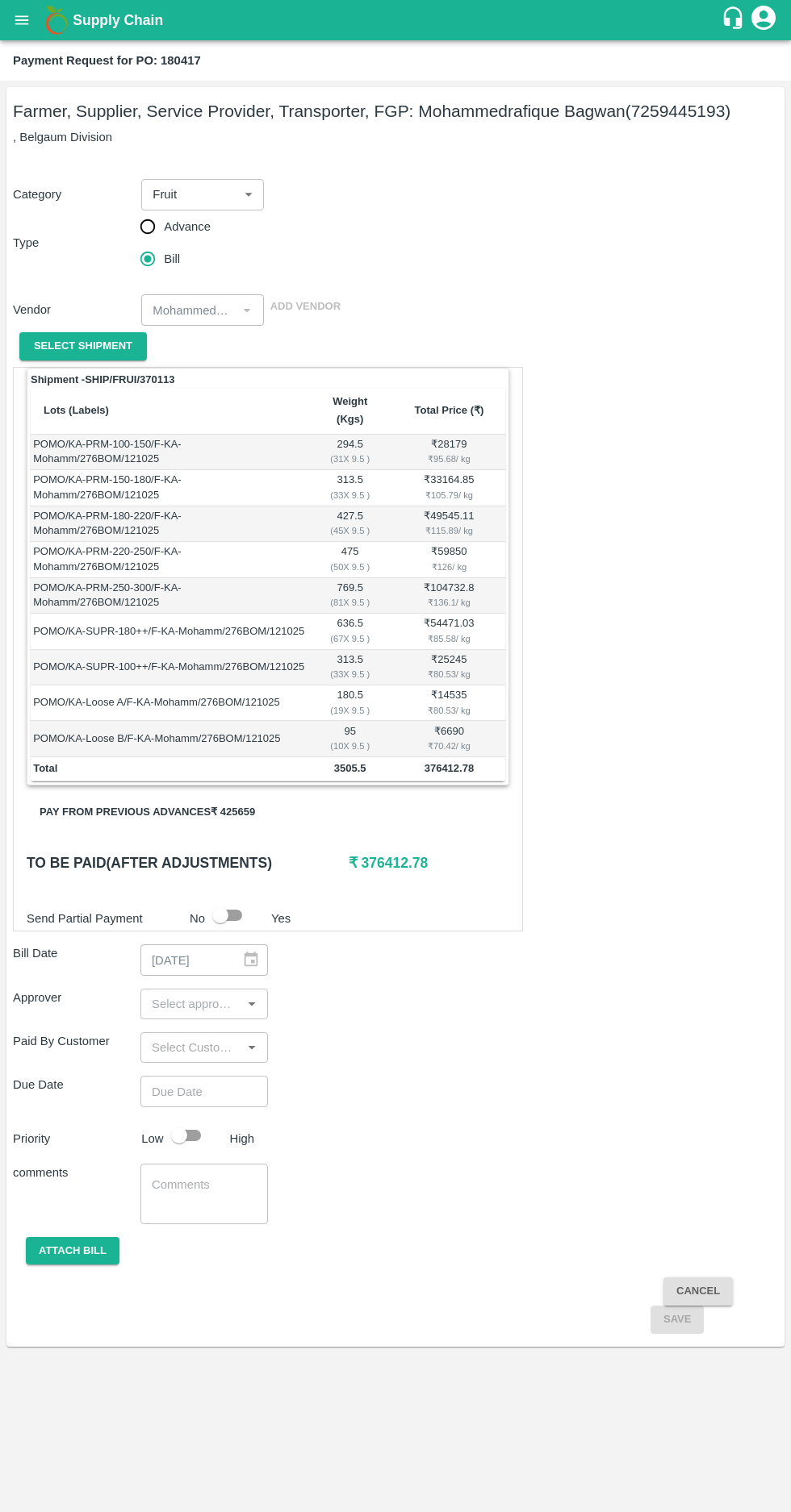
click at [111, 798] on button "Pay from previous advances ₹ 425659" at bounding box center [146, 812] width 241 height 28
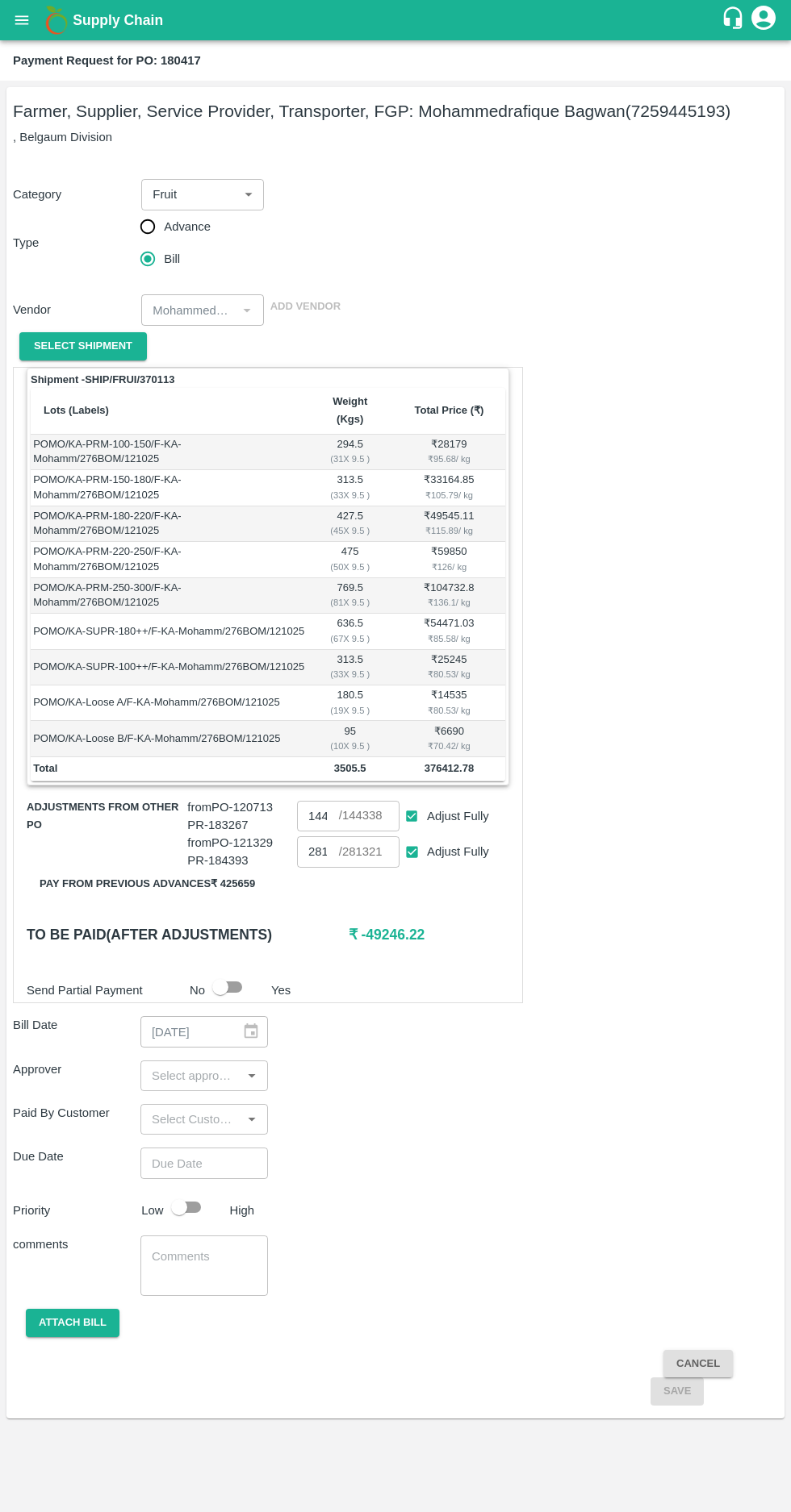
click at [156, 870] on button "Pay from previous advances ₹ 425659" at bounding box center [146, 884] width 241 height 28
click at [418, 840] on input "Adjust Fully" at bounding box center [412, 852] width 30 height 30
checkbox input "false"
type input "0"
click at [321, 800] on input "144338" at bounding box center [318, 815] width 42 height 31
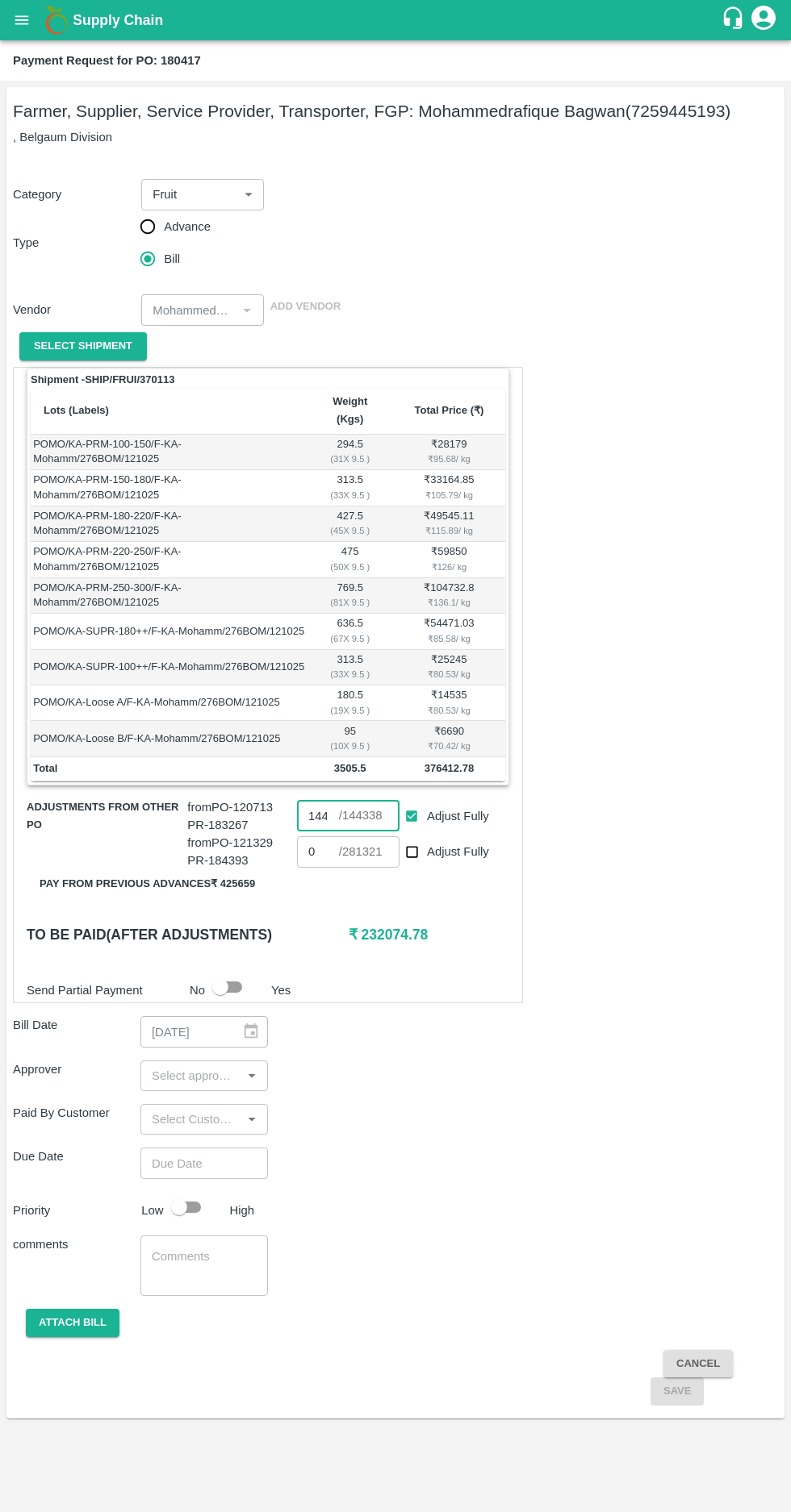
scroll to position [0, 11]
type input "1"
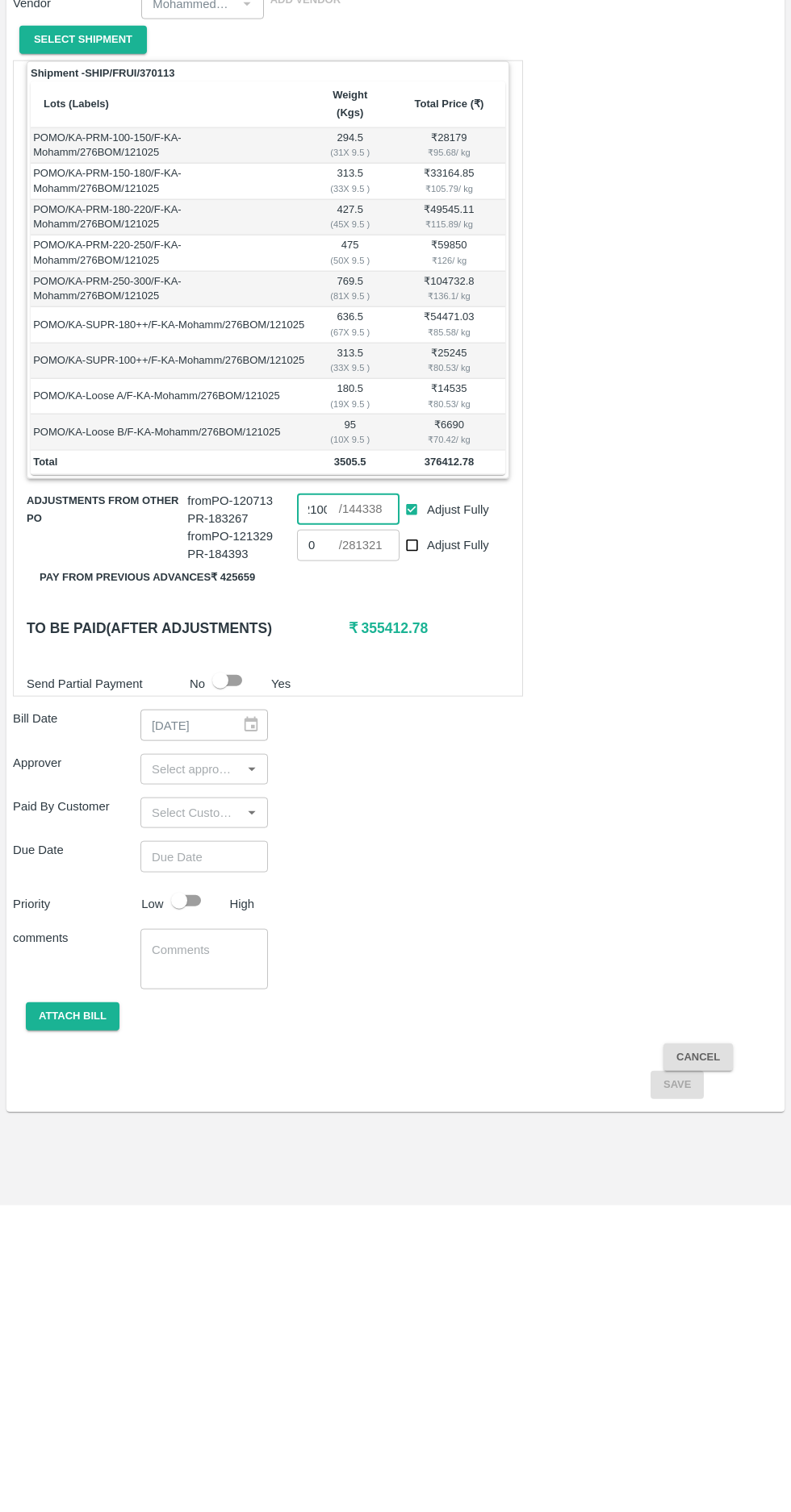
type input "21000"
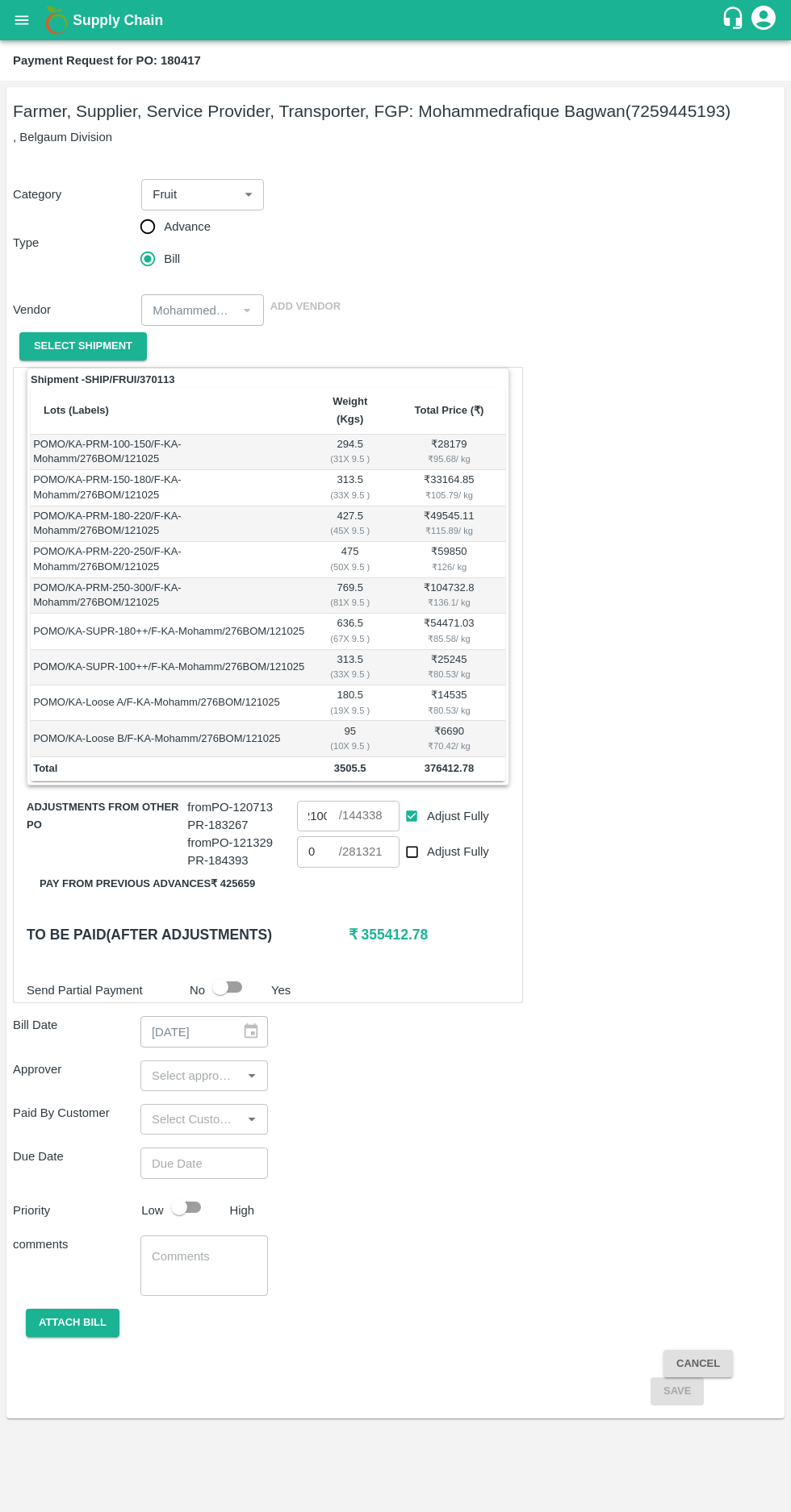
scroll to position [0, 0]
click at [201, 1065] on input "input" at bounding box center [191, 1076] width 91 height 21
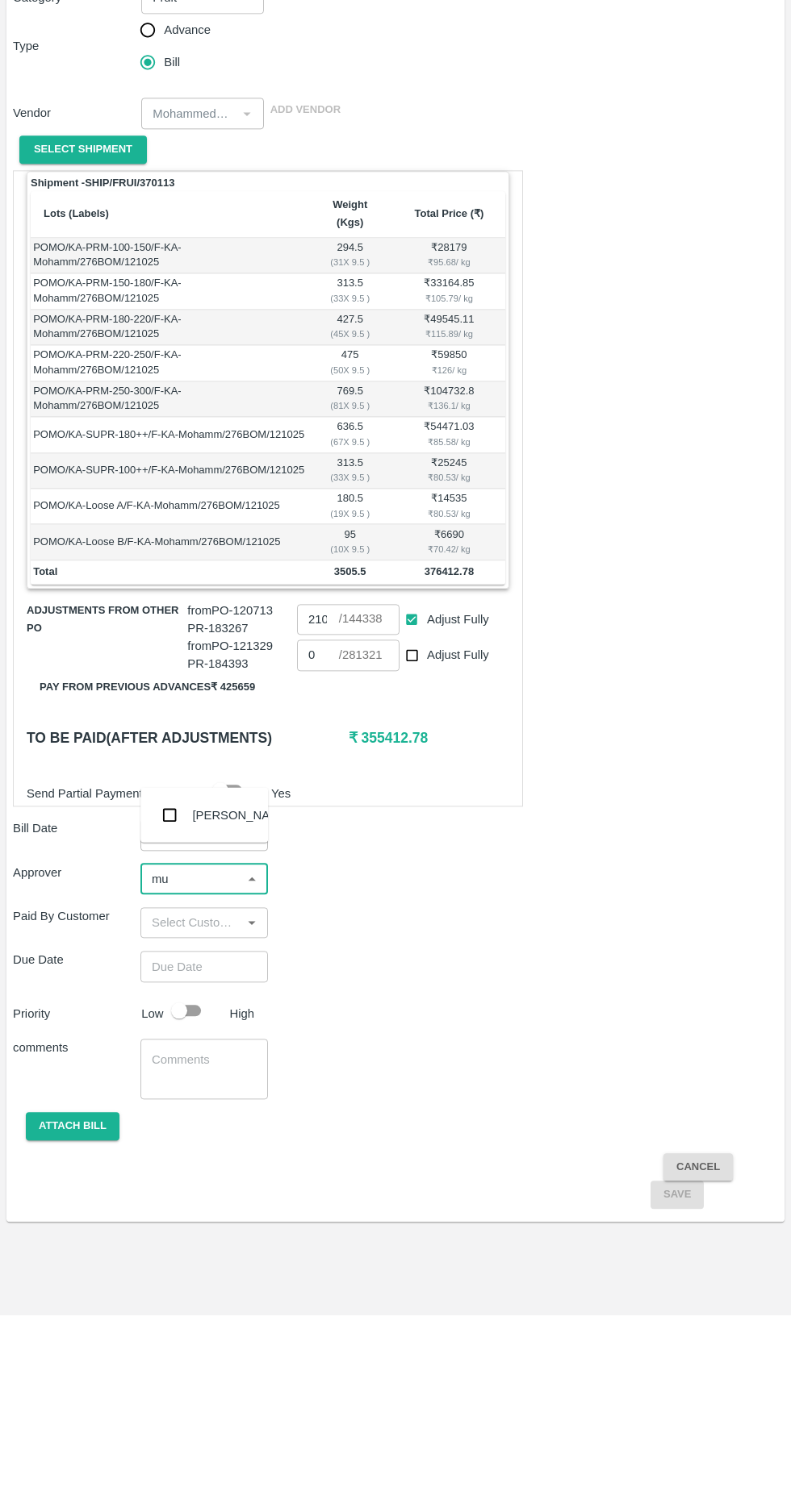
type input "muk"
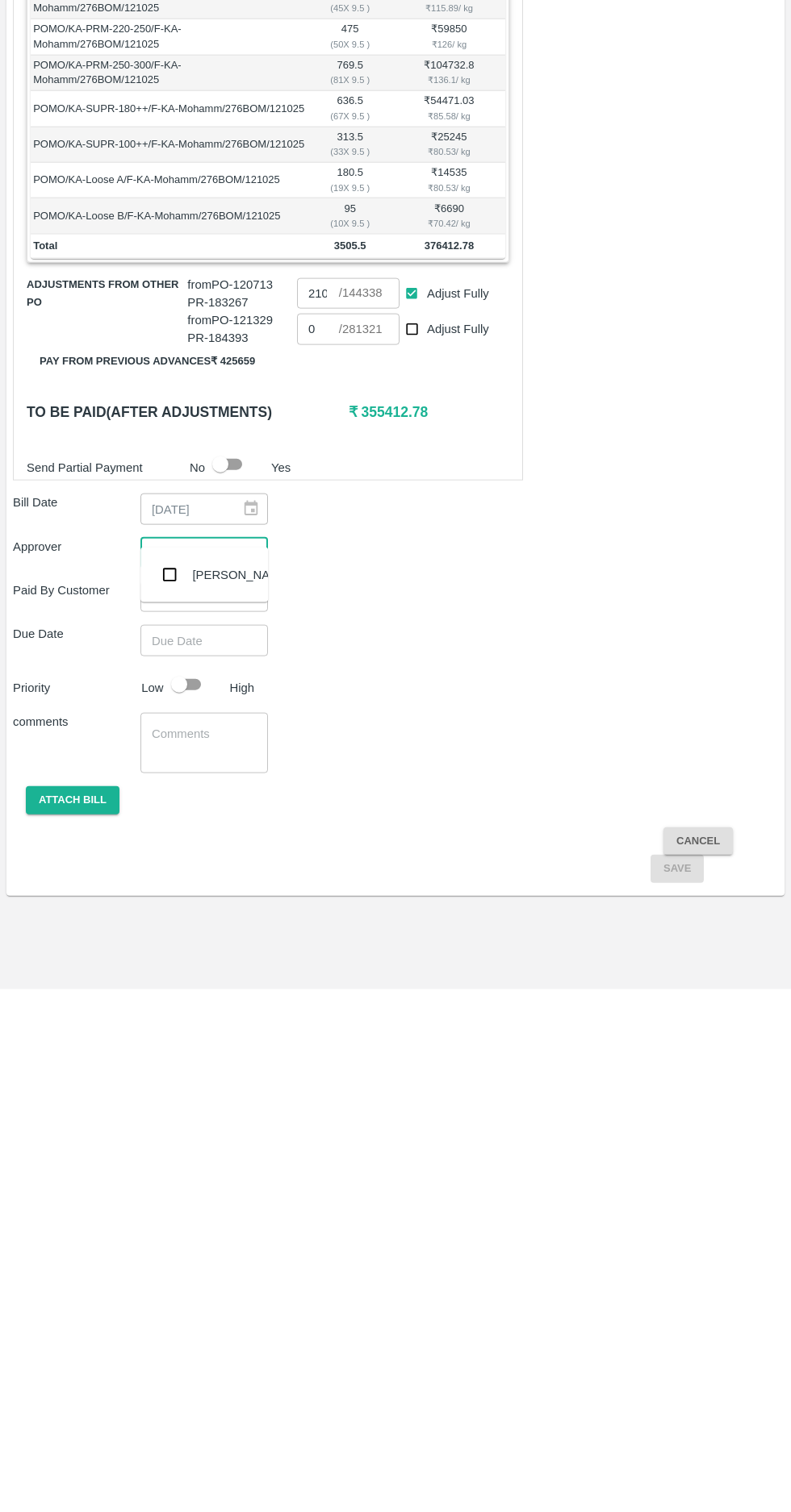
click at [164, 1097] on input "checkbox" at bounding box center [169, 1097] width 32 height 32
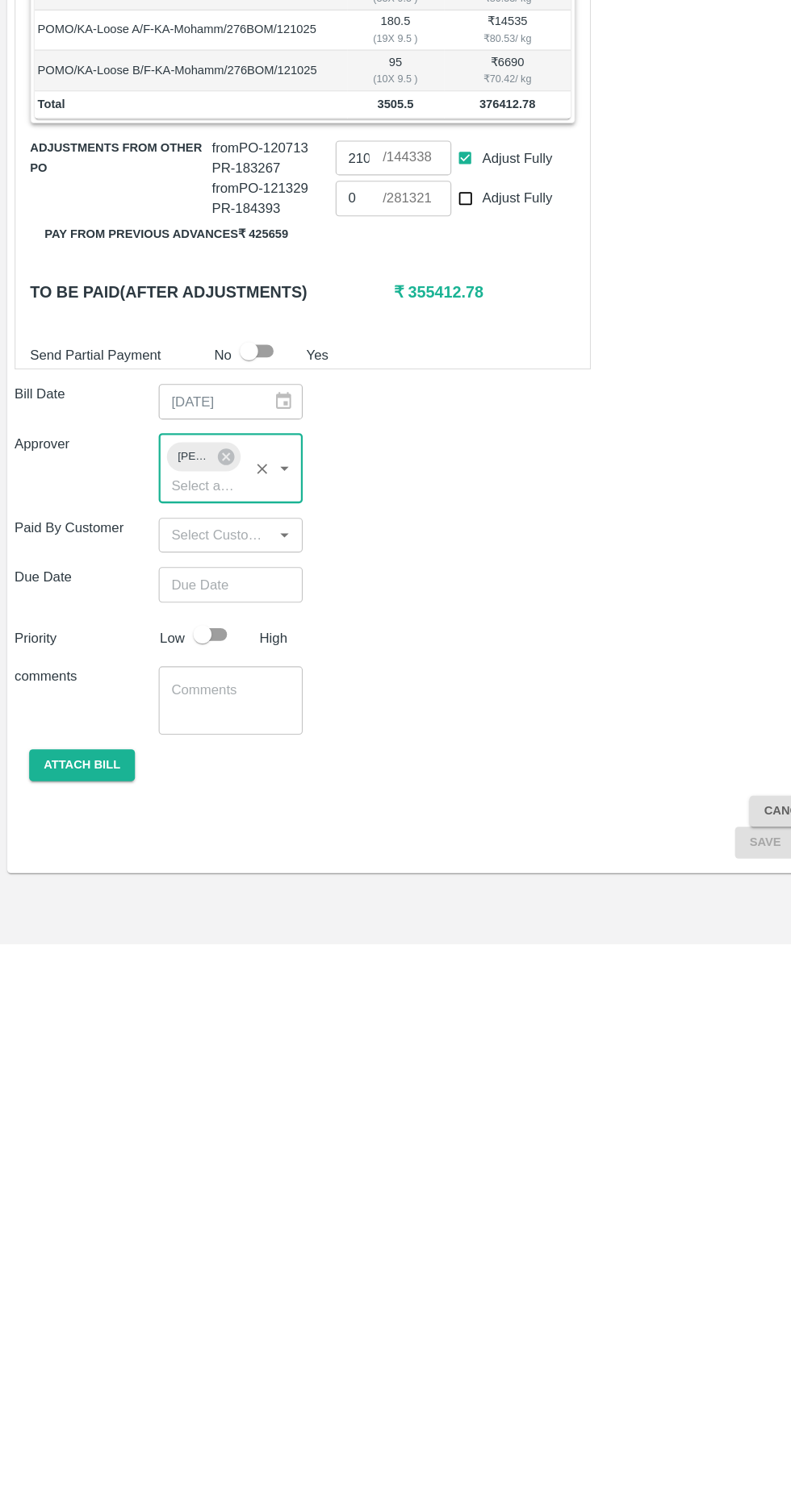
click at [194, 1178] on input "Choose date" at bounding box center [198, 1192] width 117 height 31
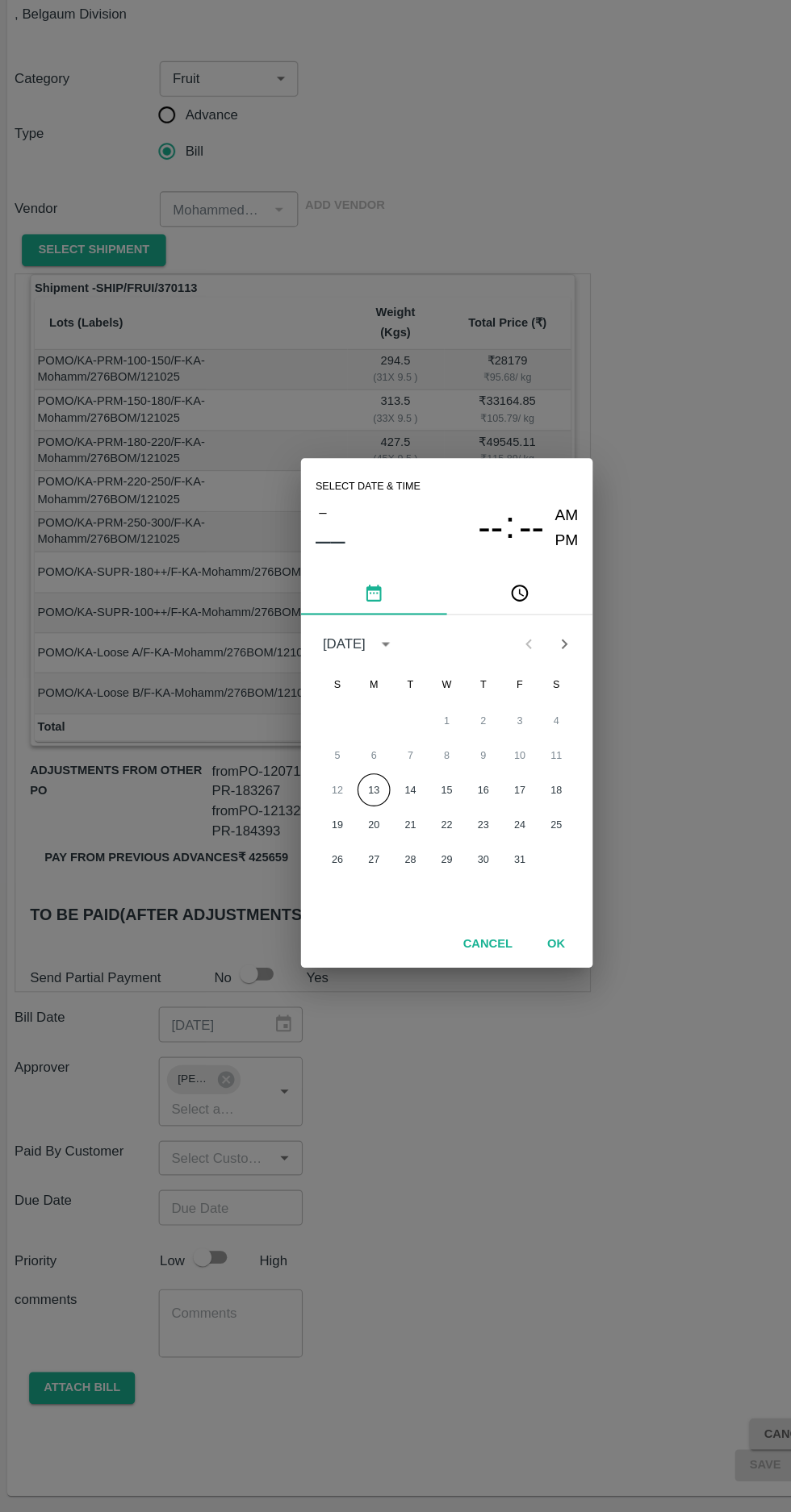
click at [330, 823] on button "13" at bounding box center [330, 824] width 29 height 29
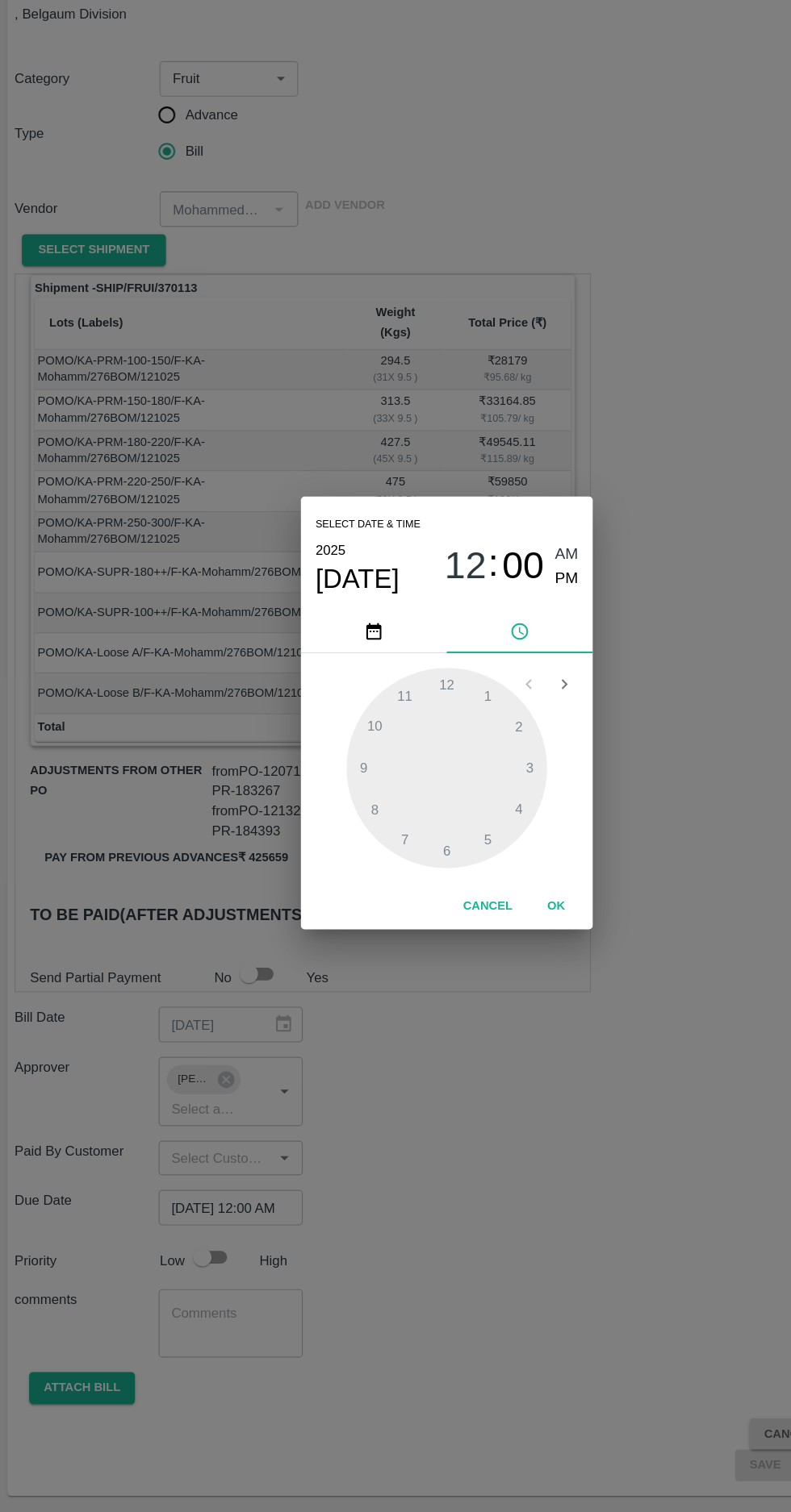
click at [502, 637] on span "PM" at bounding box center [502, 637] width 21 height 22
click at [392, 881] on div at bounding box center [395, 805] width 178 height 178
type input "[DATE] 06:00 PM"
click at [491, 926] on button "OK" at bounding box center [491, 927] width 52 height 28
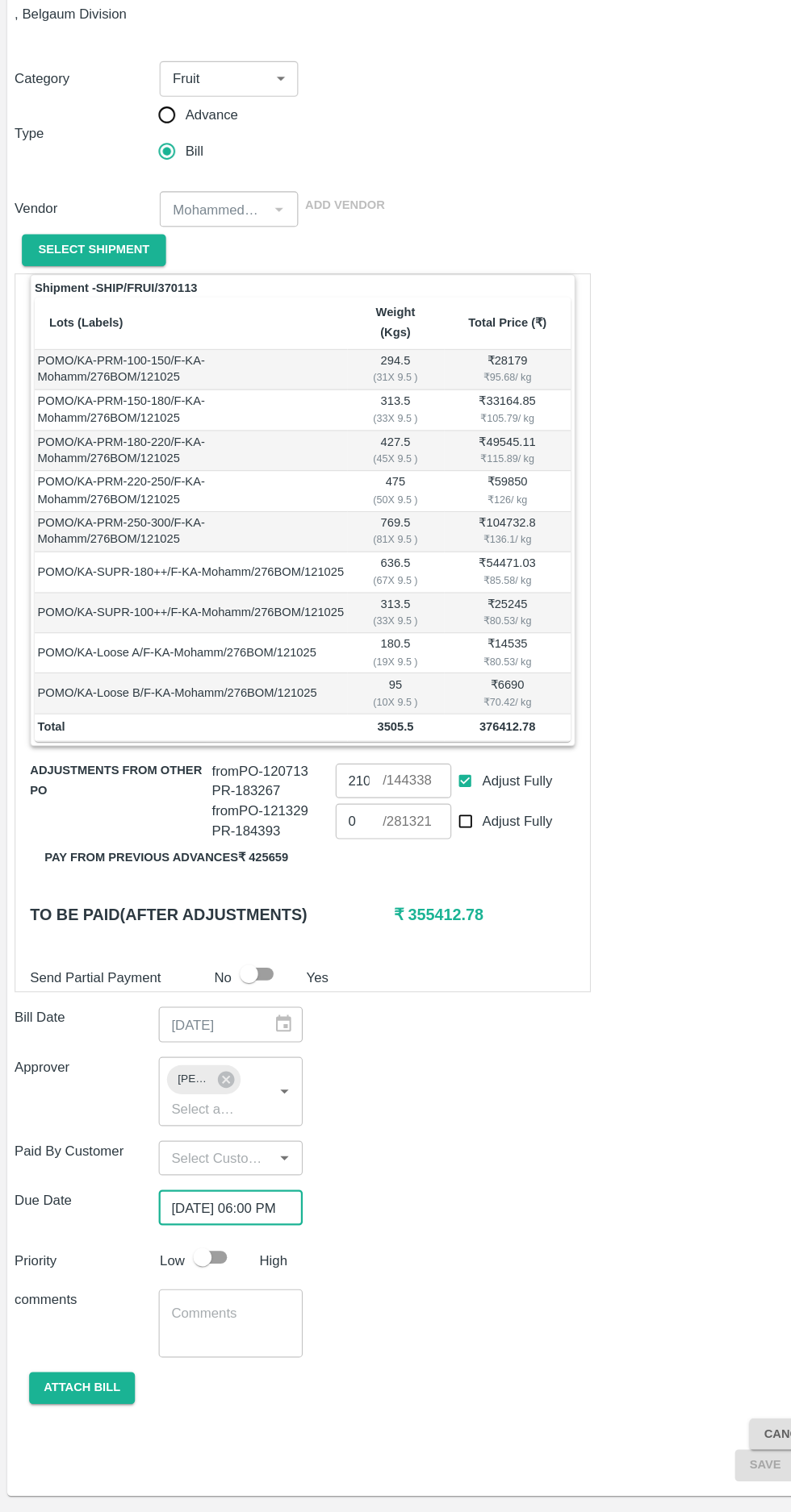
scroll to position [0, 12]
click at [196, 1222] on input "checkbox" at bounding box center [179, 1237] width 92 height 31
checkbox input "true"
click at [50, 1340] on button "Attach bill" at bounding box center [72, 1354] width 94 height 28
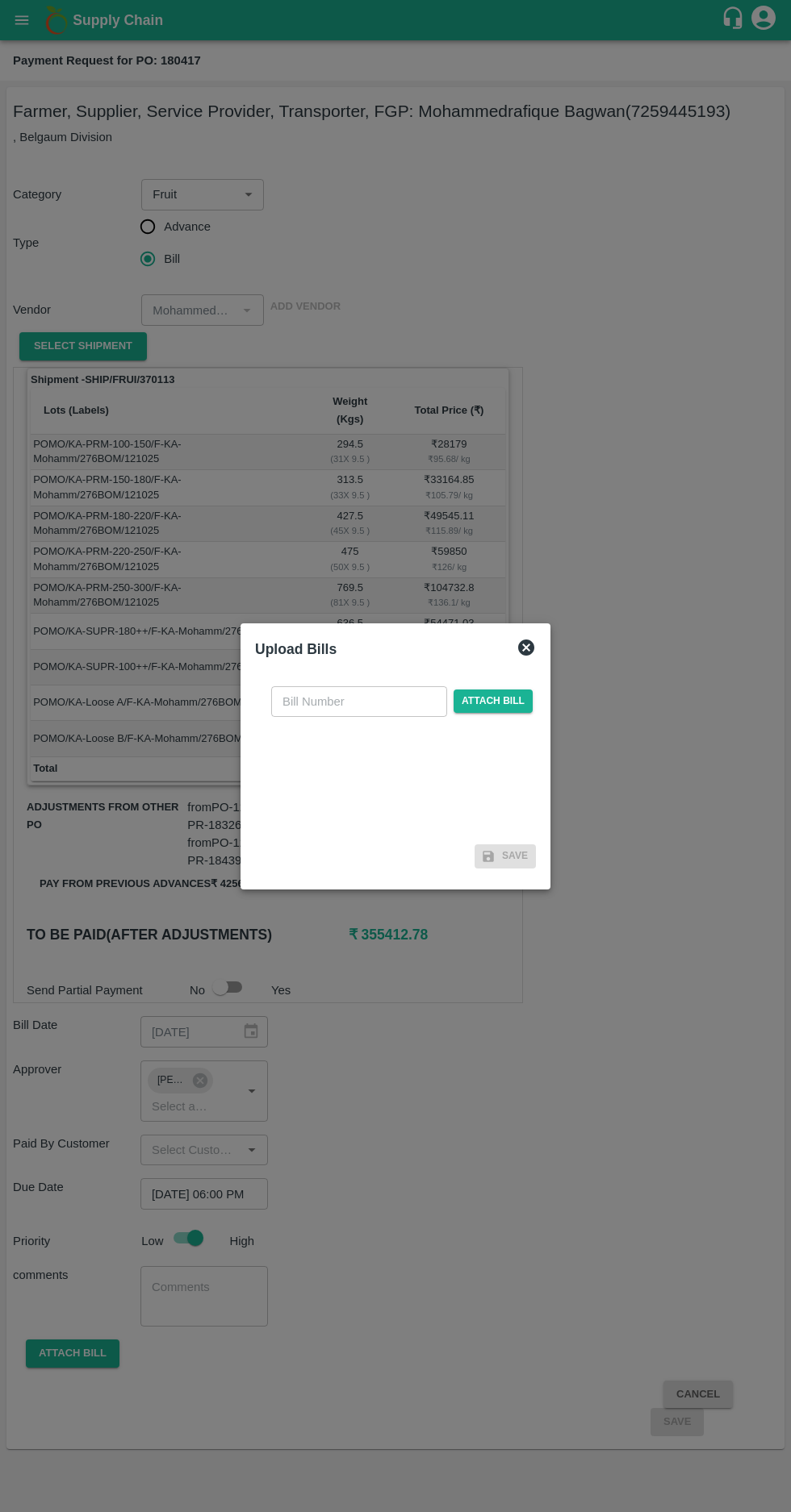
click at [314, 695] on input "text" at bounding box center [358, 701] width 176 height 31
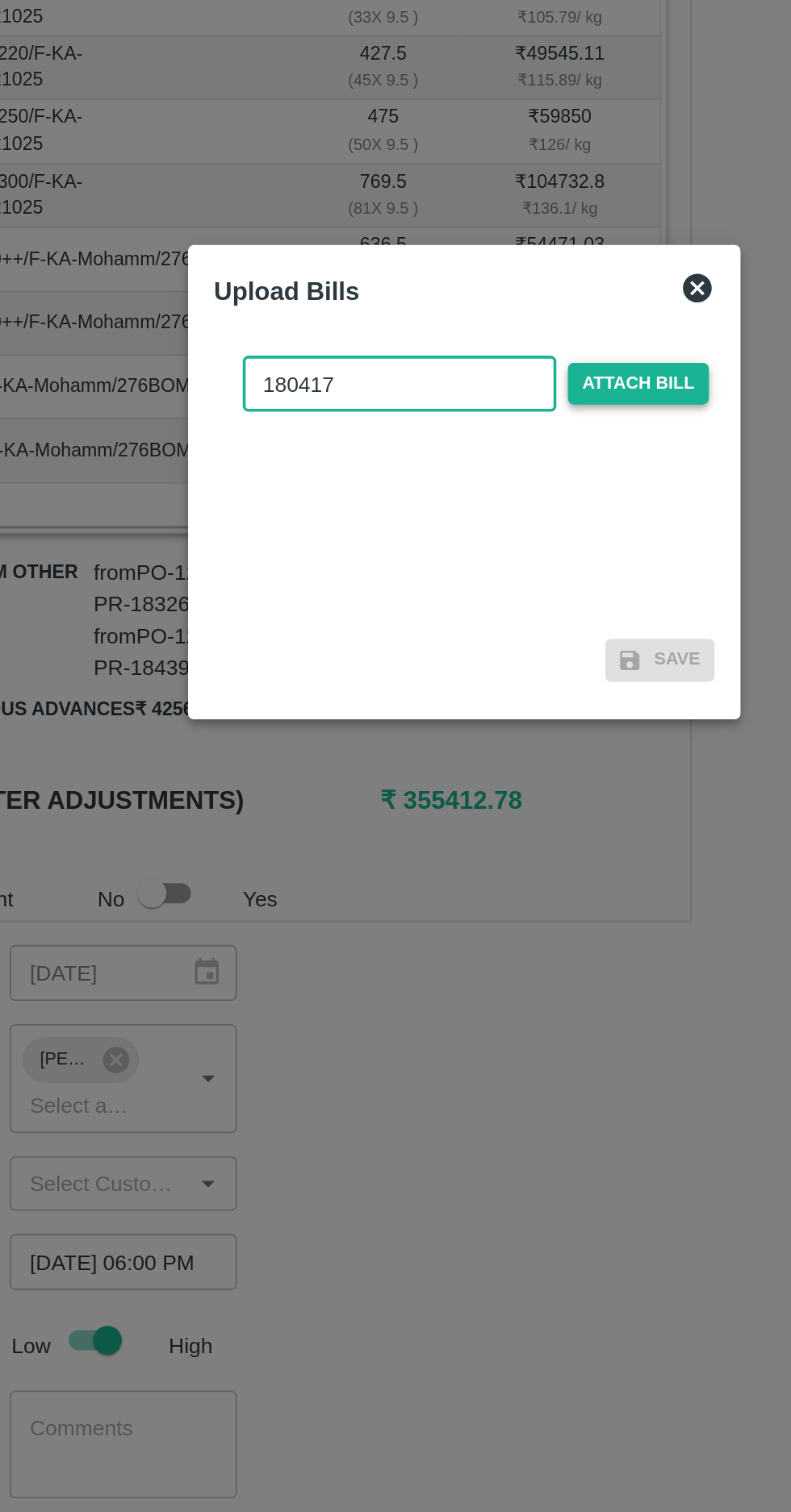
type input "180417"
click at [491, 701] on span "Attach bill" at bounding box center [493, 700] width 79 height 24
click at [0, 0] on input "Attach bill" at bounding box center [0, 0] width 0 height 0
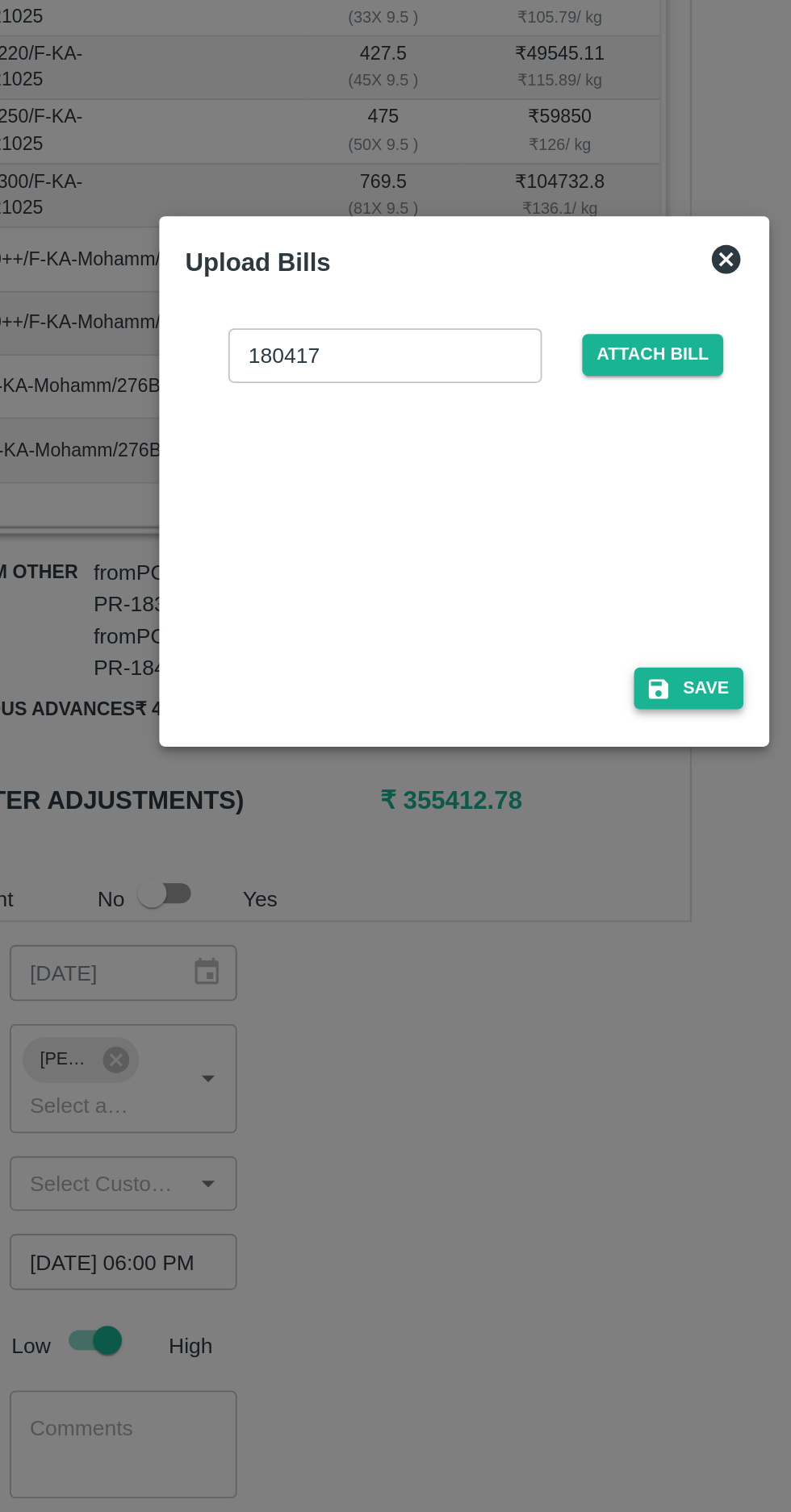
click at [529, 871] on button "Save" at bounding box center [521, 872] width 61 height 24
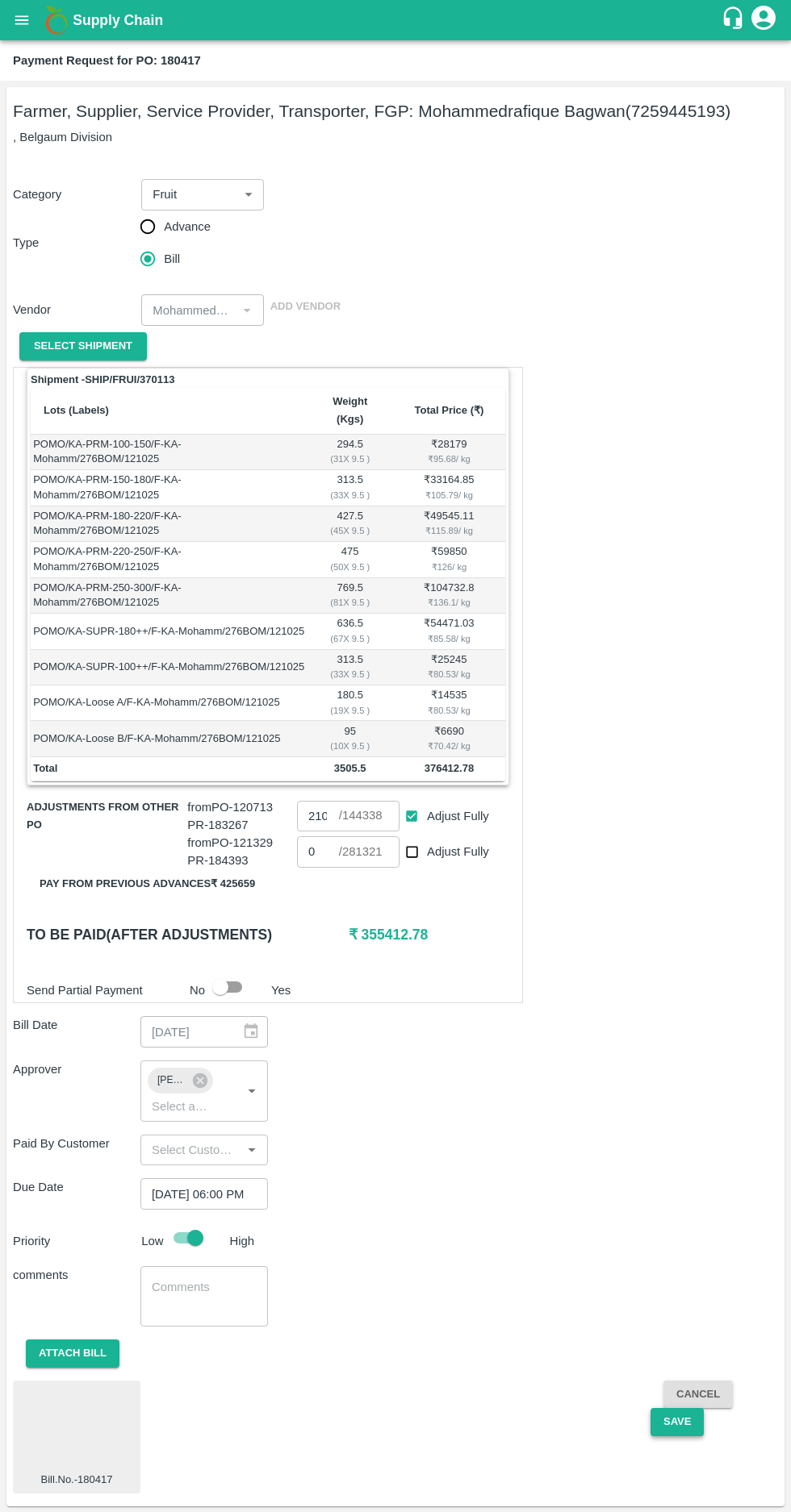
click at [699, 1409] on button "Save" at bounding box center [676, 1422] width 53 height 28
